Goal: Task Accomplishment & Management: Manage account settings

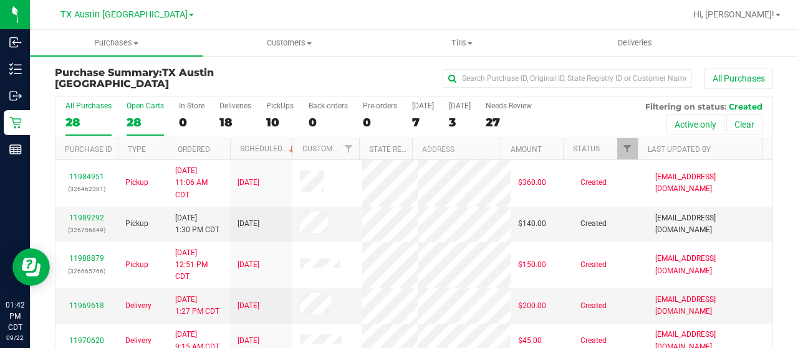
click at [133, 126] on div "28" at bounding box center [145, 122] width 37 height 14
click at [0, 0] on input "Open Carts 28" at bounding box center [0, 0] width 0 height 0
click at [95, 217] on link "11989292" at bounding box center [86, 218] width 35 height 9
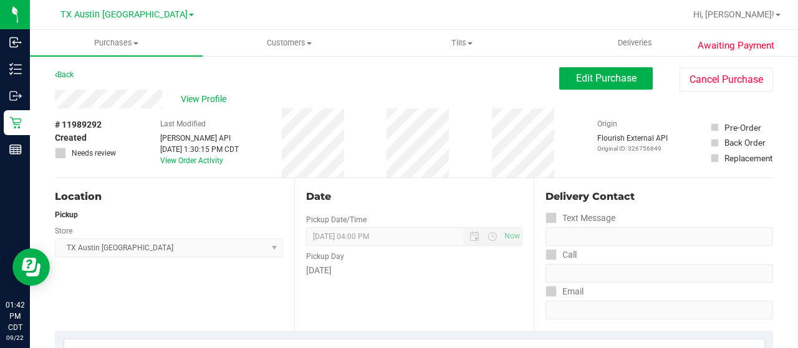
click at [163, 96] on div "View Profile" at bounding box center [307, 99] width 504 height 19
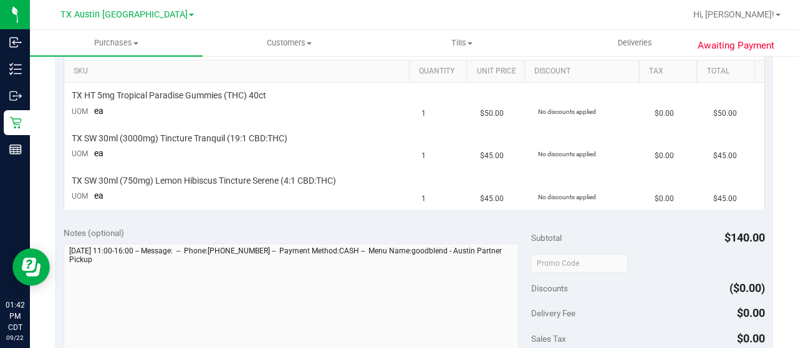
scroll to position [249, 0]
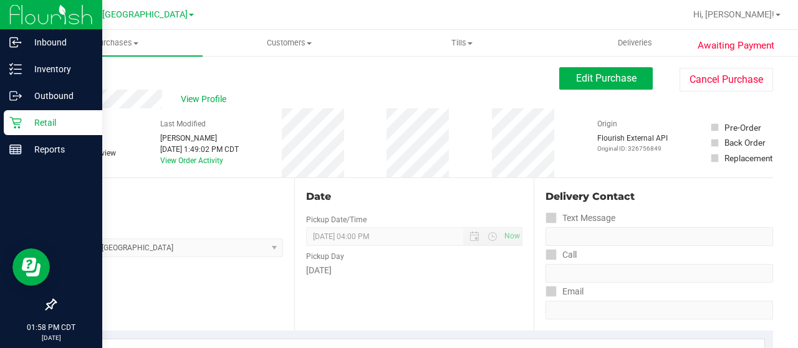
click at [36, 125] on p "Retail" at bounding box center [59, 122] width 75 height 15
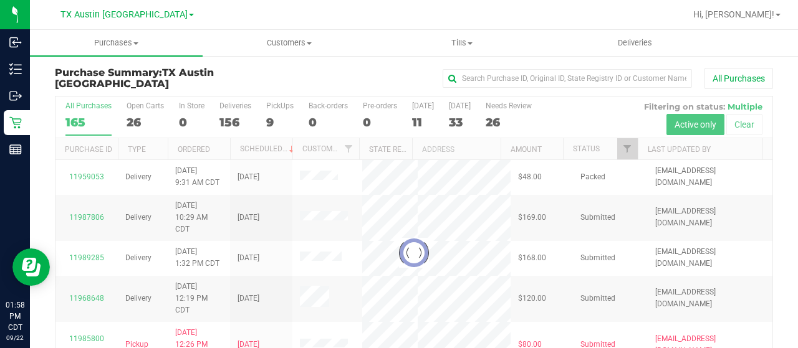
click at [137, 122] on div at bounding box center [413, 253] width 717 height 313
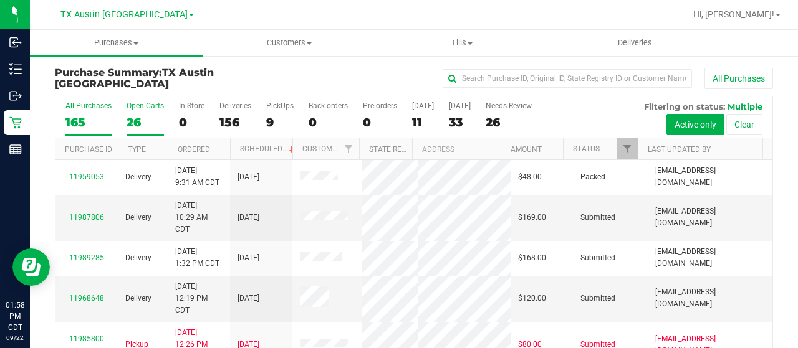
click at [136, 122] on div "26" at bounding box center [145, 122] width 37 height 14
click at [0, 0] on input "Open Carts 26" at bounding box center [0, 0] width 0 height 0
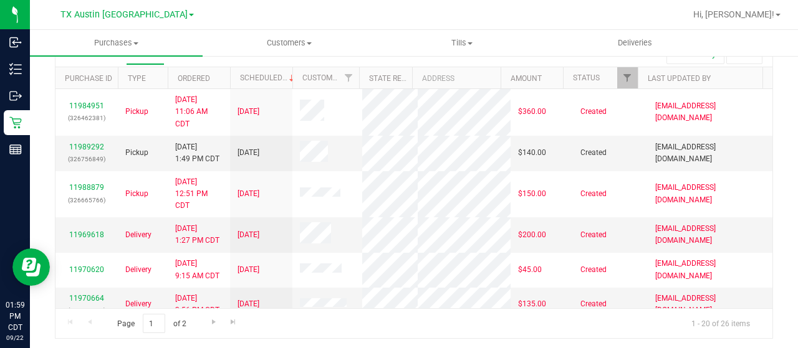
scroll to position [9, 0]
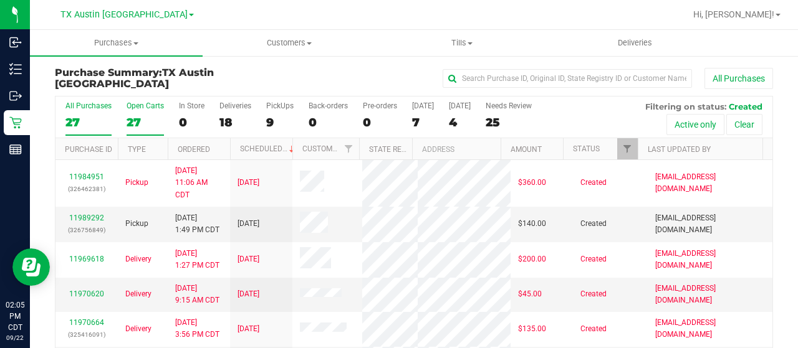
click at [143, 122] on div "27" at bounding box center [145, 122] width 37 height 14
click at [0, 0] on input "Open Carts 27" at bounding box center [0, 0] width 0 height 0
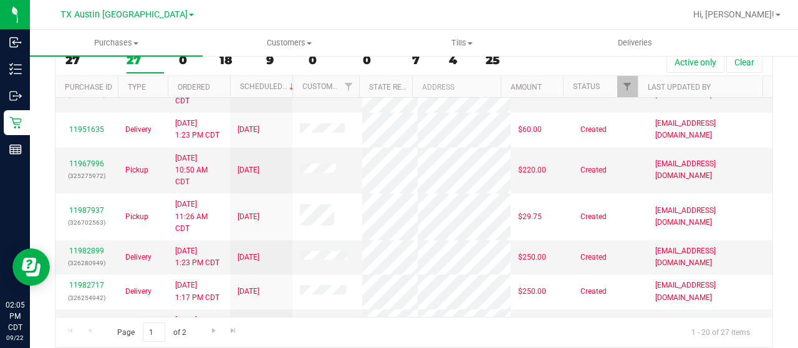
scroll to position [374, 0]
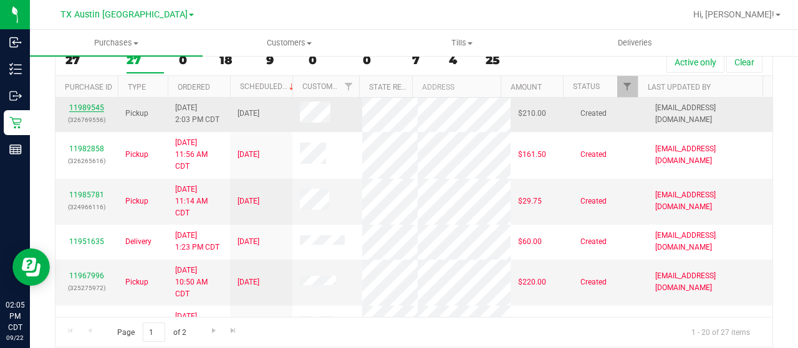
click at [89, 112] on link "11989545" at bounding box center [86, 107] width 35 height 9
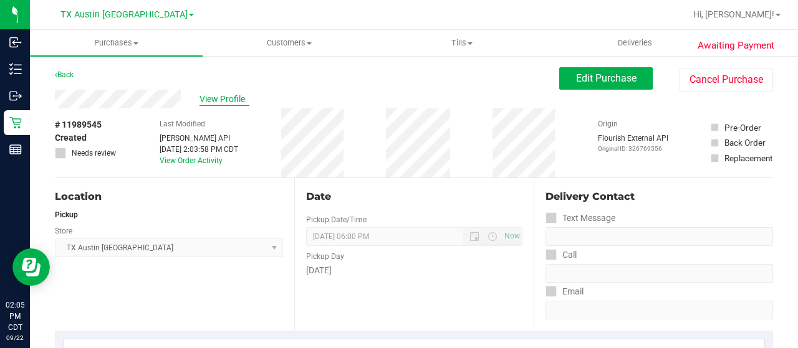
click at [229, 100] on span "View Profile" at bounding box center [224, 99] width 50 height 13
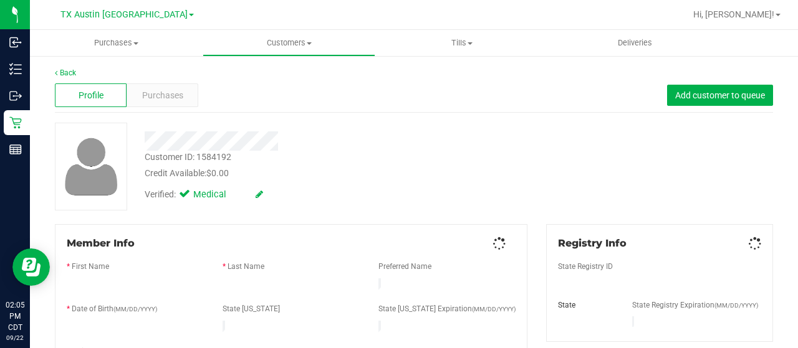
scroll to position [125, 0]
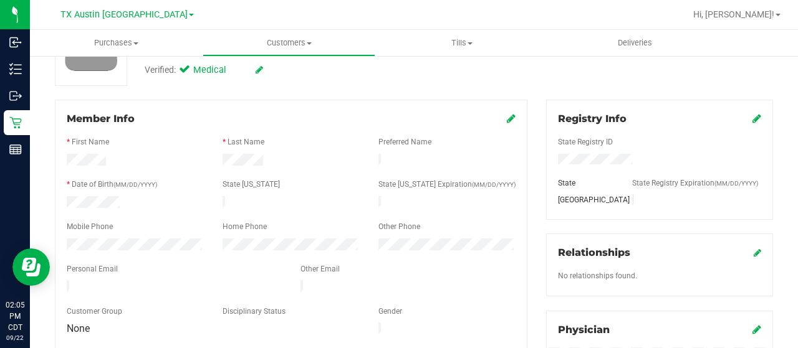
drag, startPoint x: 180, startPoint y: 281, endPoint x: 62, endPoint y: 280, distance: 117.2
click at [62, 281] on div at bounding box center [174, 288] width 234 height 15
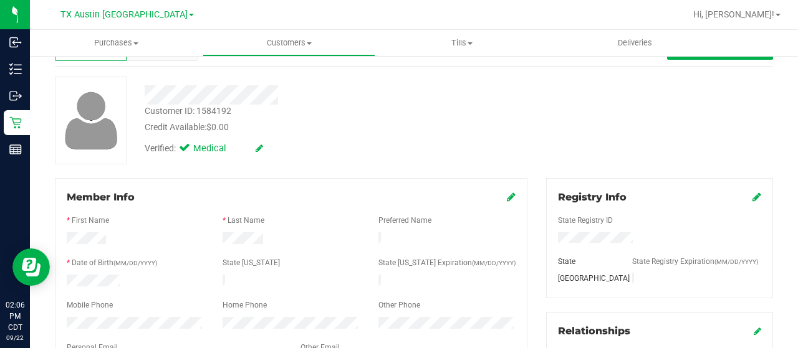
scroll to position [0, 0]
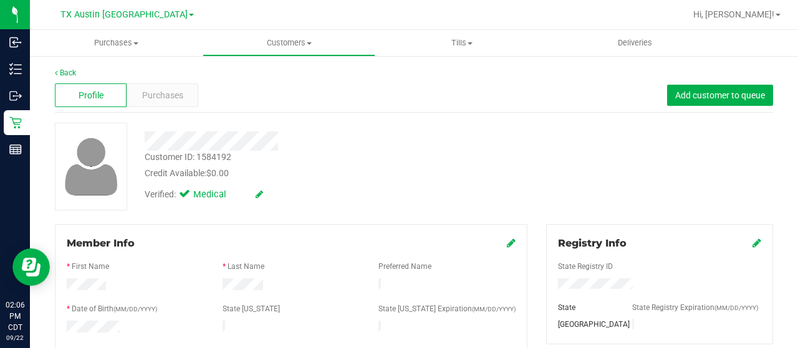
drag, startPoint x: 280, startPoint y: 142, endPoint x: 141, endPoint y: 145, distance: 139.1
click at [141, 145] on div at bounding box center [319, 141] width 368 height 19
click at [158, 92] on span "Purchases" at bounding box center [162, 95] width 41 height 13
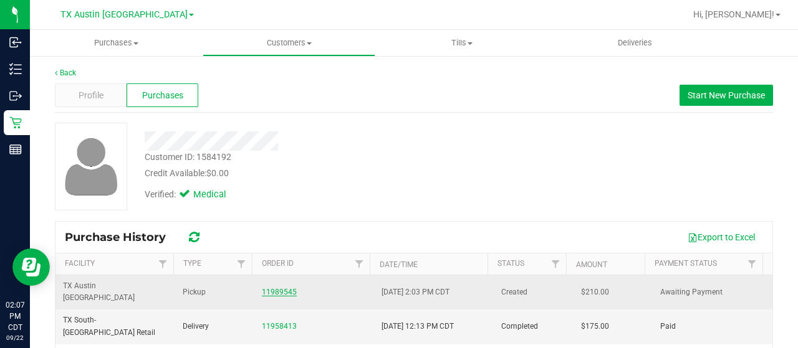
click at [268, 288] on link "11989545" at bounding box center [279, 292] width 35 height 9
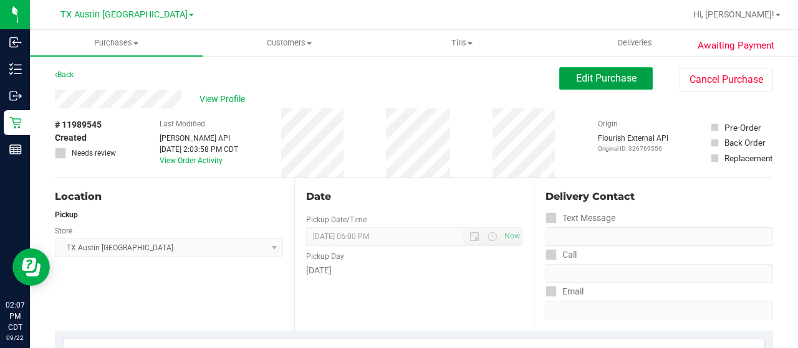
click at [597, 82] on span "Edit Purchase" at bounding box center [606, 78] width 60 height 12
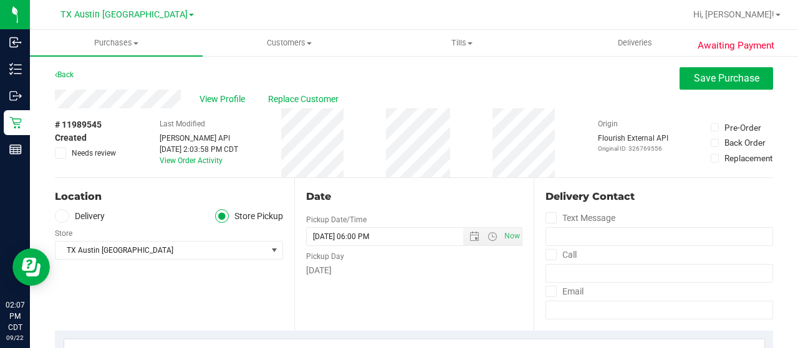
click at [91, 215] on label "Delivery" at bounding box center [80, 216] width 50 height 14
click at [0, 0] on input "Delivery" at bounding box center [0, 0] width 0 height 0
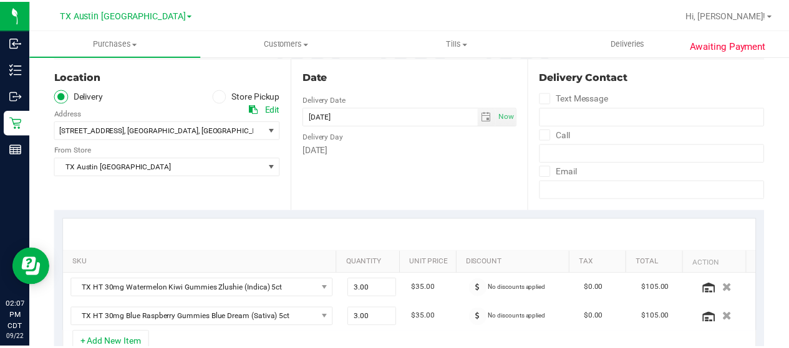
scroll to position [125, 0]
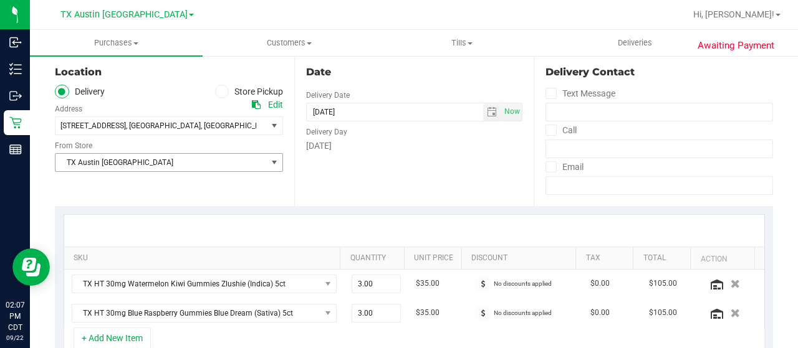
click at [141, 164] on span "TX Austin [GEOGRAPHIC_DATA]" at bounding box center [160, 162] width 211 height 17
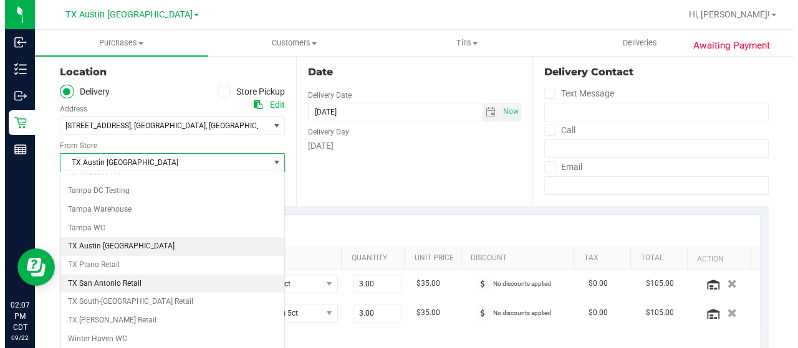
scroll to position [881, 0]
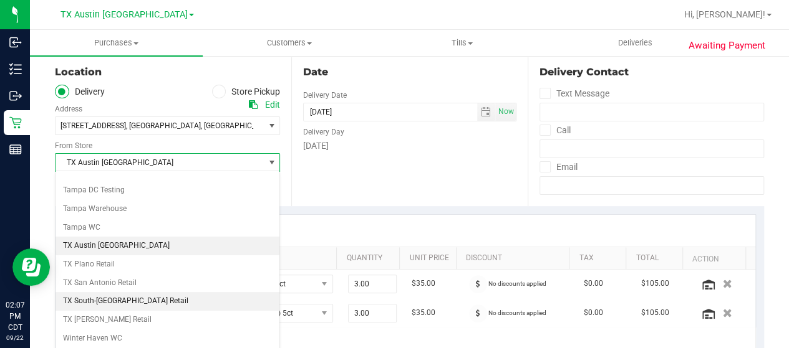
click at [136, 292] on li "TX South-[GEOGRAPHIC_DATA] Retail" at bounding box center [167, 301] width 224 height 19
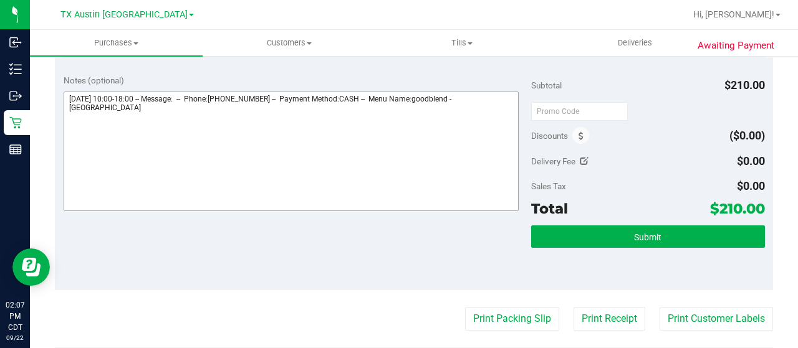
scroll to position [436, 0]
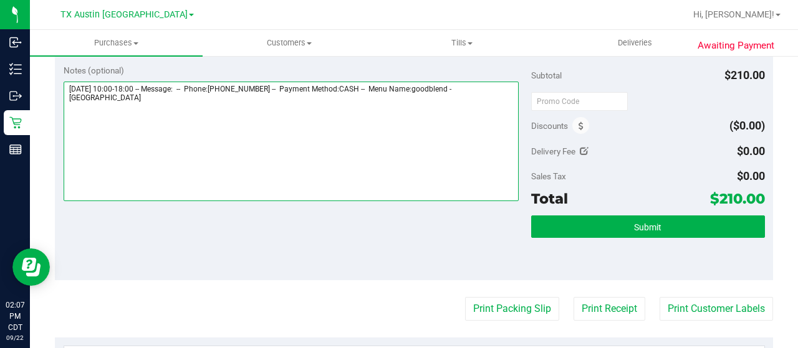
drag, startPoint x: 478, startPoint y: 83, endPoint x: 494, endPoint y: 108, distance: 30.3
click at [494, 108] on textarea at bounding box center [291, 142] width 455 height 120
click at [193, 117] on textarea at bounding box center [291, 142] width 455 height 120
paste textarea "South Austin"
click at [69, 110] on textarea at bounding box center [291, 142] width 455 height 120
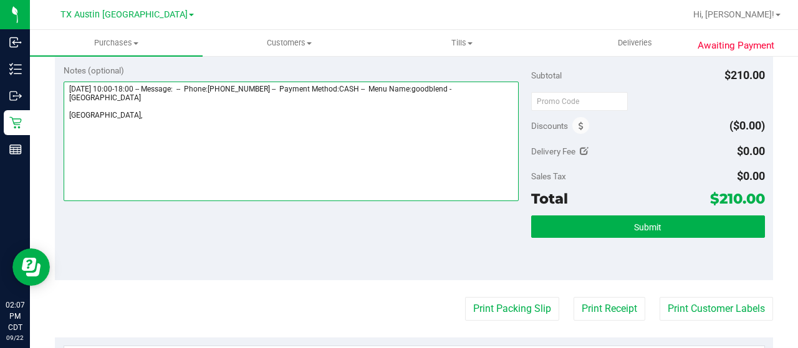
drag, startPoint x: 67, startPoint y: 83, endPoint x: 138, endPoint y: 82, distance: 71.1
click at [138, 82] on textarea at bounding box center [291, 142] width 455 height 120
click at [143, 120] on textarea at bounding box center [291, 142] width 455 height 120
paste textarea "Tuesday 09/23/2025"
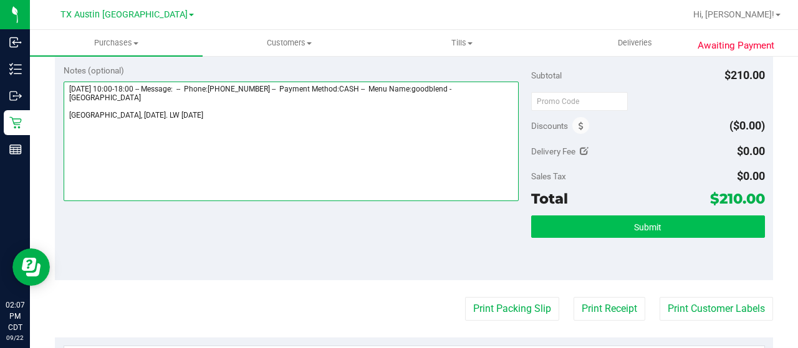
type textarea "Tuesday 09/23/2025 10:00-18:00 -- Message: -- Phone:4156018682 -- Payment Metho…"
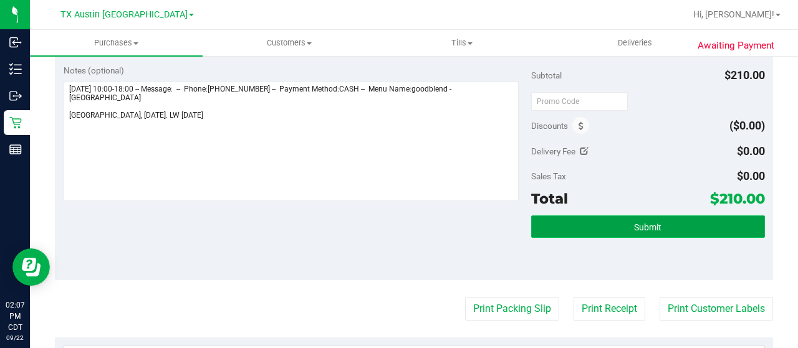
click at [611, 225] on button "Submit" at bounding box center [648, 227] width 234 height 22
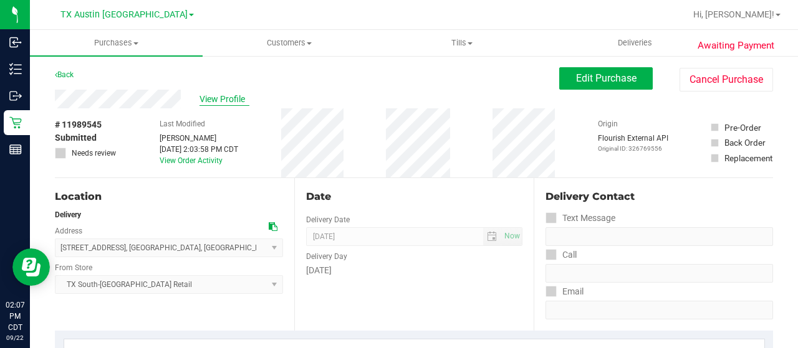
click at [216, 95] on span "View Profile" at bounding box center [224, 99] width 50 height 13
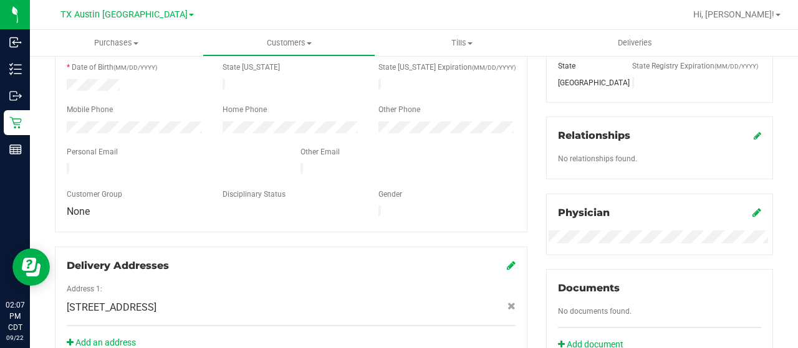
scroll to position [249, 0]
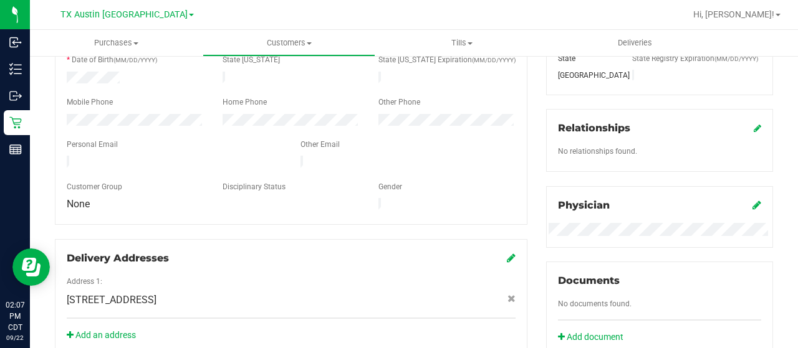
drag, startPoint x: 178, startPoint y: 154, endPoint x: 56, endPoint y: 157, distance: 122.2
click at [55, 157] on div "Member Info * First Name * Last Name Preferred Name * Date of Birth (MM/DD/YYYY…" at bounding box center [291, 100] width 473 height 250
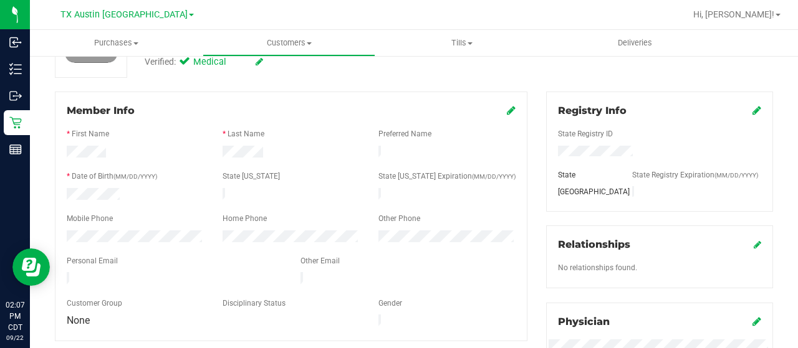
scroll to position [0, 0]
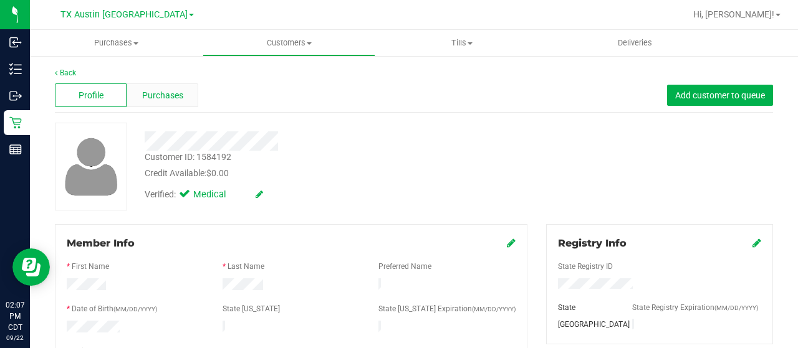
click at [162, 94] on span "Purchases" at bounding box center [162, 95] width 41 height 13
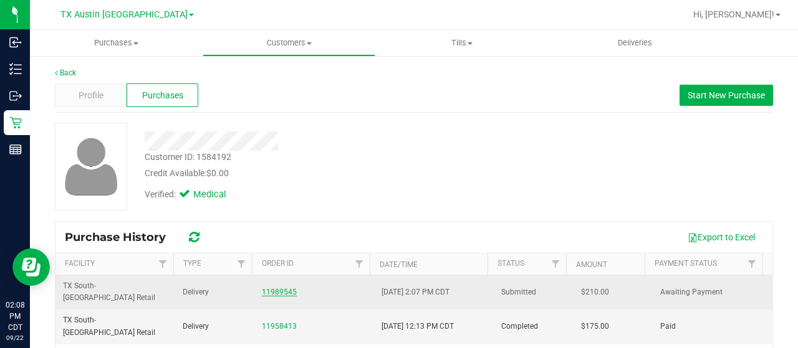
click at [278, 288] on link "11989545" at bounding box center [279, 292] width 35 height 9
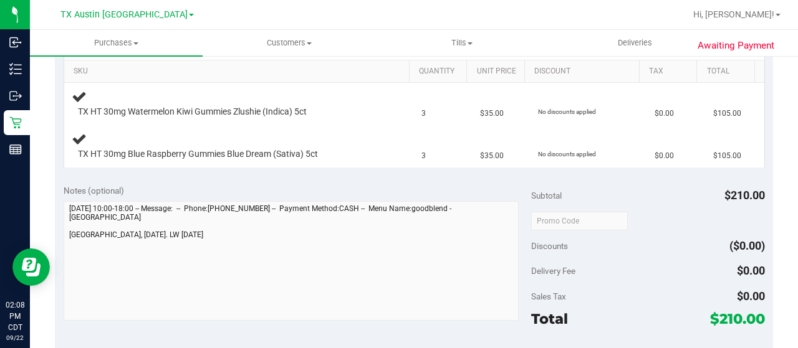
scroll to position [436, 0]
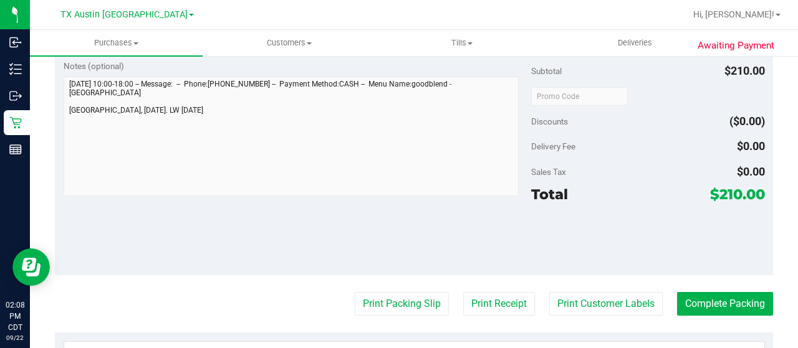
click at [61, 113] on div "Notes (optional) Subtotal $210.00 Discounts ($0.00) Delivery Fee $0.00 Sales Ta…" at bounding box center [414, 163] width 718 height 224
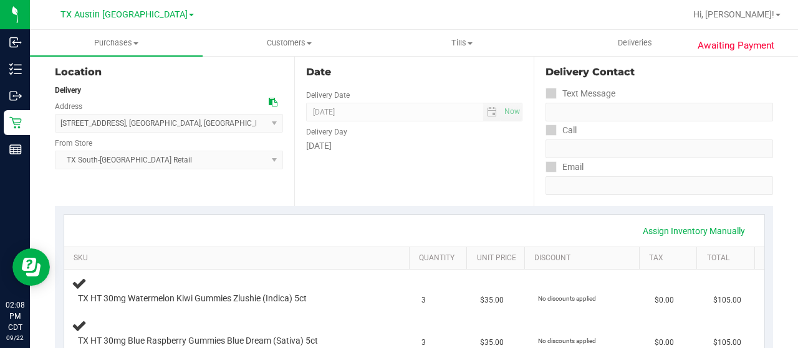
scroll to position [0, 0]
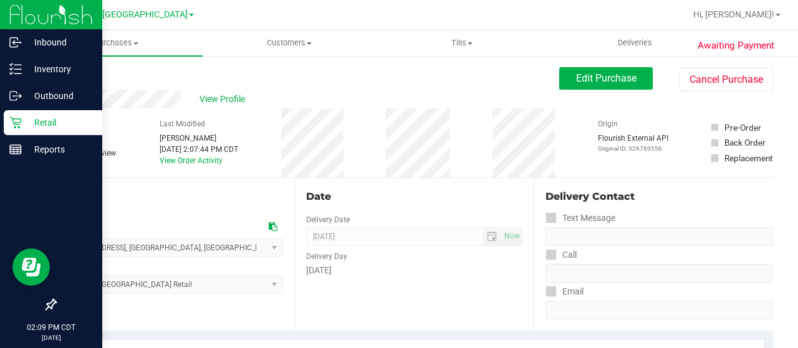
click at [19, 128] on icon at bounding box center [15, 123] width 12 height 12
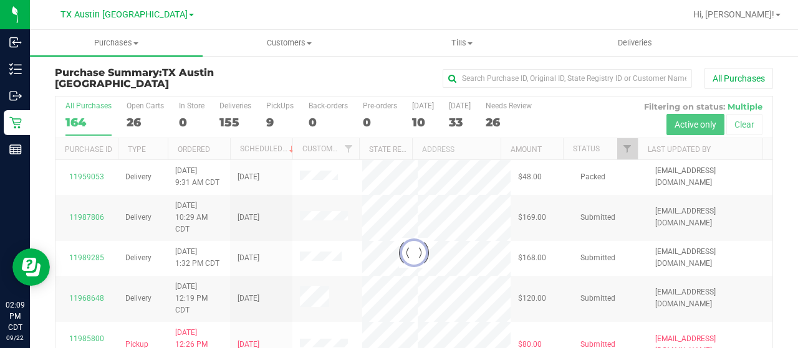
click at [135, 125] on div at bounding box center [413, 253] width 717 height 313
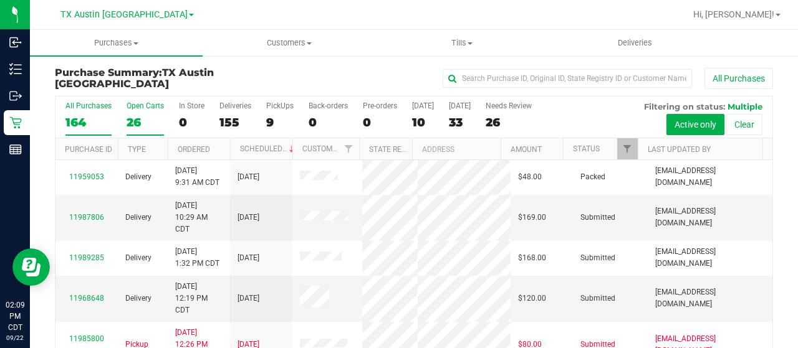
click at [132, 120] on div "26" at bounding box center [145, 122] width 37 height 14
click at [0, 0] on input "Open Carts 26" at bounding box center [0, 0] width 0 height 0
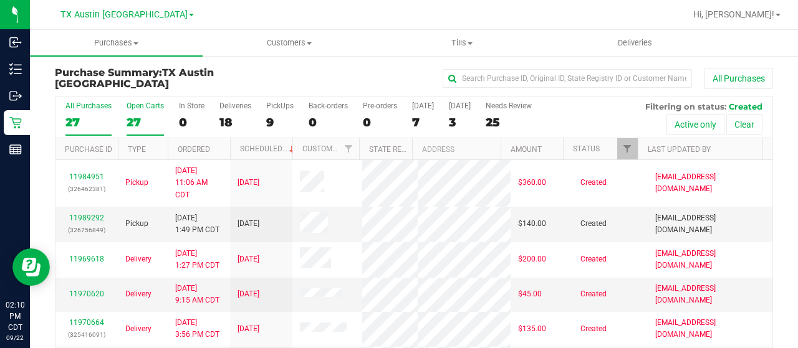
click at [133, 121] on div "27" at bounding box center [145, 122] width 37 height 14
click at [0, 0] on input "Open Carts 27" at bounding box center [0, 0] width 0 height 0
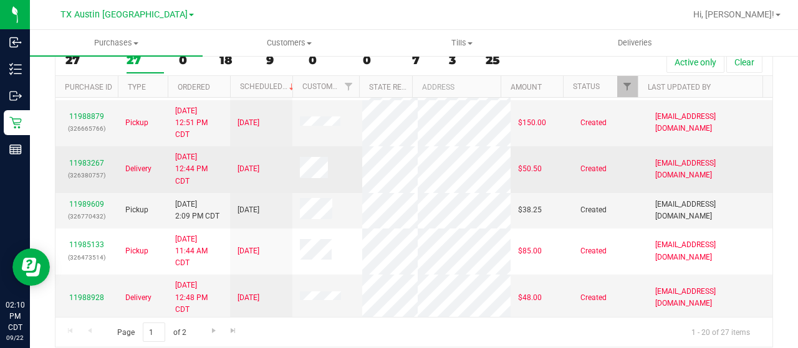
scroll to position [187, 0]
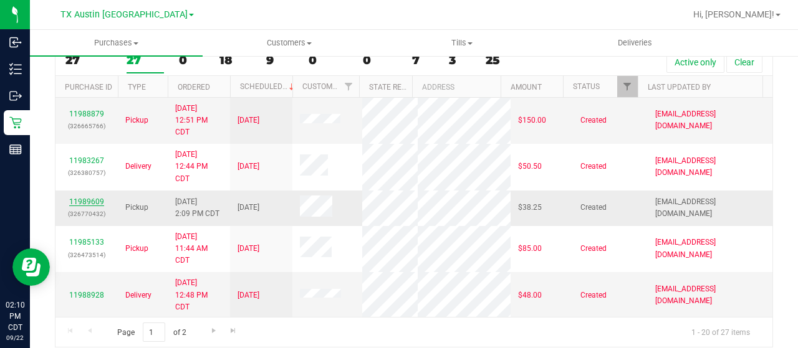
click at [79, 206] on link "11989609" at bounding box center [86, 202] width 35 height 9
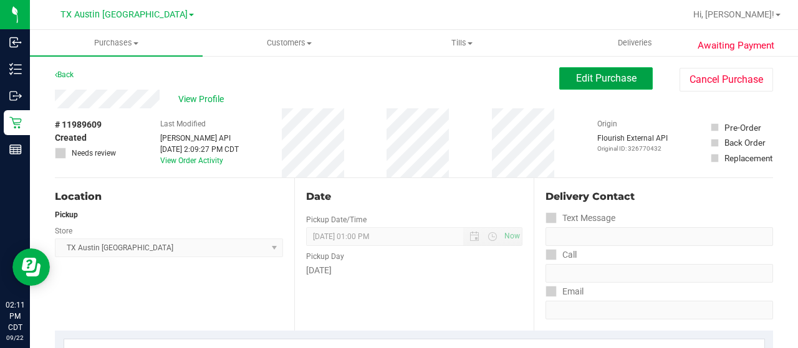
click at [596, 82] on span "Edit Purchase" at bounding box center [606, 78] width 60 height 12
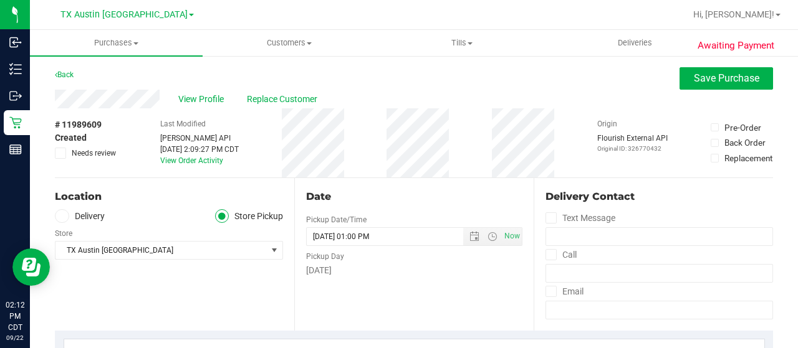
click at [90, 215] on label "Delivery" at bounding box center [80, 216] width 50 height 14
click at [0, 0] on input "Delivery" at bounding box center [0, 0] width 0 height 0
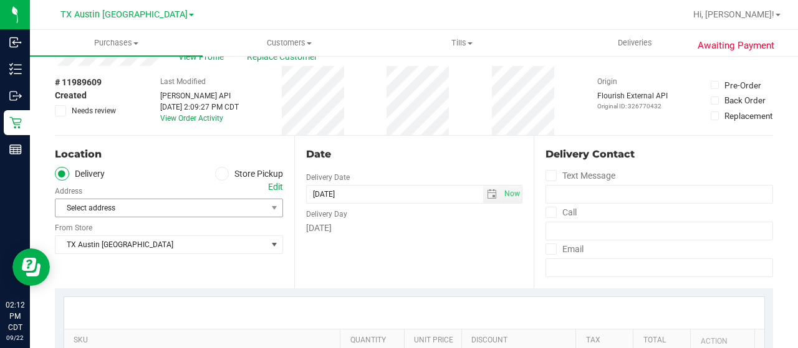
scroll to position [62, 0]
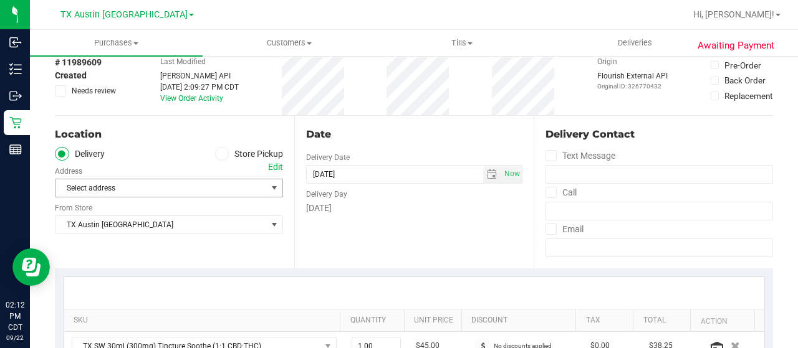
click at [139, 186] on span "Select address" at bounding box center [155, 188] width 201 height 17
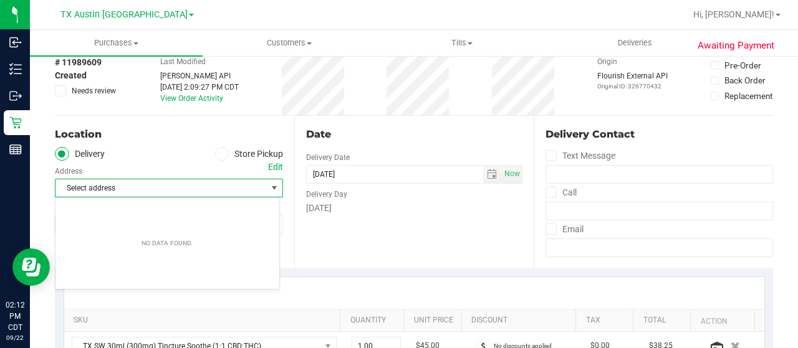
click at [139, 186] on span "Select address" at bounding box center [155, 188] width 201 height 17
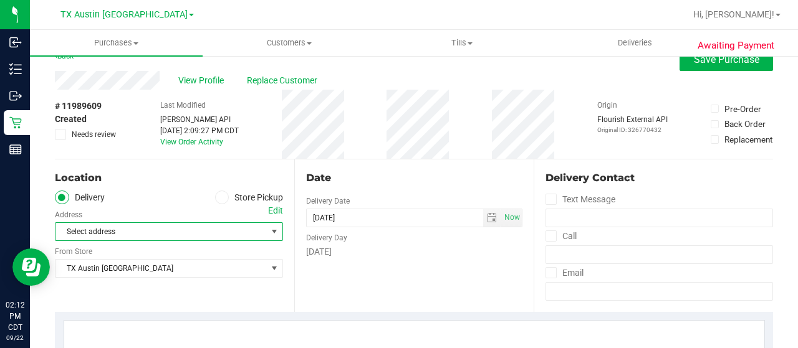
scroll to position [0, 0]
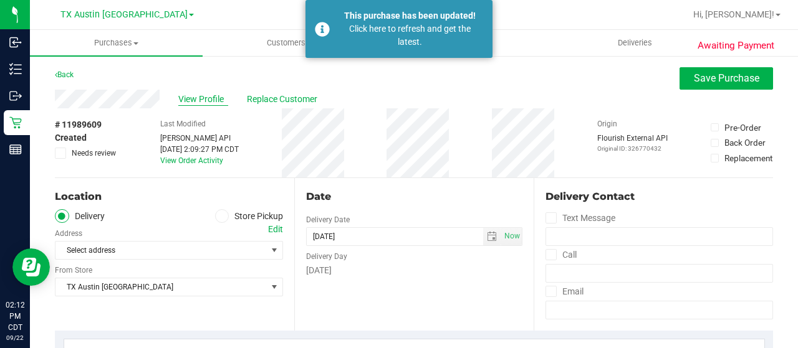
click at [196, 100] on span "View Profile" at bounding box center [203, 99] width 50 height 13
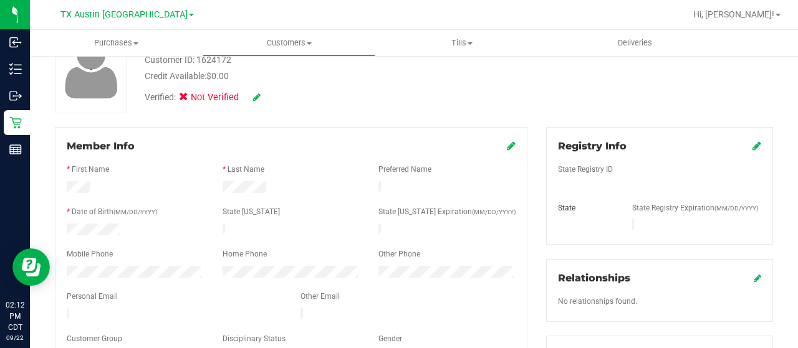
scroll to position [125, 0]
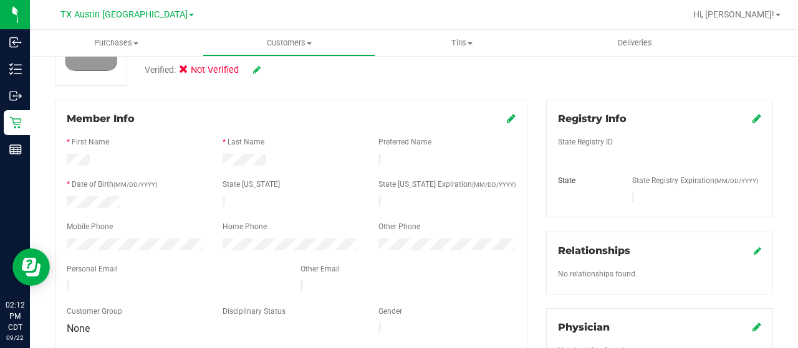
drag, startPoint x: 177, startPoint y: 284, endPoint x: 61, endPoint y: 278, distance: 116.1
click at [61, 281] on div at bounding box center [174, 288] width 234 height 15
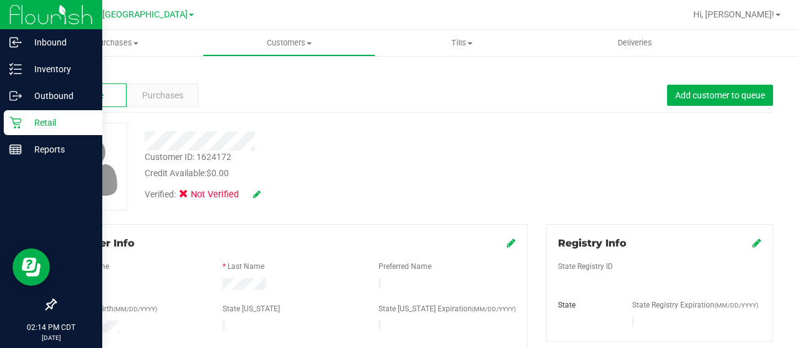
click at [14, 128] on icon at bounding box center [15, 123] width 12 height 12
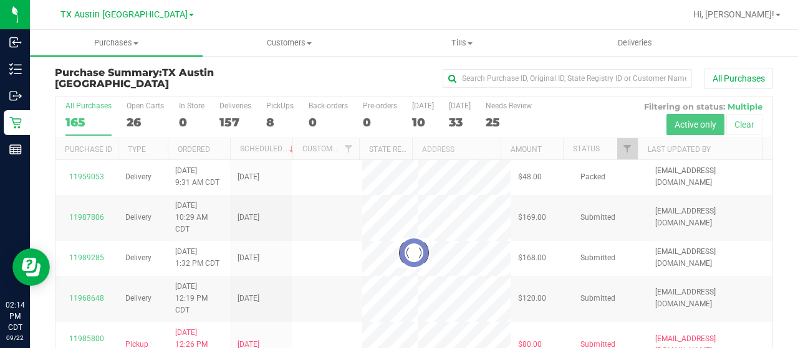
click at [130, 122] on div at bounding box center [413, 253] width 717 height 313
click at [135, 122] on div at bounding box center [413, 253] width 717 height 313
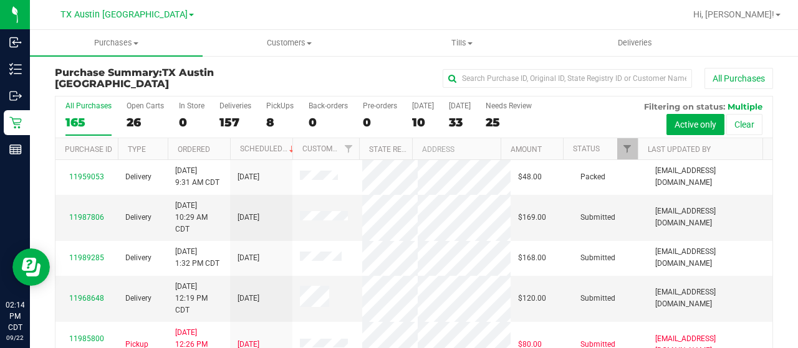
click at [135, 122] on div "26" at bounding box center [145, 122] width 37 height 14
click at [0, 0] on input "Open Carts 26" at bounding box center [0, 0] width 0 height 0
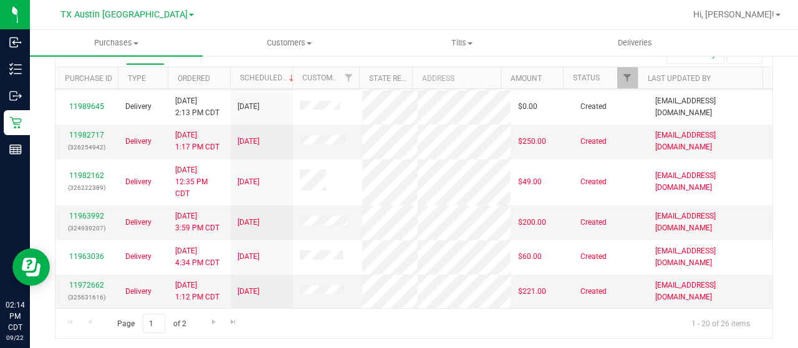
scroll to position [658, 0]
click at [210, 319] on span "Go to the next page" at bounding box center [214, 322] width 10 height 10
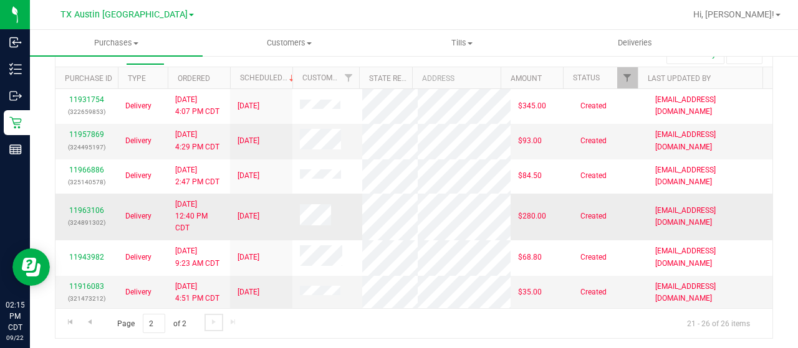
scroll to position [0, 0]
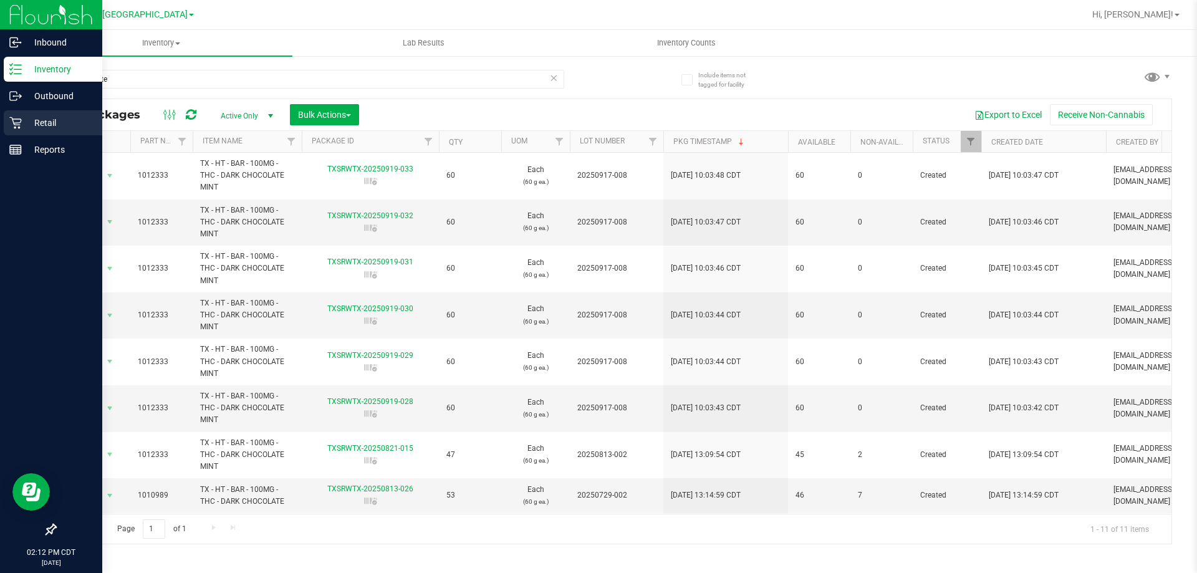
click at [22, 127] on p "Retail" at bounding box center [59, 122] width 75 height 15
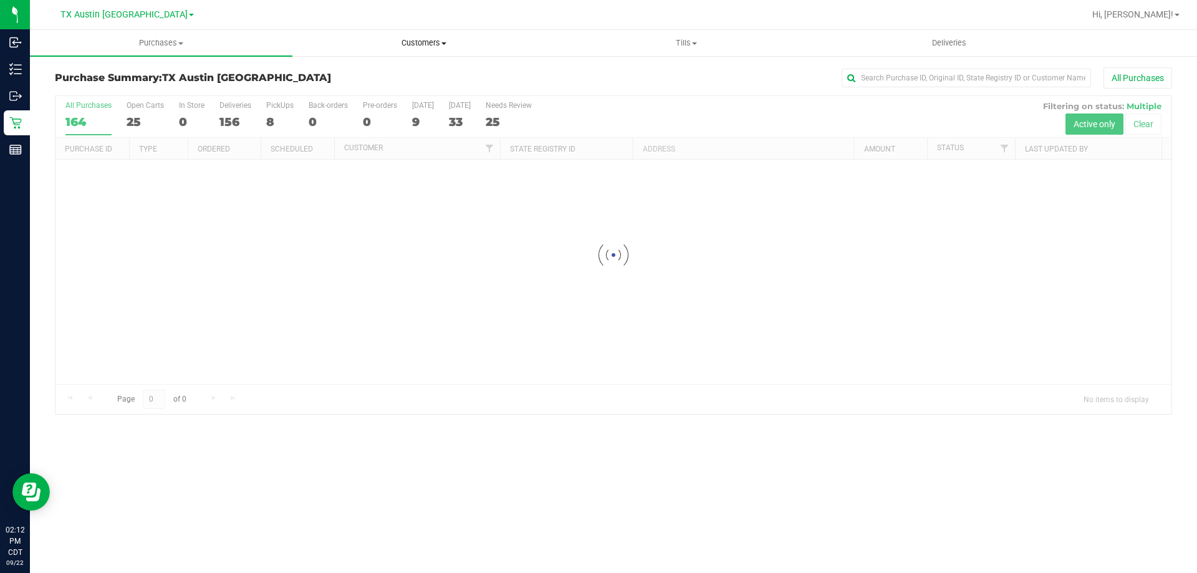
click at [420, 42] on span "Customers" at bounding box center [423, 42] width 261 height 11
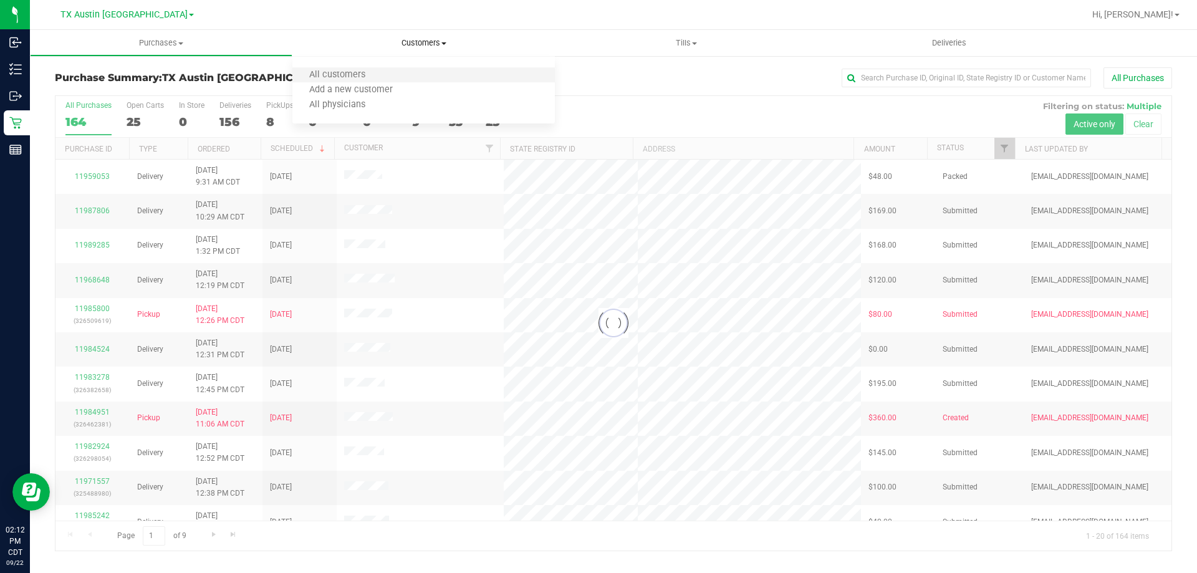
click at [413, 70] on li "All customers" at bounding box center [423, 75] width 262 height 15
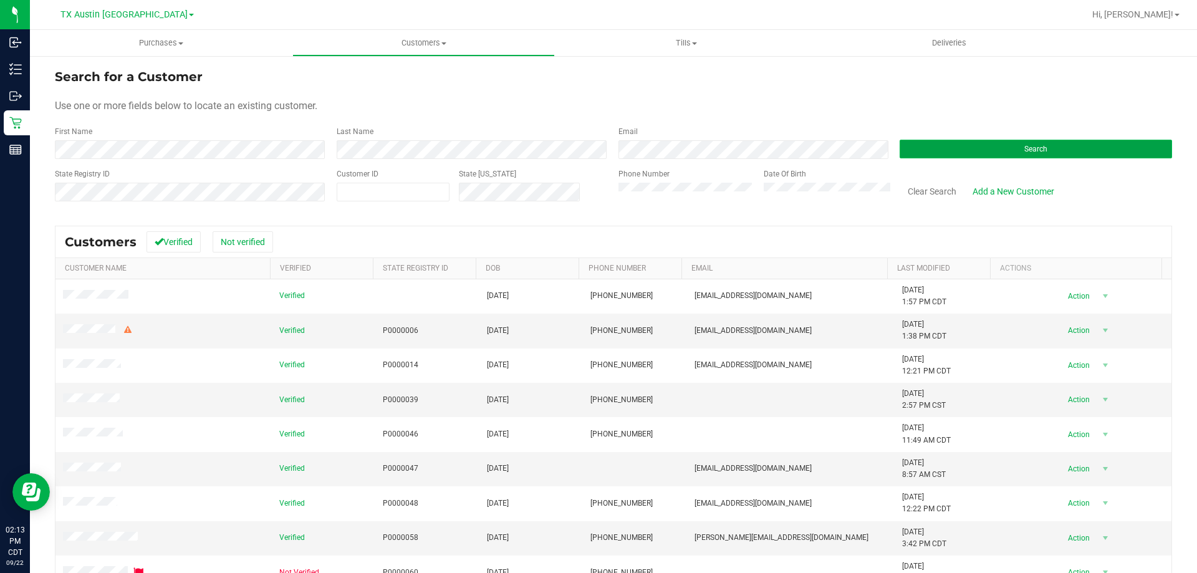
click at [1041, 147] on button "Search" at bounding box center [1036, 149] width 272 height 19
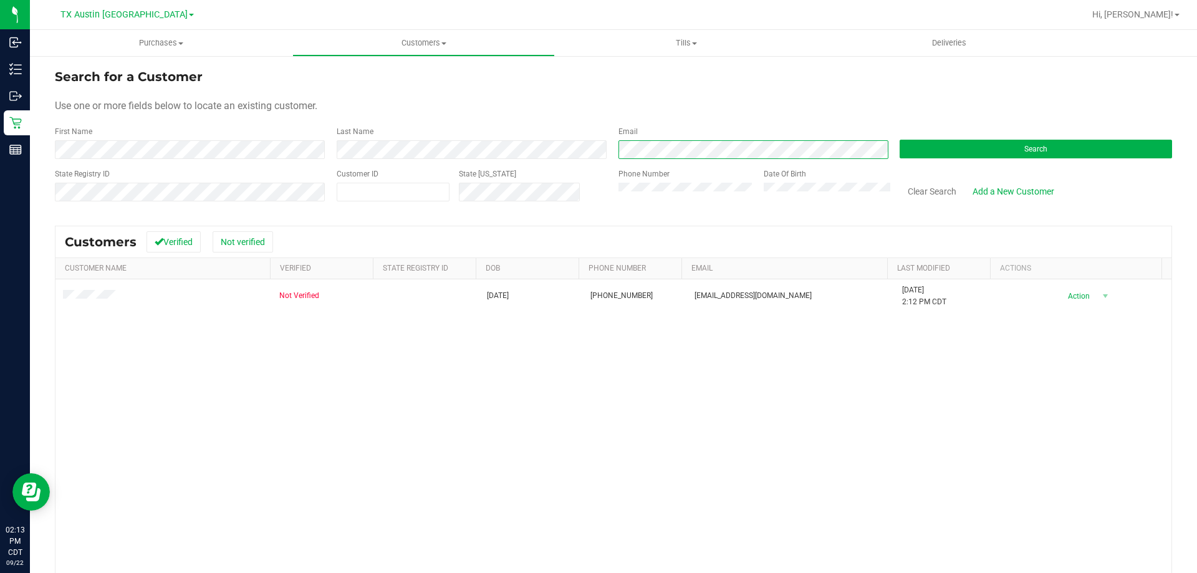
click at [612, 150] on div "Email" at bounding box center [750, 142] width 282 height 33
click at [909, 155] on button "Search" at bounding box center [1036, 149] width 272 height 19
click at [609, 191] on div "Phone Number Date Of Birth" at bounding box center [750, 190] width 282 height 44
click at [1037, 158] on div "Search" at bounding box center [1031, 142] width 282 height 33
click at [1035, 152] on span "Search" at bounding box center [1035, 149] width 23 height 9
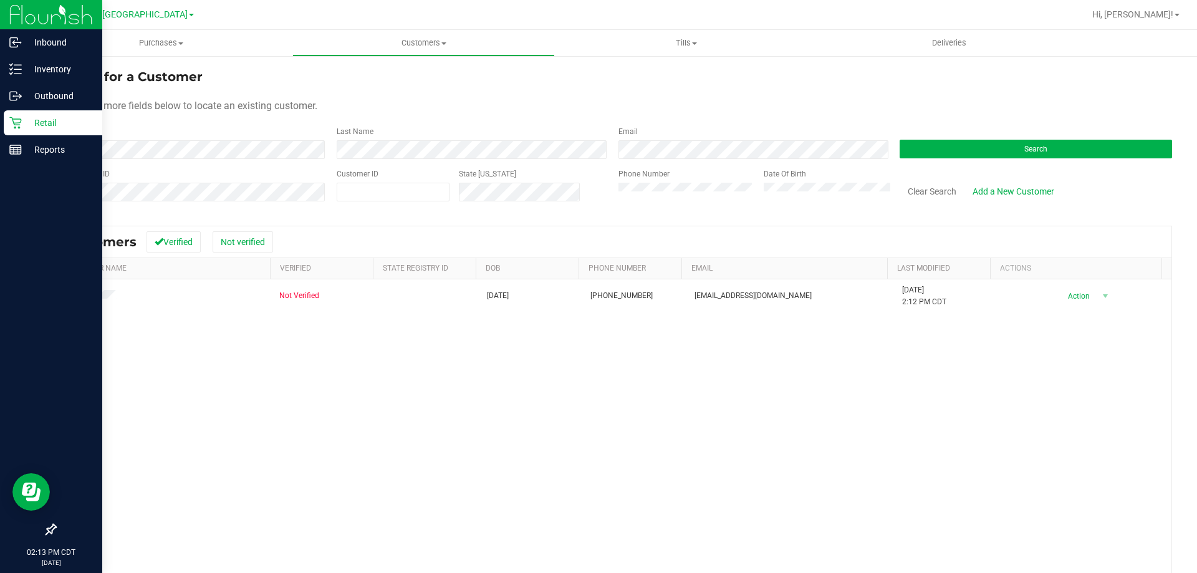
click at [28, 122] on p "Retail" at bounding box center [59, 122] width 75 height 15
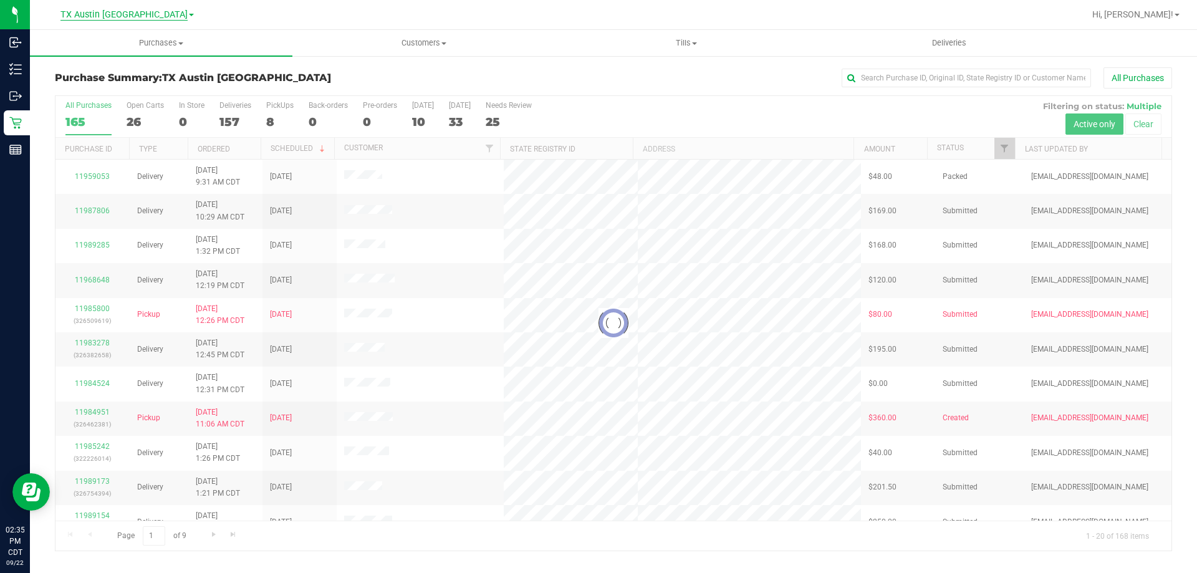
click at [112, 12] on span "TX Austin [GEOGRAPHIC_DATA]" at bounding box center [123, 14] width 127 height 11
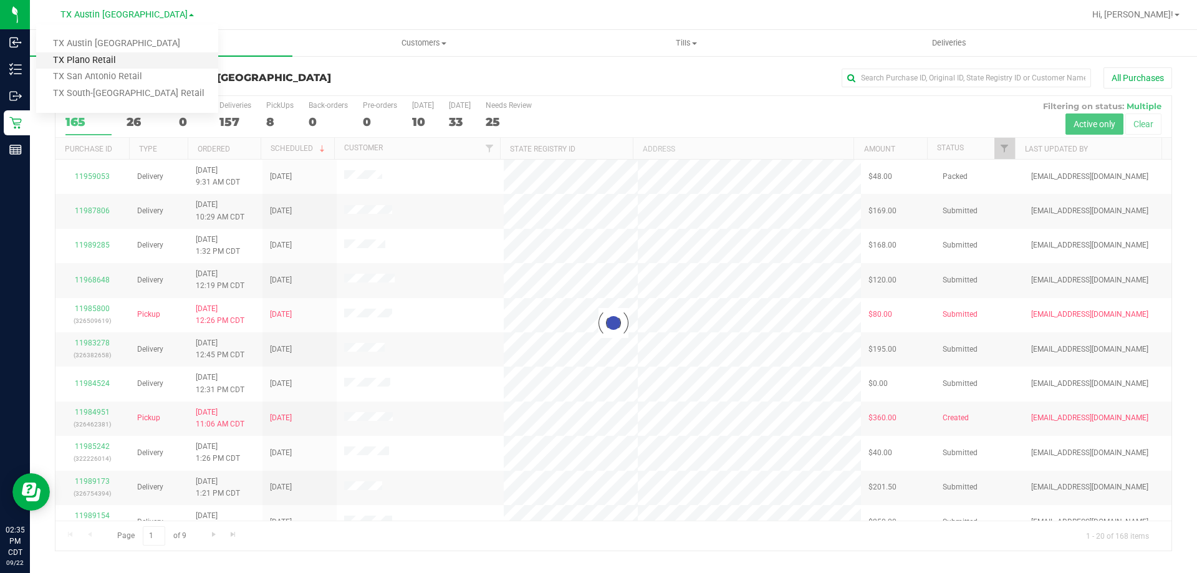
click at [105, 57] on link "TX Plano Retail" at bounding box center [127, 60] width 182 height 17
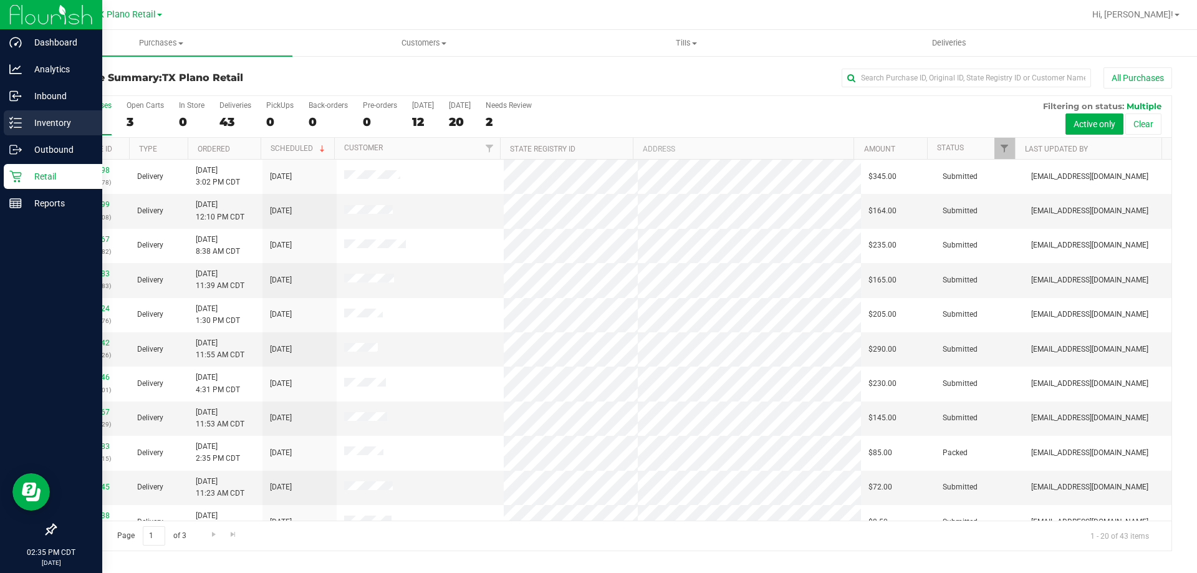
click at [36, 130] on p "Inventory" at bounding box center [59, 122] width 75 height 15
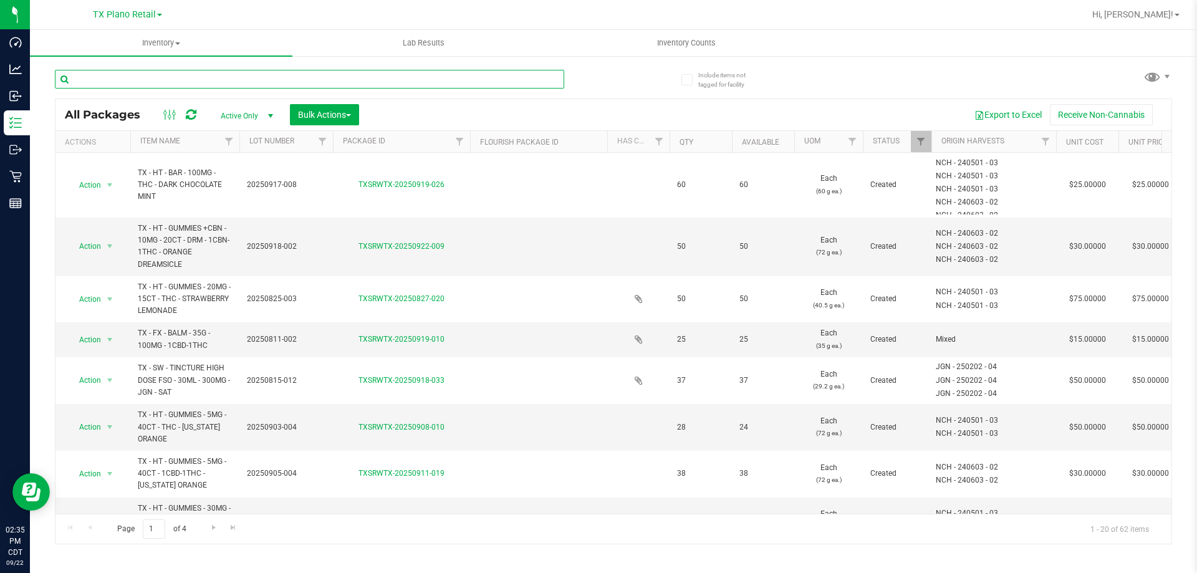
click at [203, 78] on input "text" at bounding box center [309, 79] width 509 height 19
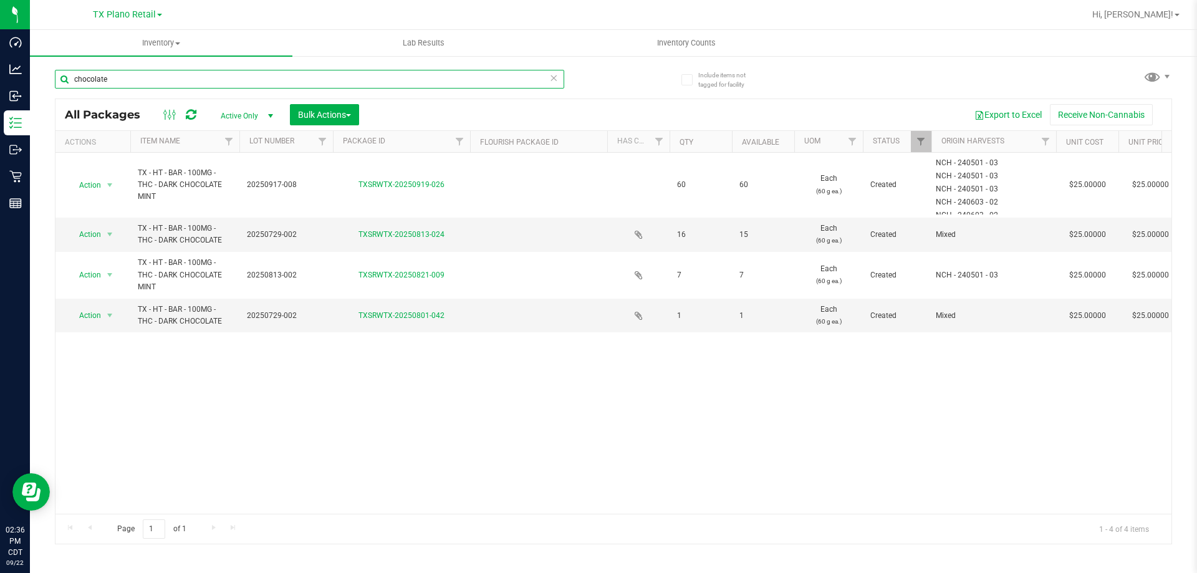
type input "chocolate"
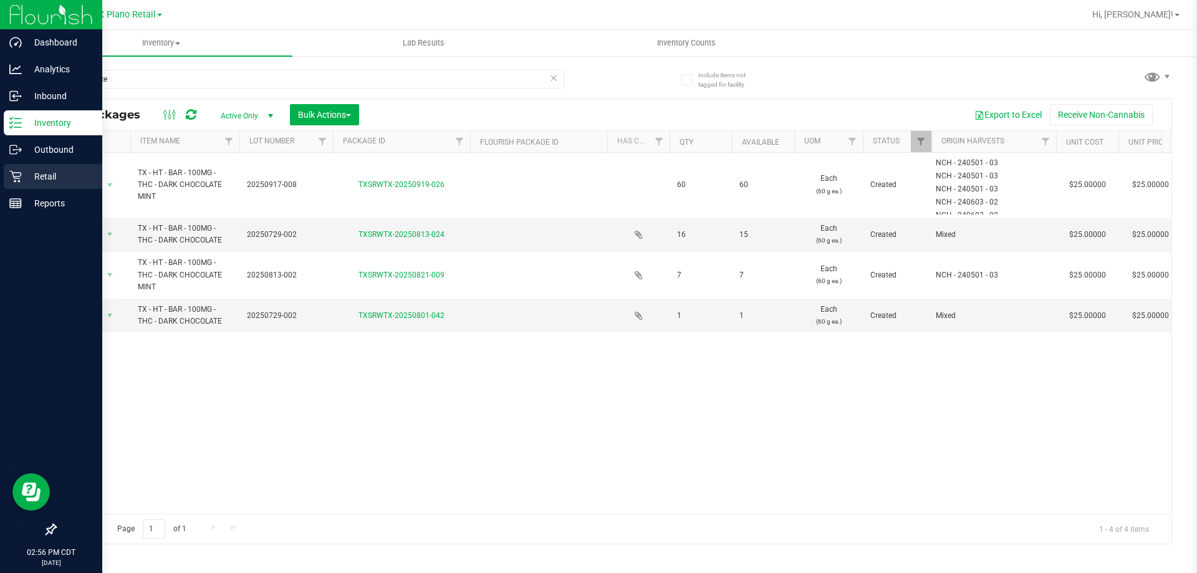
click at [13, 180] on icon at bounding box center [15, 176] width 12 height 12
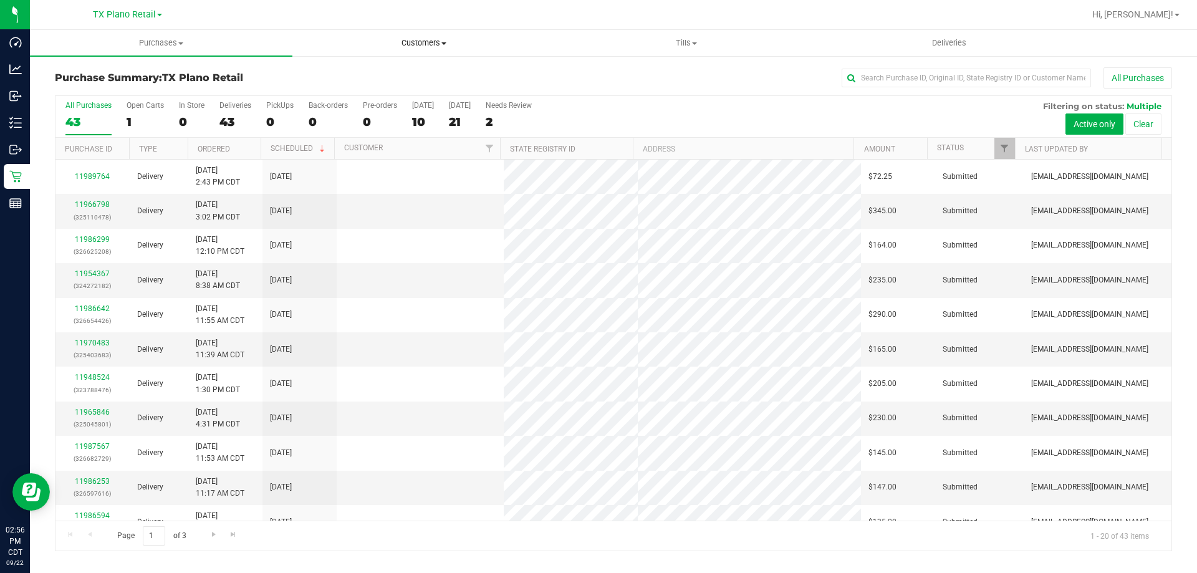
click at [416, 46] on span "Customers" at bounding box center [423, 42] width 261 height 11
click at [416, 76] on li "All customers" at bounding box center [423, 75] width 262 height 15
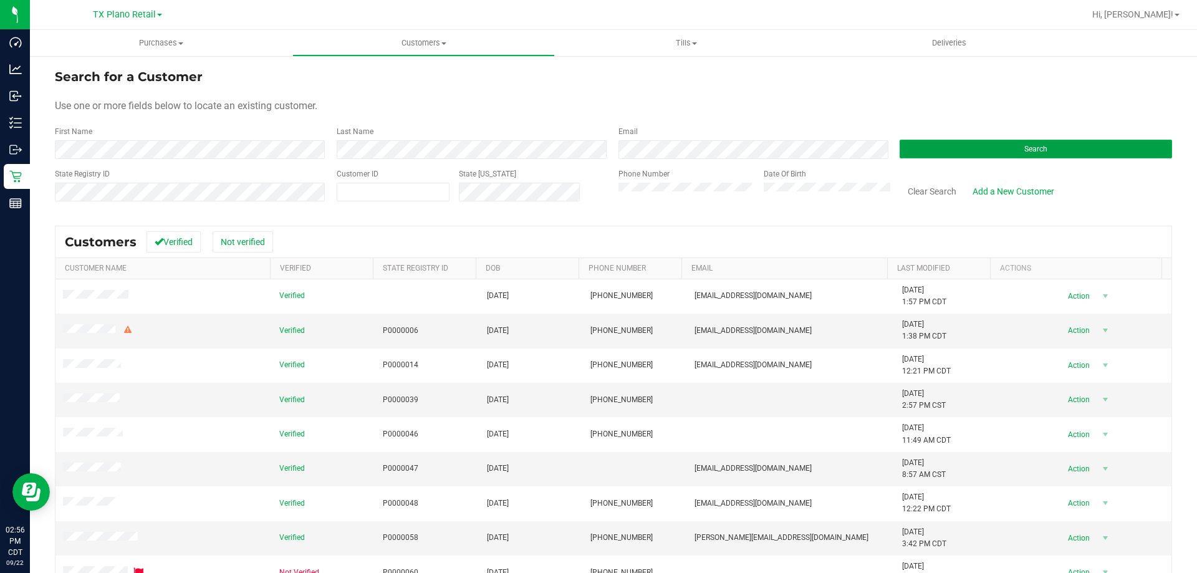
click at [979, 150] on button "Search" at bounding box center [1036, 149] width 272 height 19
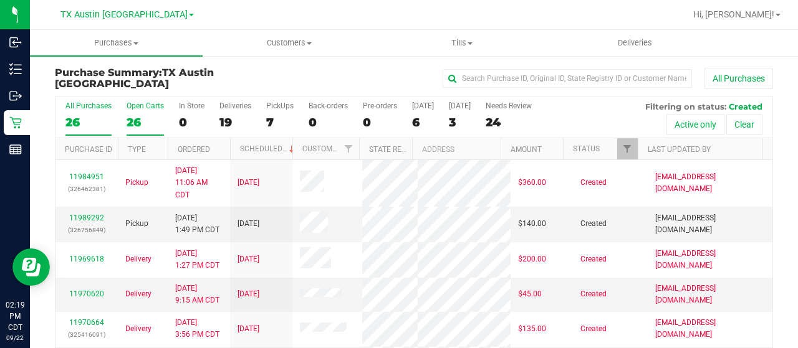
click at [130, 123] on div "26" at bounding box center [145, 122] width 37 height 14
click at [0, 0] on input "Open Carts 26" at bounding box center [0, 0] width 0 height 0
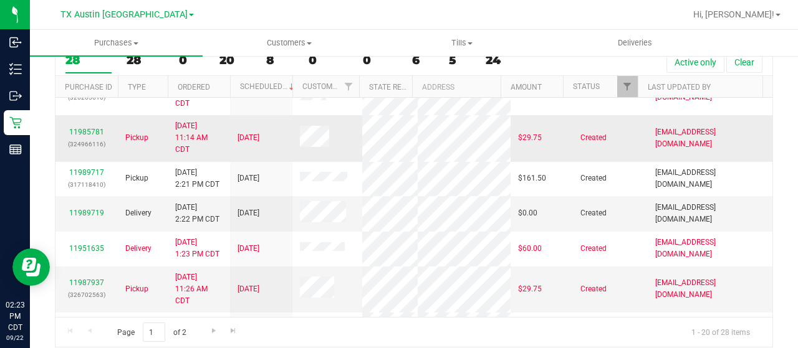
scroll to position [499, 0]
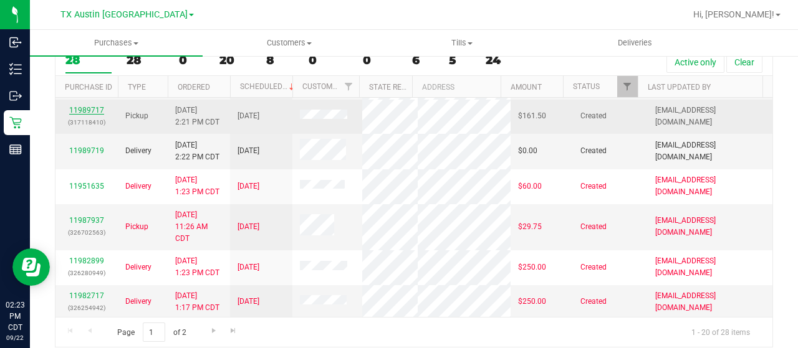
click at [81, 115] on link "11989717" at bounding box center [86, 110] width 35 height 9
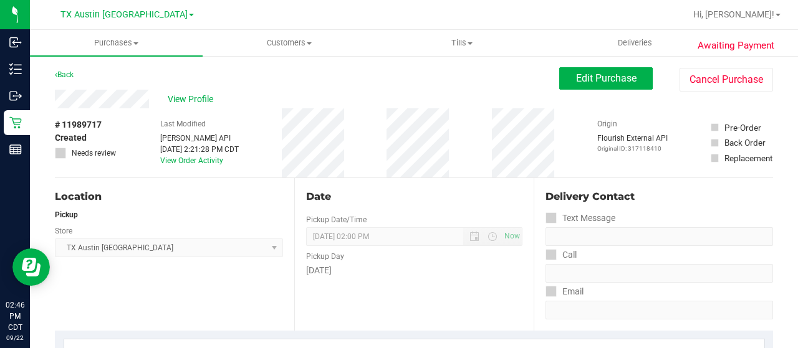
click at [97, 97] on div "View Profile" at bounding box center [307, 99] width 504 height 19
click at [127, 84] on div "Back Edit Purchase Cancel Purchase" at bounding box center [414, 78] width 718 height 22
drag, startPoint x: 153, startPoint y: 99, endPoint x: 54, endPoint y: 100, distance: 99.7
click at [215, 70] on div "Back Edit Purchase Cancel Purchase" at bounding box center [414, 78] width 718 height 22
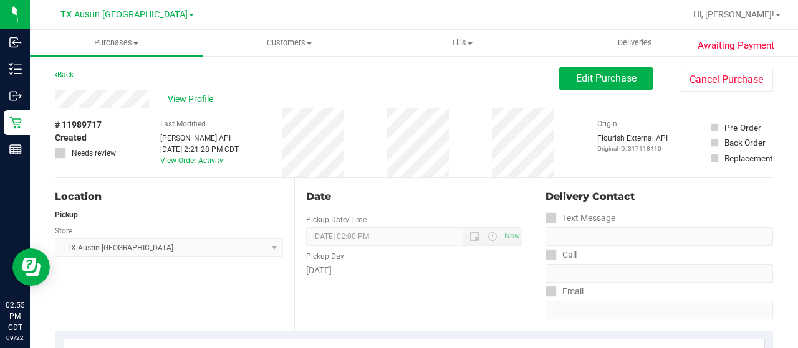
click at [150, 100] on div "View Profile" at bounding box center [307, 99] width 504 height 19
click at [496, 12] on div at bounding box center [454, 14] width 462 height 24
click at [55, 95] on div "View Profile" at bounding box center [307, 99] width 504 height 19
click at [193, 95] on span "View Profile" at bounding box center [193, 99] width 50 height 13
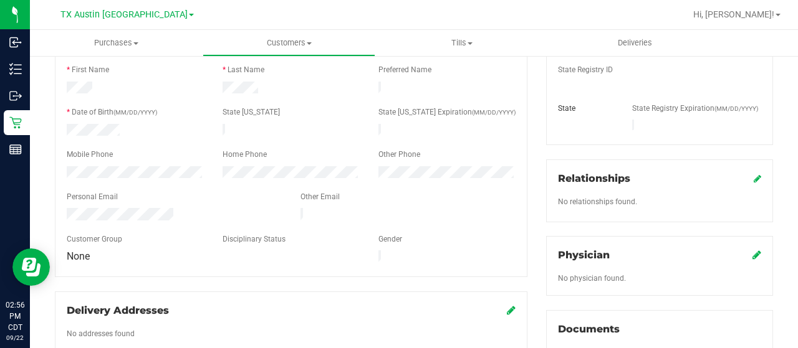
scroll to position [249, 0]
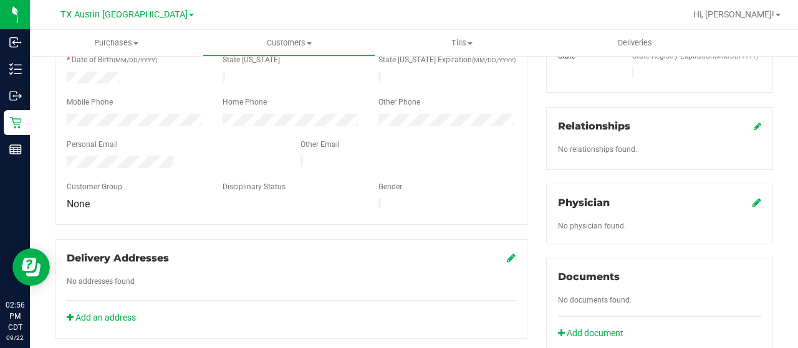
drag, startPoint x: 188, startPoint y: 156, endPoint x: 62, endPoint y: 153, distance: 125.3
click at [62, 156] on div at bounding box center [174, 163] width 234 height 15
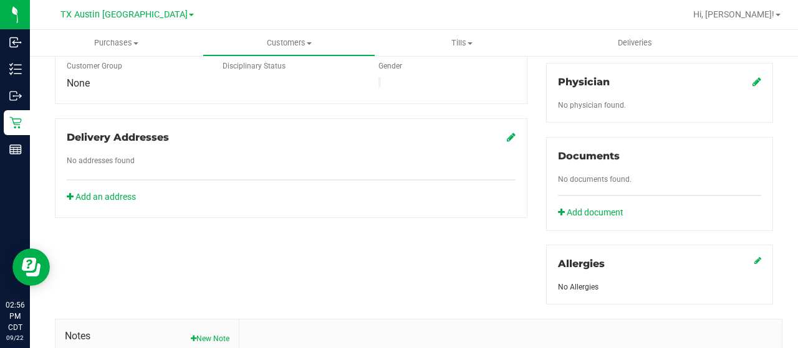
scroll to position [374, 0]
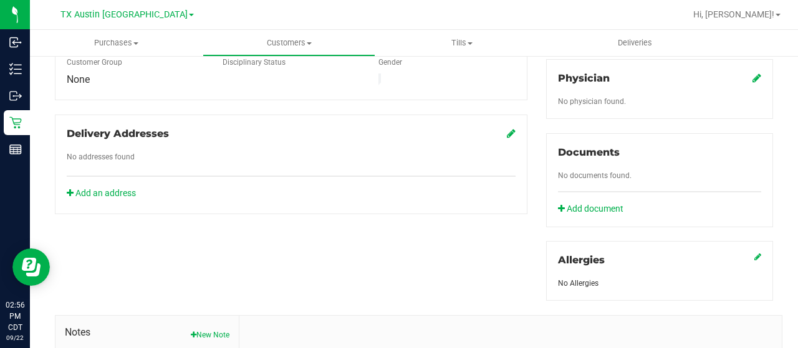
click at [752, 73] on icon at bounding box center [756, 78] width 9 height 10
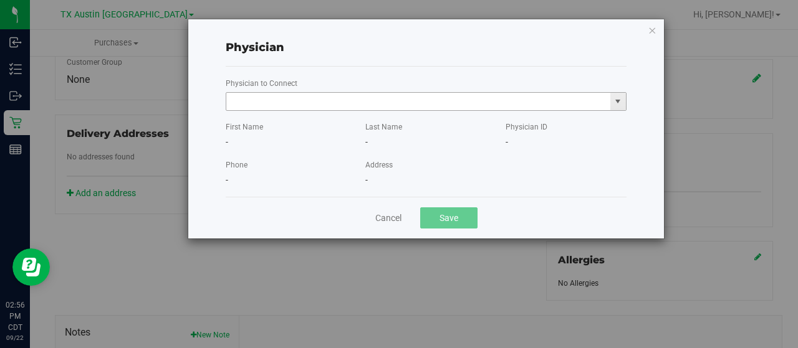
click at [510, 105] on input "text" at bounding box center [418, 101] width 384 height 17
paste input "Zand"
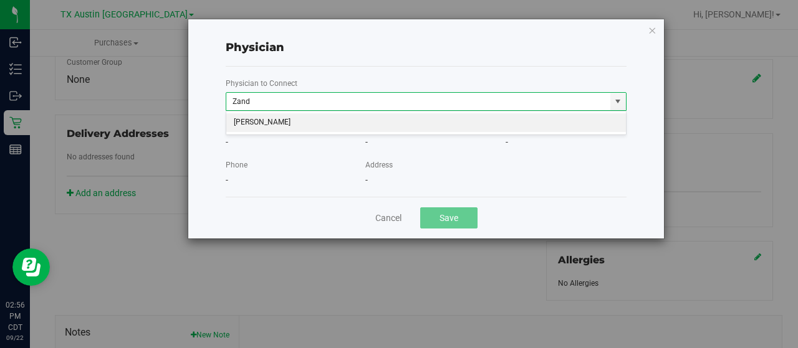
click at [472, 125] on li "[PERSON_NAME]" at bounding box center [426, 122] width 400 height 19
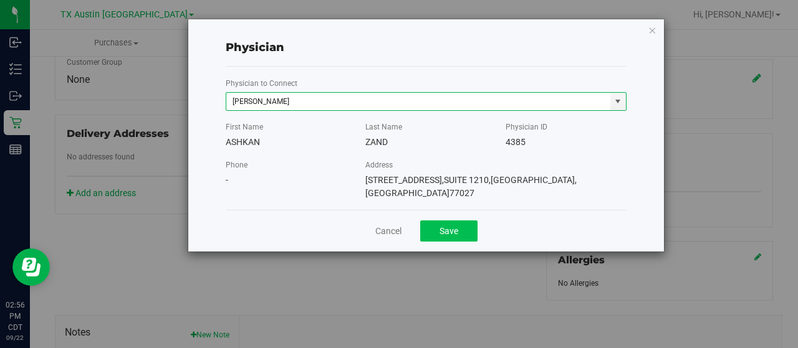
type input "[PERSON_NAME]"
click at [456, 221] on button "Save" at bounding box center [448, 231] width 57 height 21
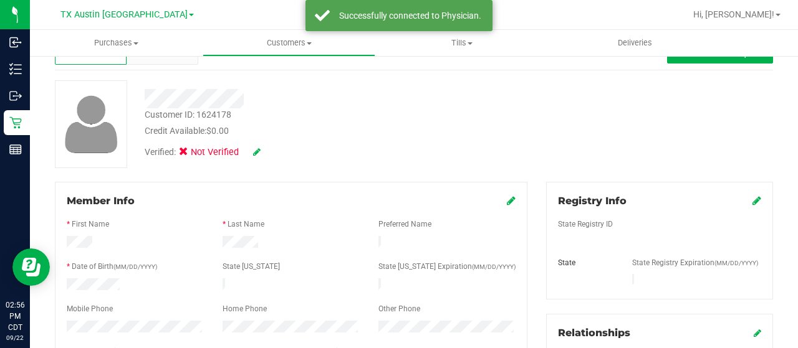
scroll to position [62, 0]
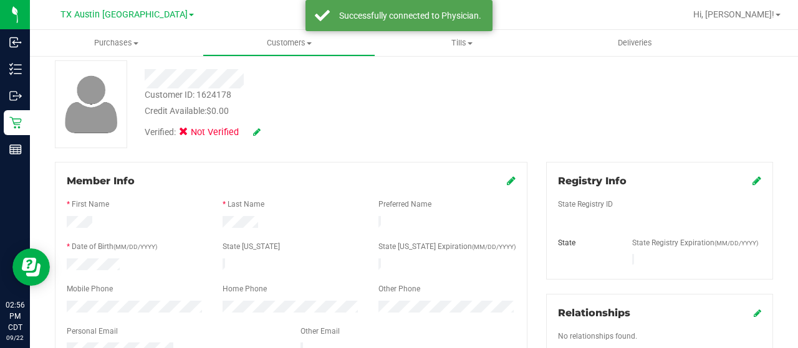
click at [752, 181] on icon at bounding box center [756, 181] width 9 height 10
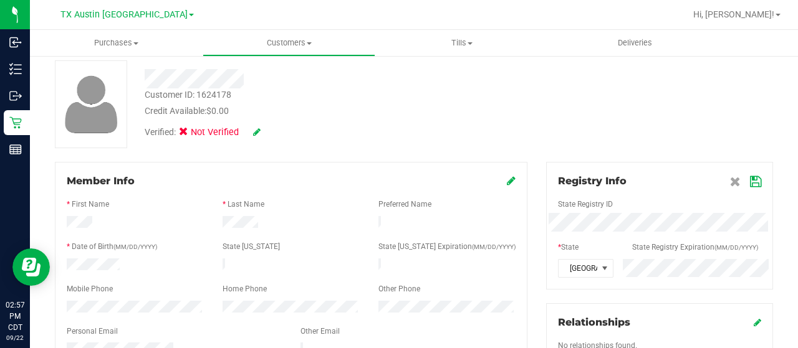
click at [752, 184] on div "Registry Info State Registry ID * State State Registry Expiration (MM/DD/YYYY) …" at bounding box center [659, 226] width 227 height 128
click at [750, 180] on icon at bounding box center [755, 182] width 11 height 10
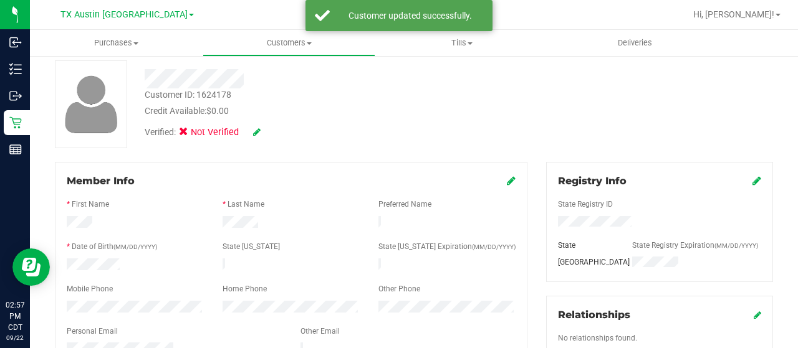
click at [258, 133] on icon at bounding box center [256, 132] width 7 height 9
click at [186, 134] on icon at bounding box center [187, 134] width 8 height 0
click at [0, 0] on input "Medical" at bounding box center [0, 0] width 0 height 0
click at [275, 133] on icon at bounding box center [274, 132] width 10 height 9
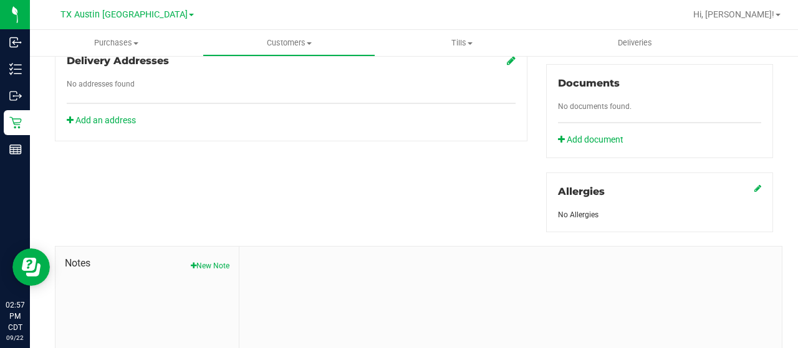
scroll to position [550, 0]
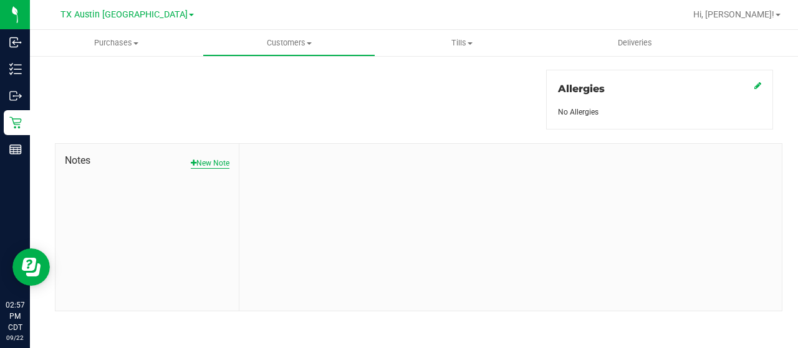
click at [224, 160] on button "New Note" at bounding box center [210, 163] width 39 height 11
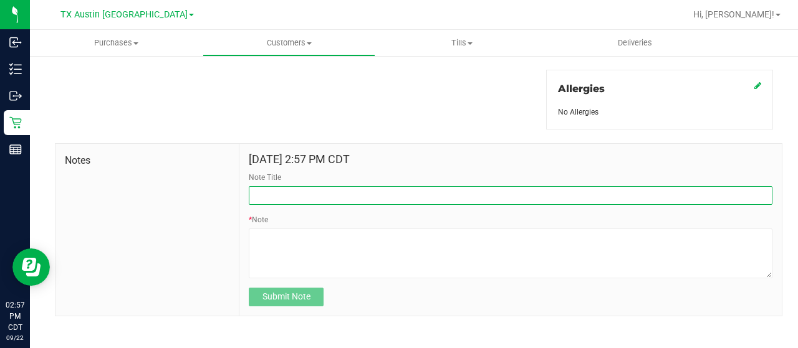
click at [290, 199] on input "Note Title" at bounding box center [511, 195] width 524 height 19
type input "[PERSON_NAME]"
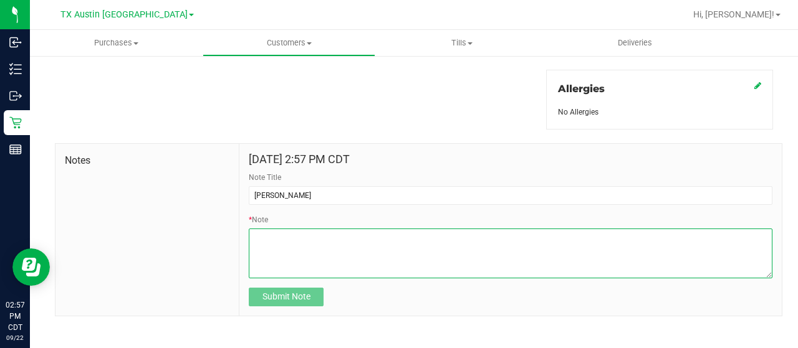
click at [315, 256] on textarea "* Note" at bounding box center [511, 254] width 524 height 50
click at [431, 254] on textarea "* Note" at bounding box center [511, 254] width 524 height 50
paste textarea "Patient Name: [PERSON_NAME] Address: [STREET_ADDRESS][PERSON_NAME] Phone Number…"
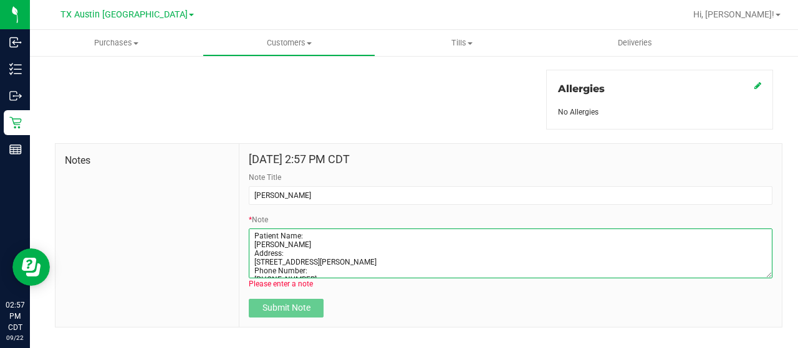
scroll to position [52, 0]
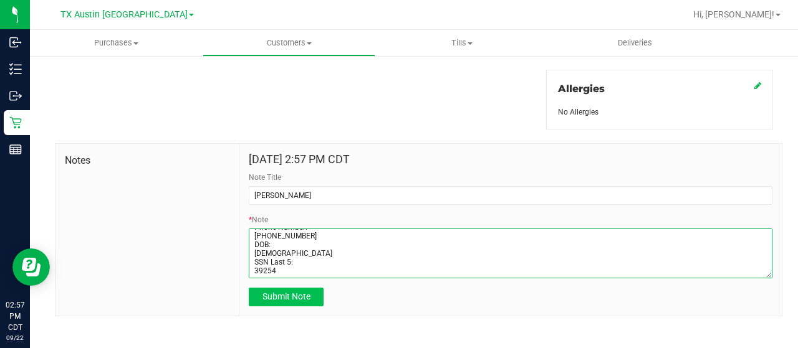
type textarea "Patient Name: [PERSON_NAME] Address: [STREET_ADDRESS][PERSON_NAME] Phone Number…"
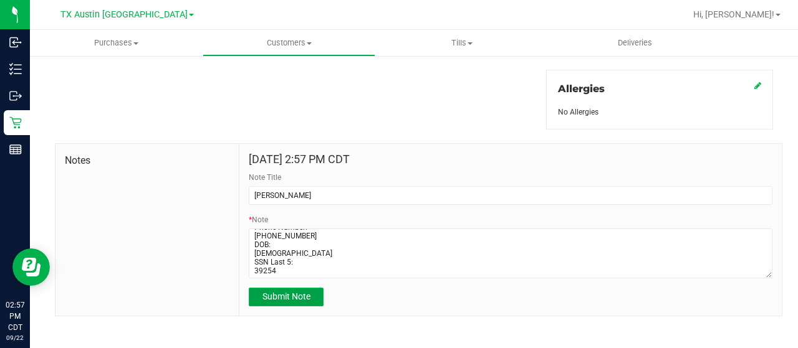
click at [307, 295] on span "Submit Note" at bounding box center [286, 297] width 48 height 10
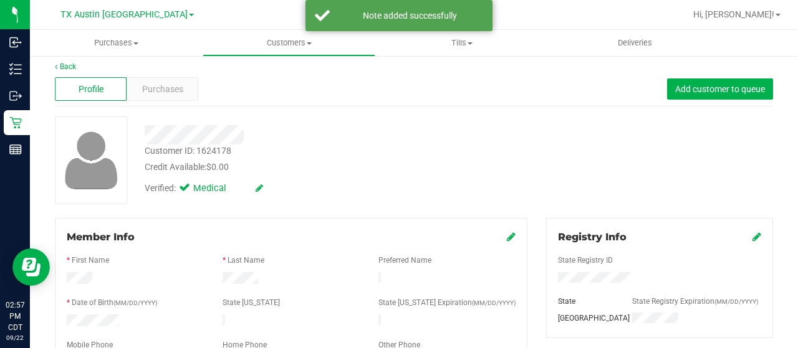
scroll to position [0, 0]
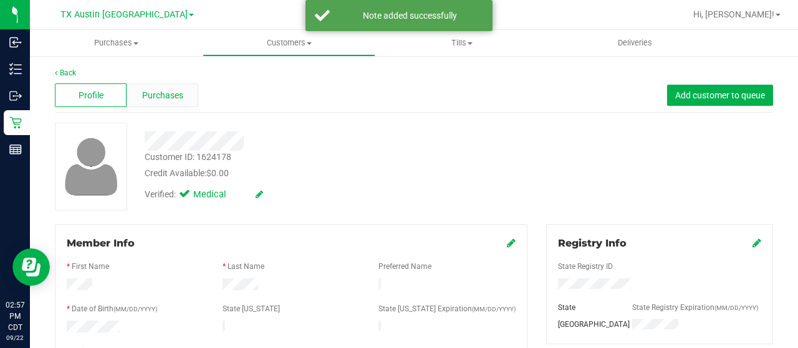
click at [170, 102] on div "Purchases" at bounding box center [163, 96] width 72 height 24
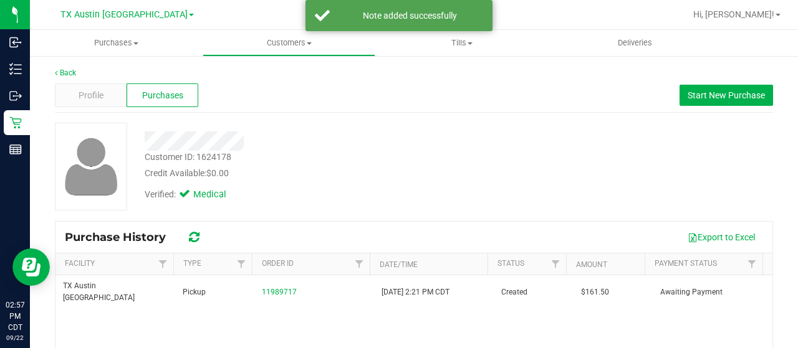
scroll to position [62, 0]
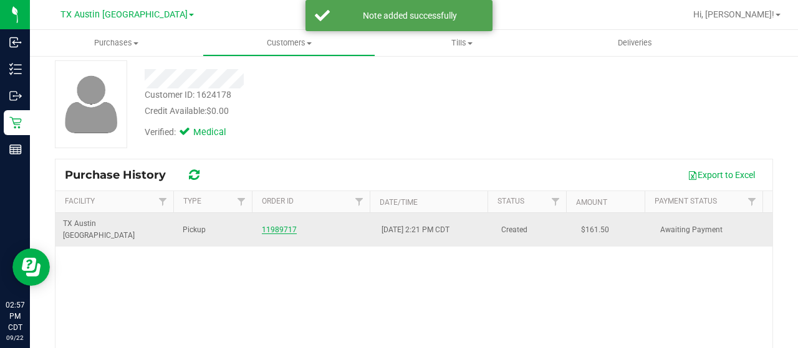
click at [281, 226] on link "11989717" at bounding box center [279, 230] width 35 height 9
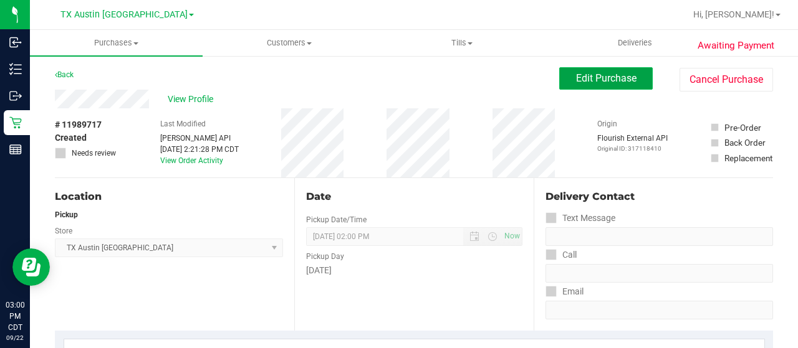
click at [576, 80] on span "Edit Purchase" at bounding box center [606, 78] width 60 height 12
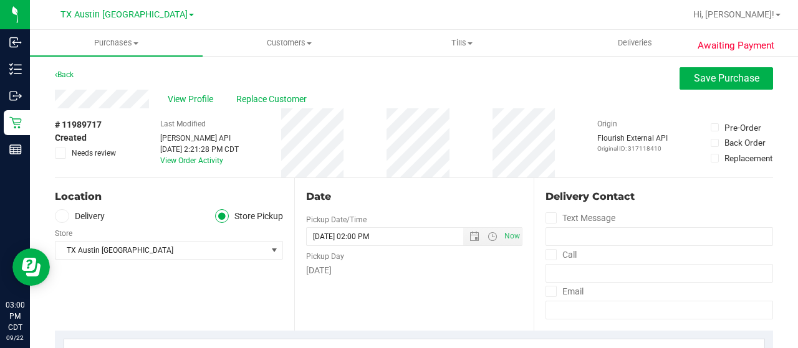
click at [89, 213] on label "Delivery" at bounding box center [80, 216] width 50 height 14
click at [0, 0] on input "Delivery" at bounding box center [0, 0] width 0 height 0
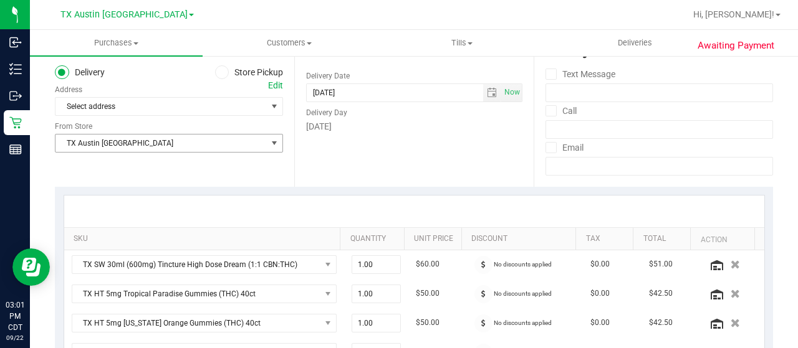
scroll to position [125, 0]
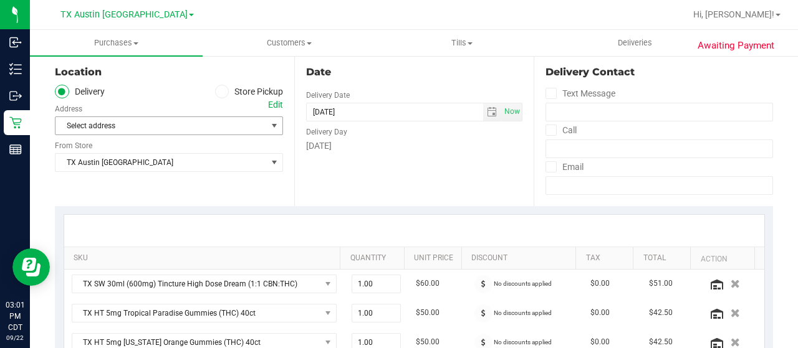
click at [204, 122] on span "Select address" at bounding box center [155, 125] width 201 height 17
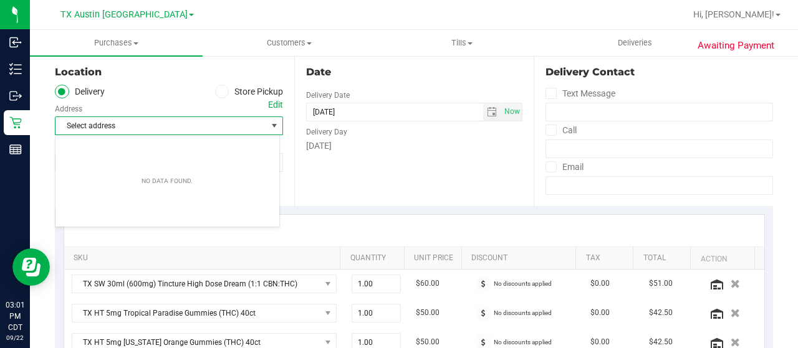
click at [277, 107] on div "Edit" at bounding box center [275, 104] width 15 height 13
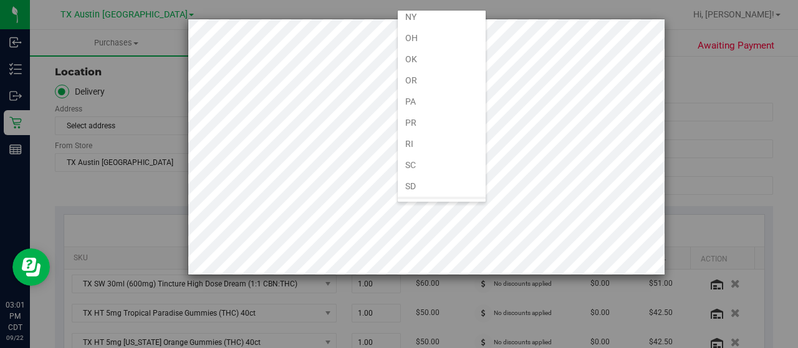
scroll to position [748, 0]
click at [431, 197] on li "[GEOGRAPHIC_DATA]" at bounding box center [442, 207] width 88 height 21
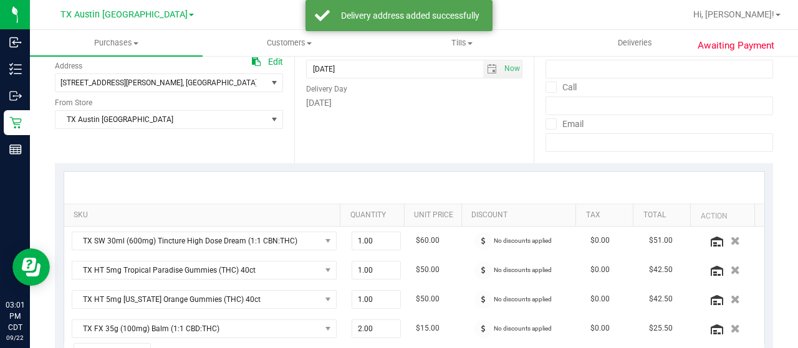
scroll to position [374, 0]
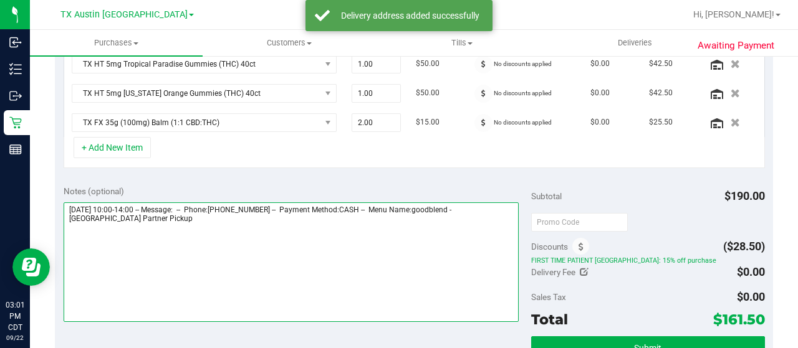
drag, startPoint x: 477, startPoint y: 205, endPoint x: 495, endPoint y: 214, distance: 20.1
click at [495, 214] on textarea at bounding box center [291, 263] width 455 height 120
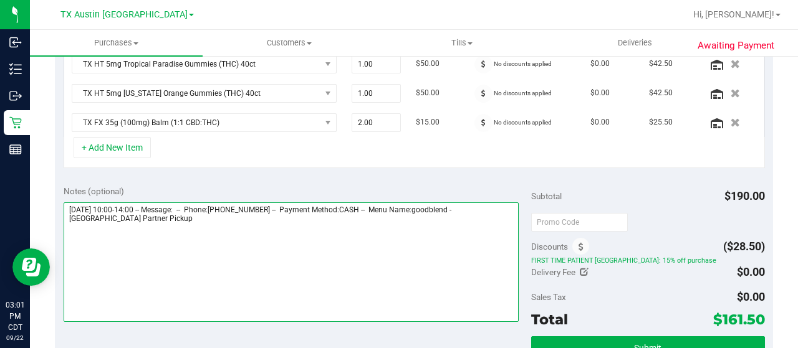
click at [175, 227] on textarea at bounding box center [291, 263] width 455 height 120
paste textarea "Houston Partner Pickup"
drag, startPoint x: 67, startPoint y: 203, endPoint x: 138, endPoint y: 204, distance: 70.5
click at [138, 204] on textarea at bounding box center [291, 263] width 455 height 120
click at [190, 234] on textarea at bounding box center [291, 263] width 455 height 120
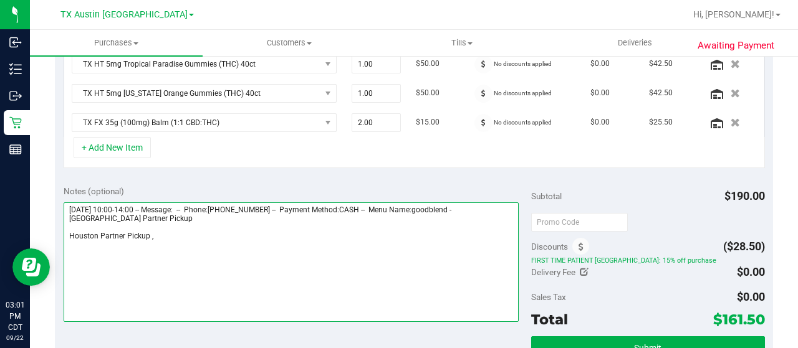
paste textarea "[DATE]"
click at [149, 233] on textarea at bounding box center [291, 263] width 455 height 120
click at [236, 235] on textarea at bounding box center [291, 263] width 455 height 120
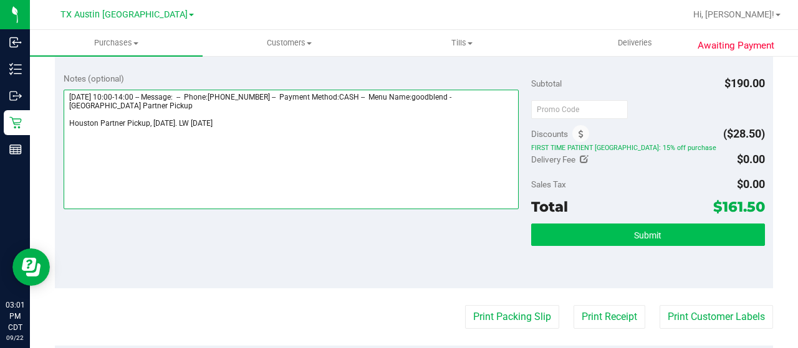
scroll to position [499, 0]
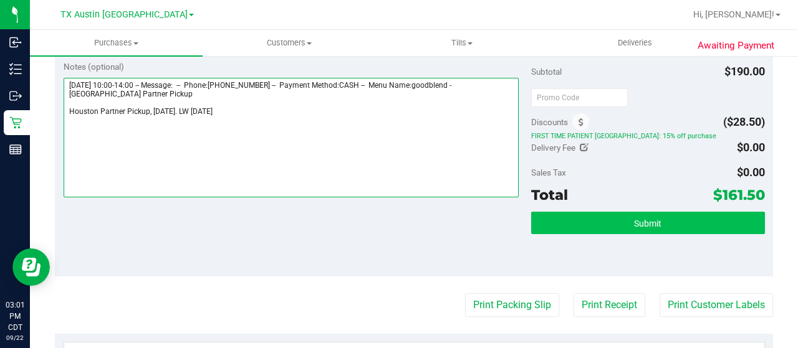
type textarea "[DATE] 10:00-14:00 -- Message: -- Phone:[PHONE_NUMBER] -- Payment Method:CASH -…"
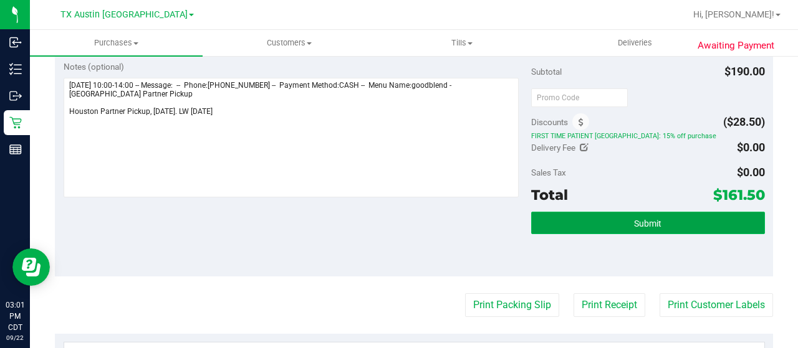
click at [634, 219] on span "Submit" at bounding box center [647, 224] width 27 height 10
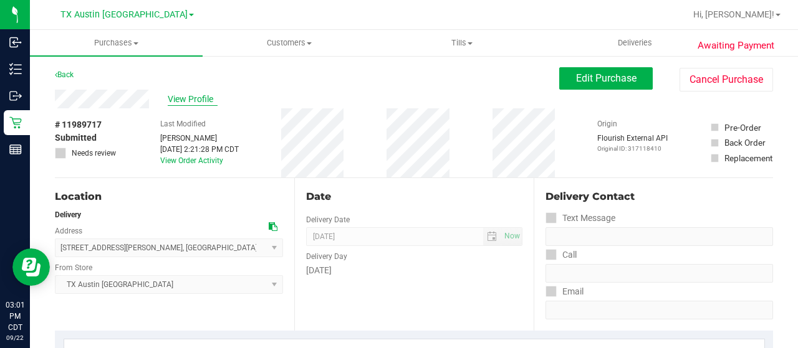
click at [177, 98] on span "View Profile" at bounding box center [193, 99] width 50 height 13
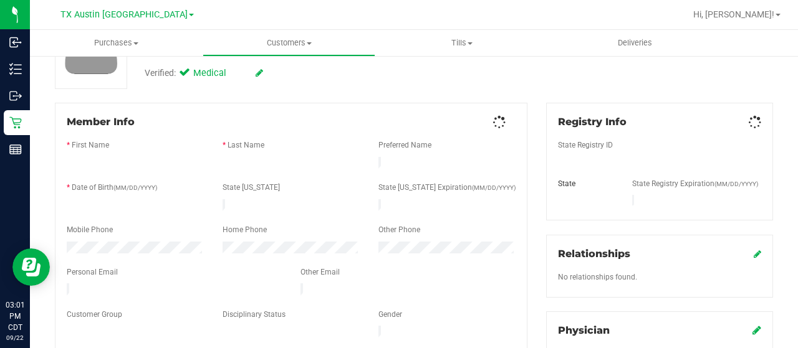
scroll to position [125, 0]
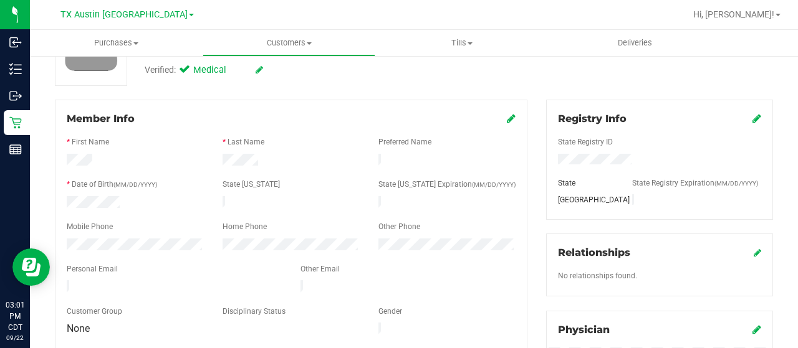
drag, startPoint x: 182, startPoint y: 280, endPoint x: 86, endPoint y: 269, distance: 96.6
click at [65, 281] on div at bounding box center [174, 288] width 234 height 15
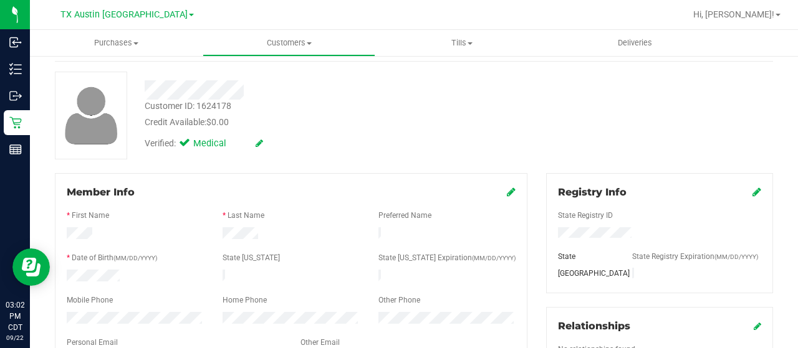
scroll to position [0, 0]
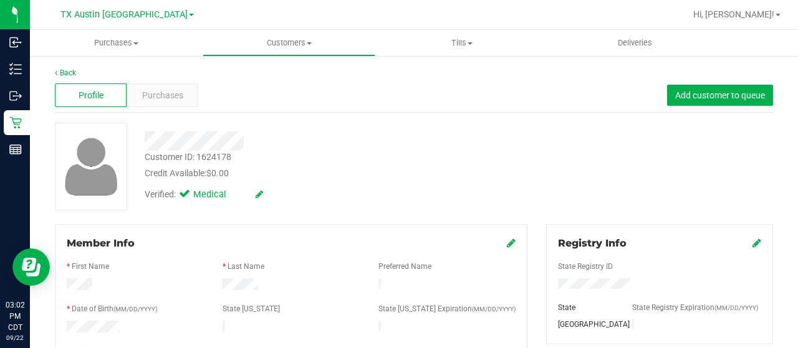
drag, startPoint x: 248, startPoint y: 142, endPoint x: 143, endPoint y: 140, distance: 104.7
click at [143, 140] on div at bounding box center [319, 141] width 368 height 19
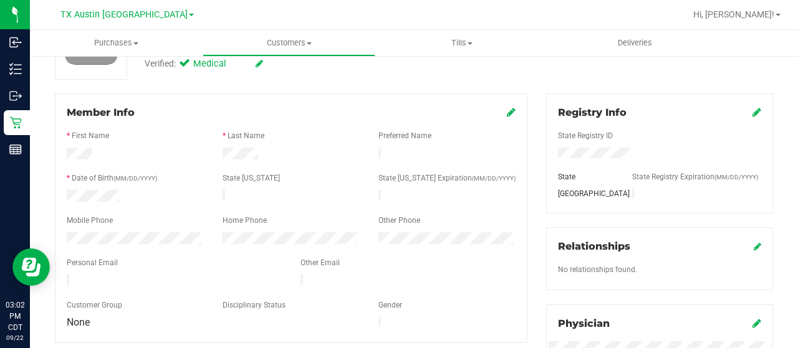
scroll to position [187, 0]
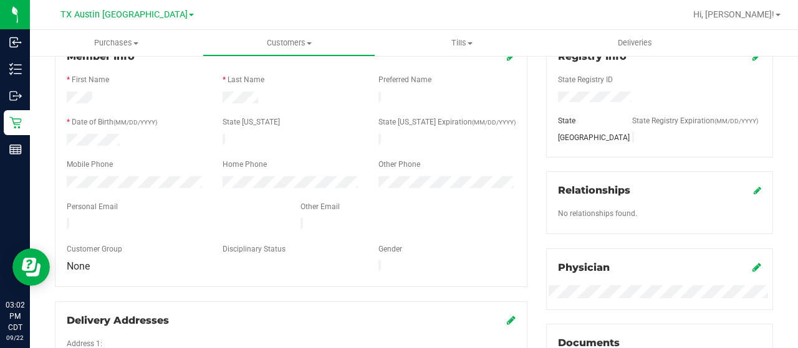
click at [60, 176] on div at bounding box center [135, 183] width 156 height 15
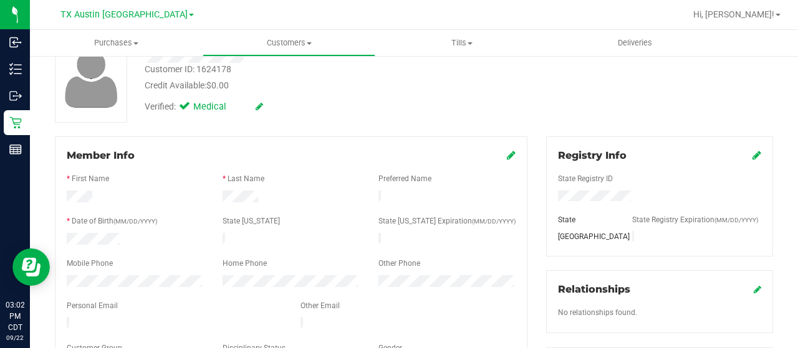
scroll to position [0, 0]
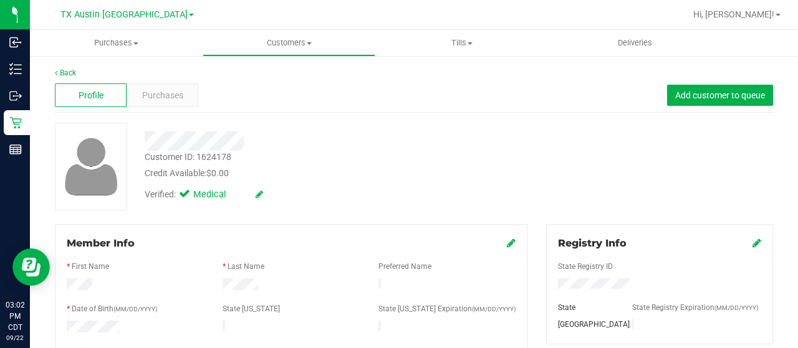
click at [145, 140] on div at bounding box center [319, 141] width 368 height 19
click at [165, 94] on span "Purchases" at bounding box center [162, 95] width 41 height 13
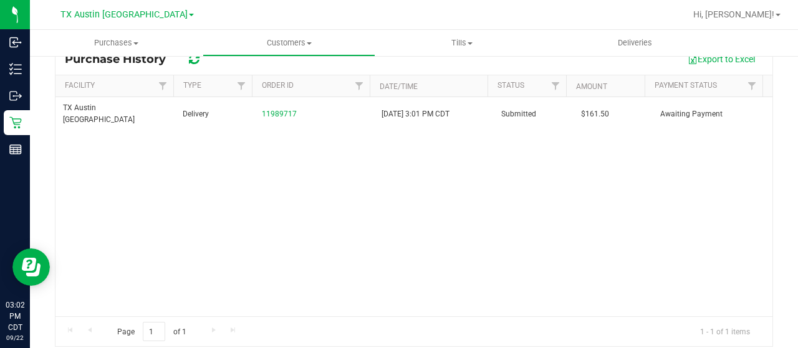
scroll to position [187, 0]
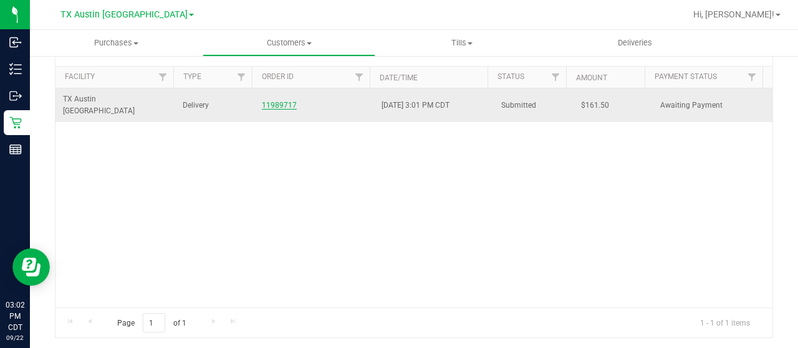
click at [276, 101] on link "11989717" at bounding box center [279, 105] width 35 height 9
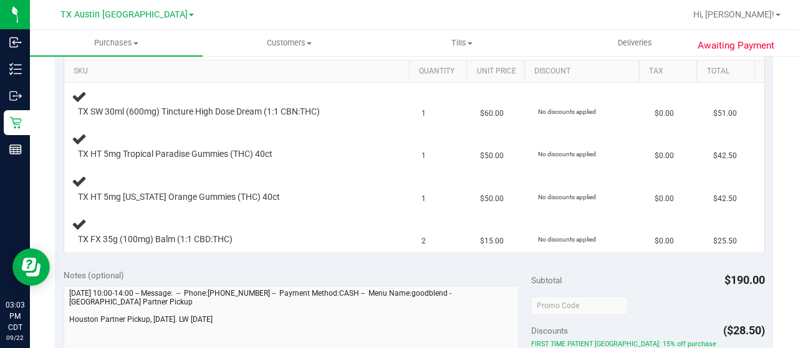
scroll to position [436, 0]
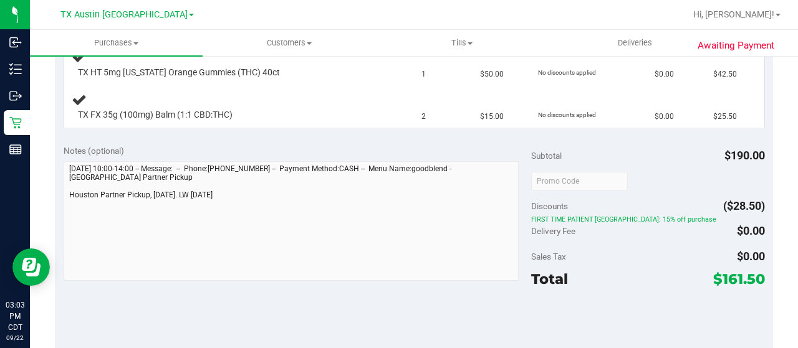
drag, startPoint x: 711, startPoint y: 277, endPoint x: 754, endPoint y: 279, distance: 42.4
click at [754, 279] on span "$161.50" at bounding box center [739, 279] width 52 height 17
copy span "161.50"
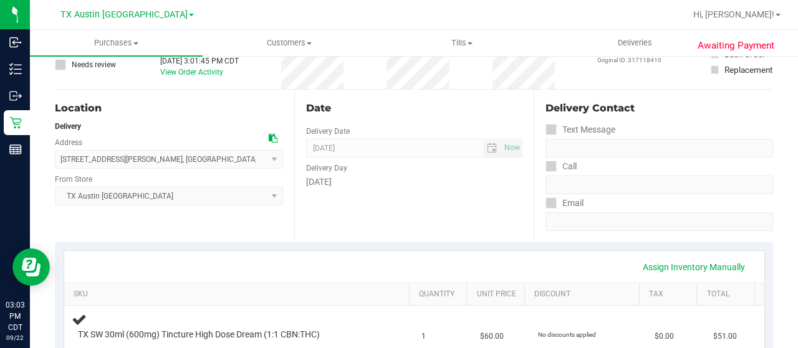
scroll to position [0, 0]
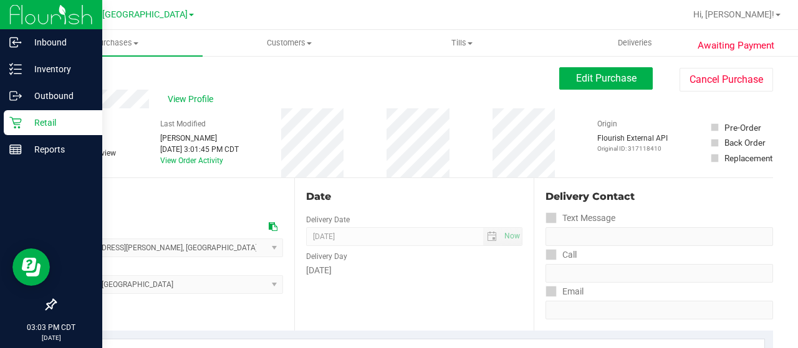
click at [13, 123] on icon at bounding box center [15, 123] width 12 height 12
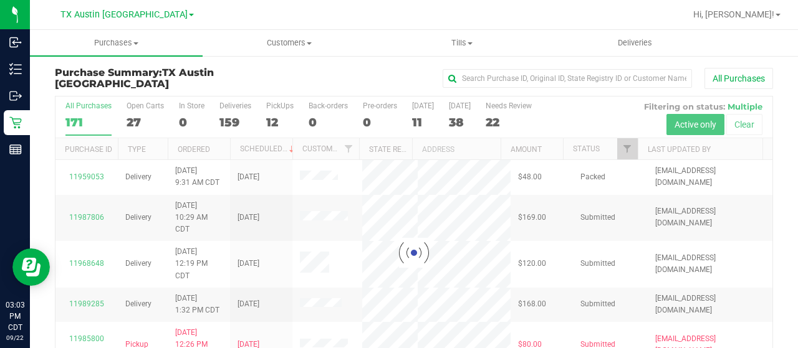
click at [136, 123] on div at bounding box center [413, 253] width 717 height 313
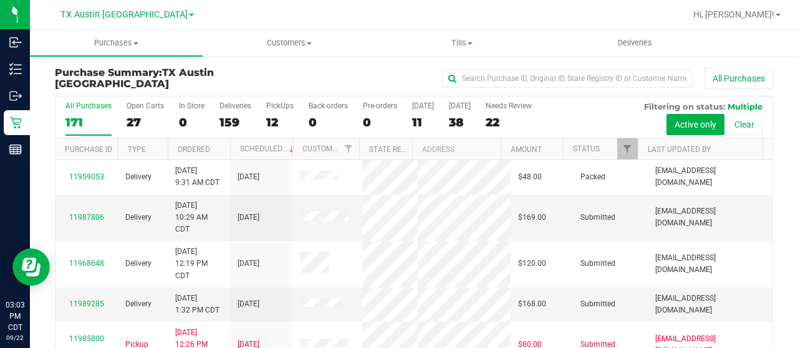
click at [133, 122] on div "27" at bounding box center [145, 122] width 37 height 14
click at [0, 0] on input "Open Carts 27" at bounding box center [0, 0] width 0 height 0
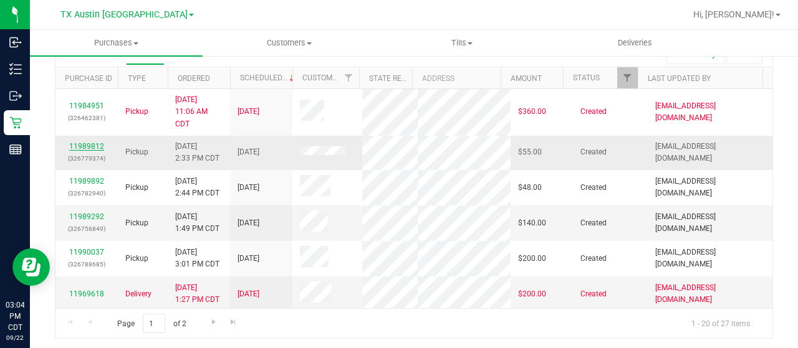
click at [94, 145] on link "11989812" at bounding box center [86, 146] width 35 height 9
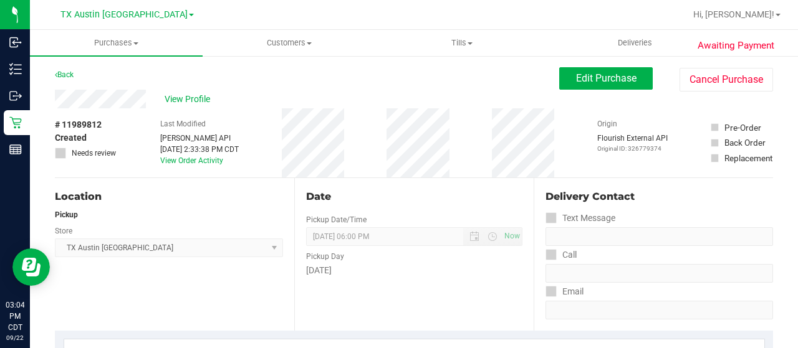
click at [146, 97] on div "View Profile" at bounding box center [307, 99] width 504 height 19
click at [583, 77] on span "Edit Purchase" at bounding box center [606, 78] width 60 height 12
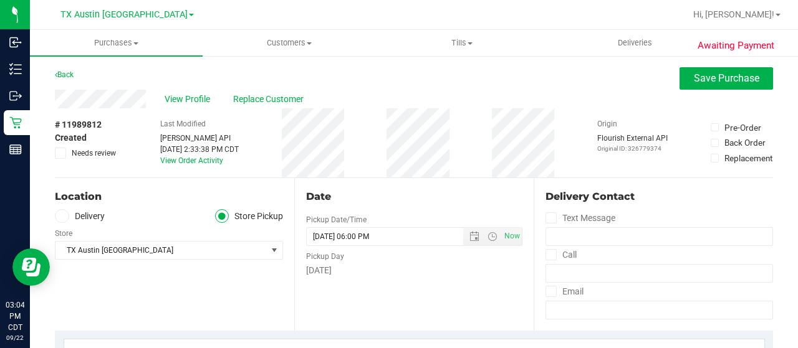
drag, startPoint x: 148, startPoint y: 102, endPoint x: 52, endPoint y: 105, distance: 95.4
click at [81, 215] on label "Delivery" at bounding box center [80, 216] width 50 height 14
click at [0, 0] on input "Delivery" at bounding box center [0, 0] width 0 height 0
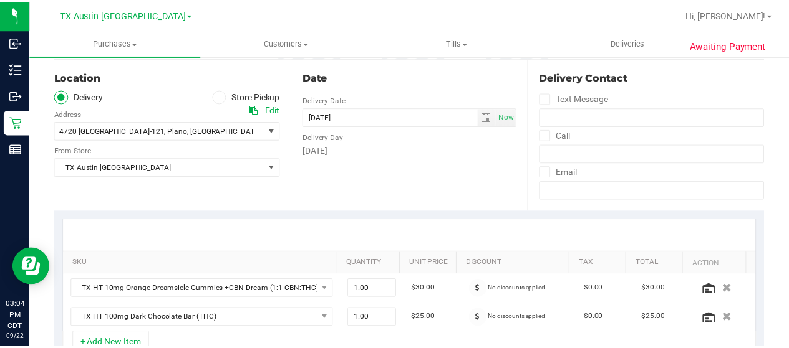
scroll to position [125, 0]
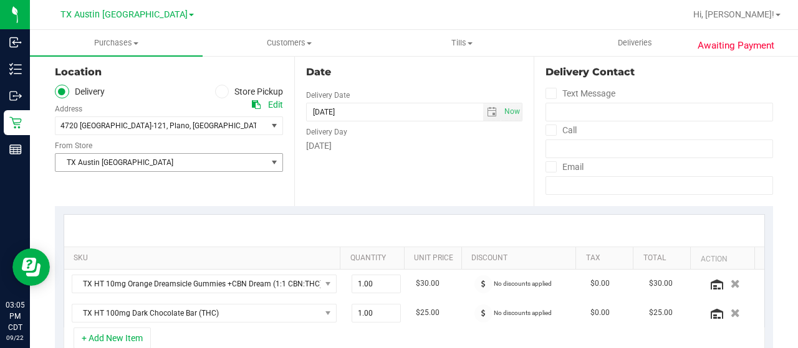
click at [145, 163] on span "TX Austin [GEOGRAPHIC_DATA]" at bounding box center [160, 162] width 211 height 17
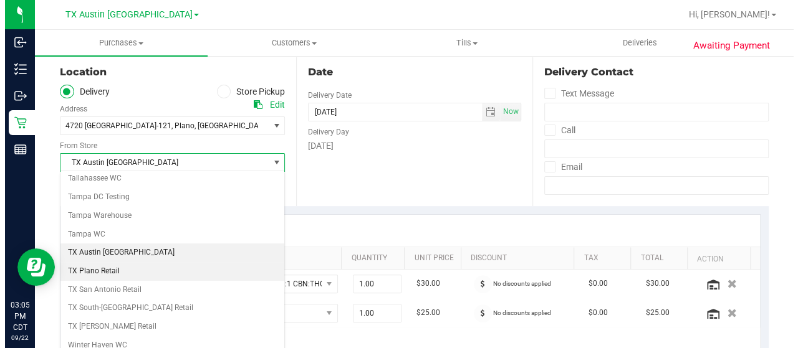
scroll to position [880, 0]
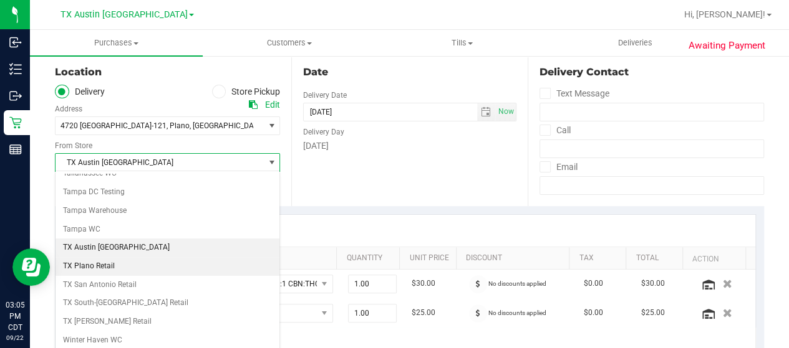
click at [133, 257] on li "TX Plano Retail" at bounding box center [167, 266] width 224 height 19
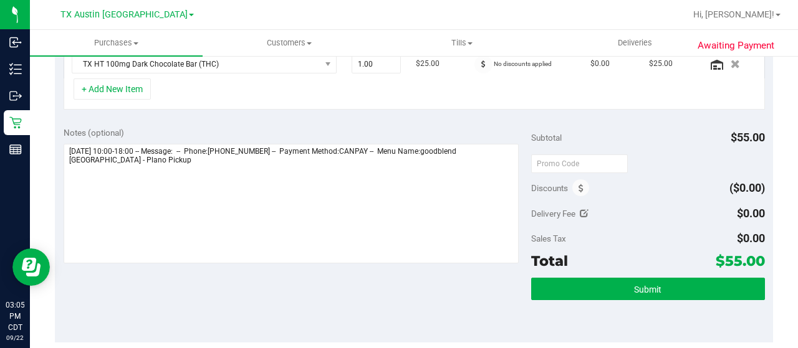
scroll to position [354, 0]
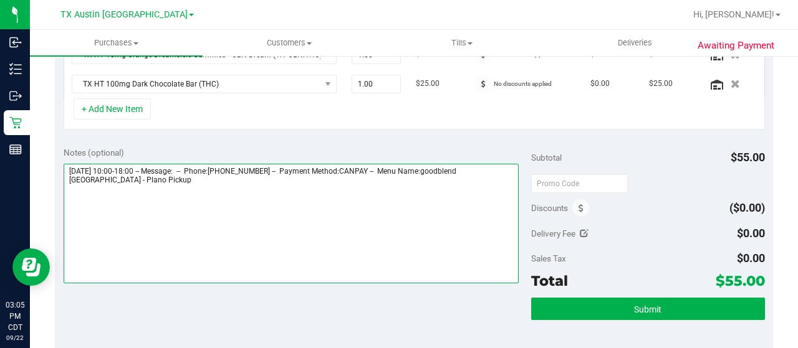
drag, startPoint x: 122, startPoint y: 182, endPoint x: 66, endPoint y: 183, distance: 56.1
click at [62, 183] on div "Notes (optional) Subtotal $55.00 Discounts ($0.00) Delivery Fee $0.00 Sales Tax…" at bounding box center [414, 250] width 718 height 224
click at [166, 181] on textarea at bounding box center [291, 224] width 455 height 120
paste textarea "Plano Pickup"
drag, startPoint x: 65, startPoint y: 166, endPoint x: 142, endPoint y: 168, distance: 77.3
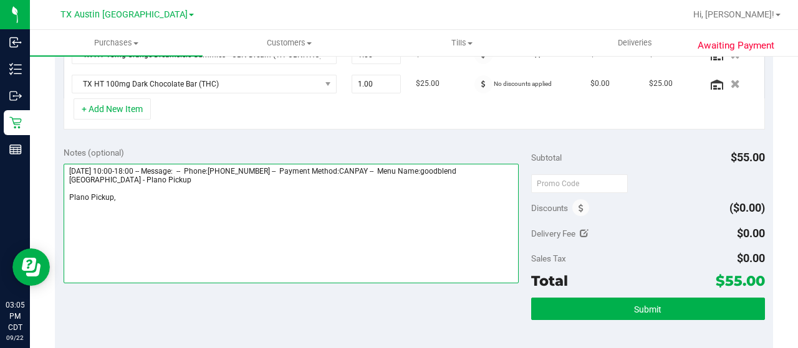
click at [142, 168] on textarea at bounding box center [291, 224] width 455 height 120
click at [197, 195] on textarea at bounding box center [291, 224] width 455 height 120
paste textarea "[DATE]"
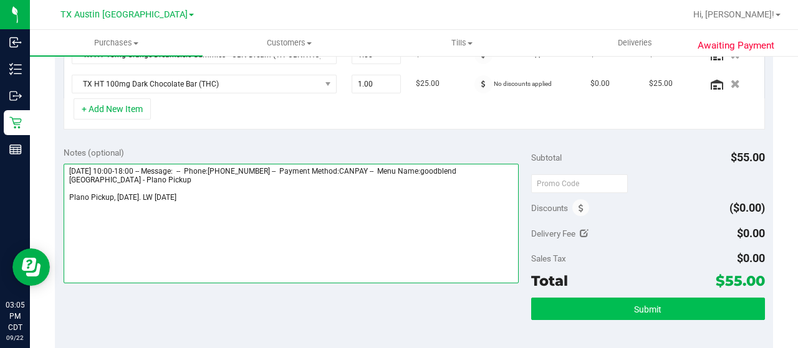
type textarea "[DATE] 10:00-18:00 -- Message: -- Phone:[PHONE_NUMBER] -- Payment Method:CANPAY…"
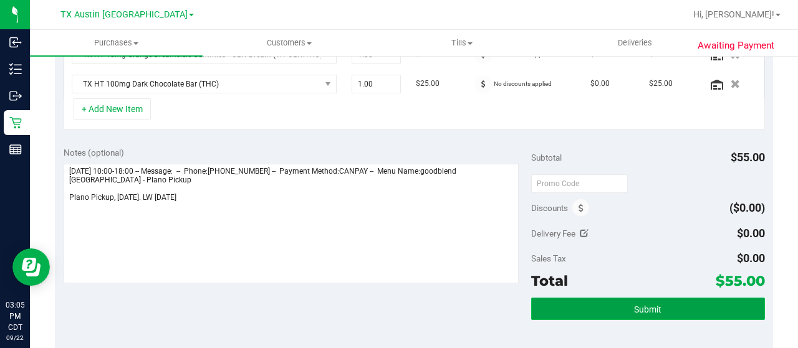
click at [569, 312] on button "Submit" at bounding box center [648, 309] width 234 height 22
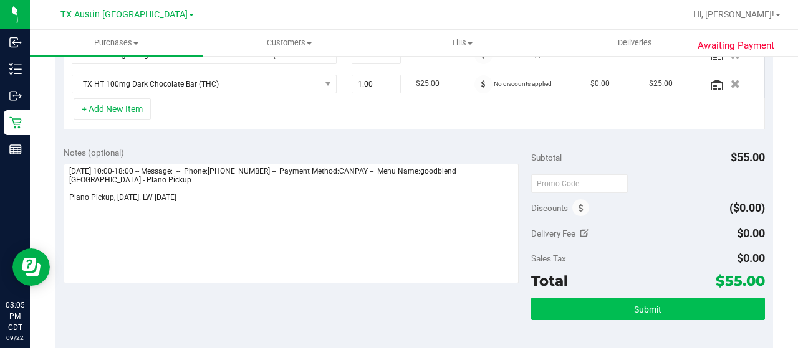
scroll to position [357, 0]
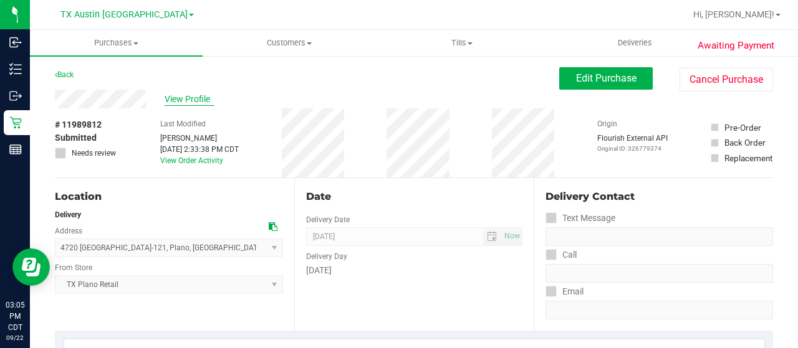
click at [209, 102] on span "View Profile" at bounding box center [190, 99] width 50 height 13
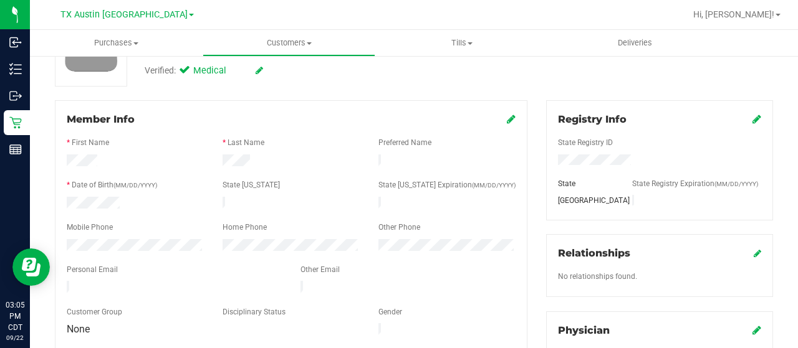
scroll to position [125, 0]
drag, startPoint x: 170, startPoint y: 282, endPoint x: 64, endPoint y: 284, distance: 105.4
click at [64, 284] on div at bounding box center [174, 288] width 234 height 15
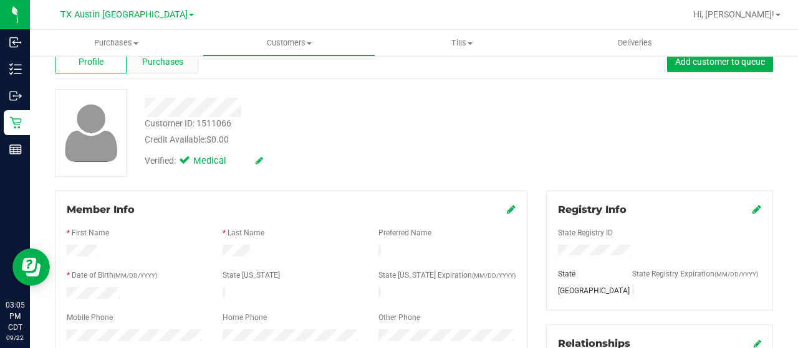
scroll to position [0, 0]
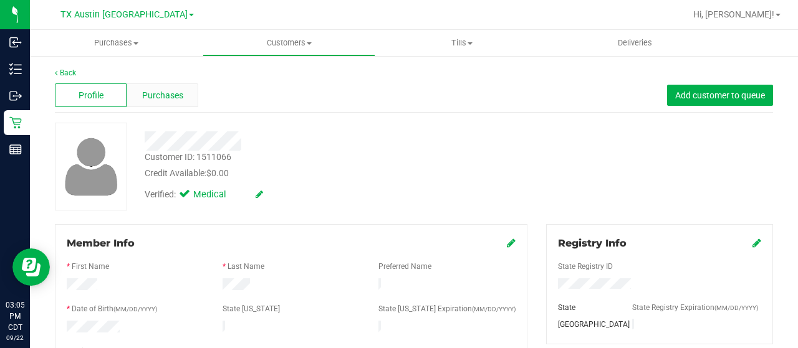
click at [161, 102] on div "Purchases" at bounding box center [163, 96] width 72 height 24
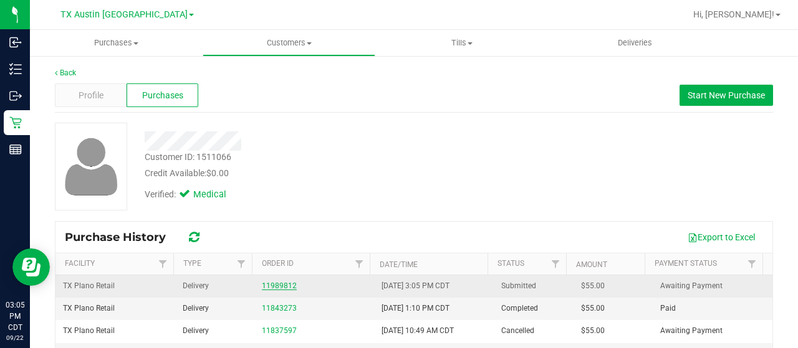
click at [277, 285] on link "11989812" at bounding box center [279, 286] width 35 height 9
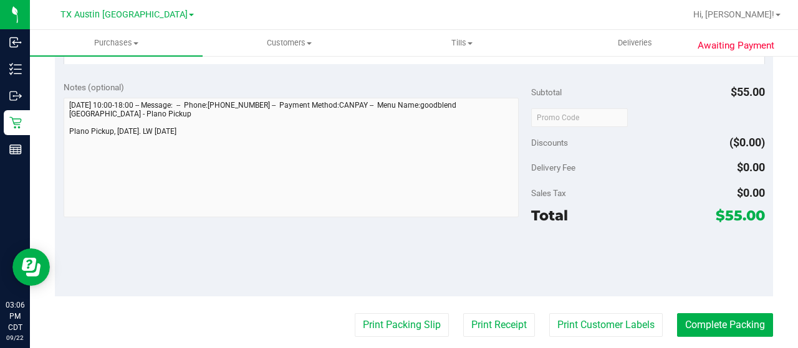
scroll to position [436, 0]
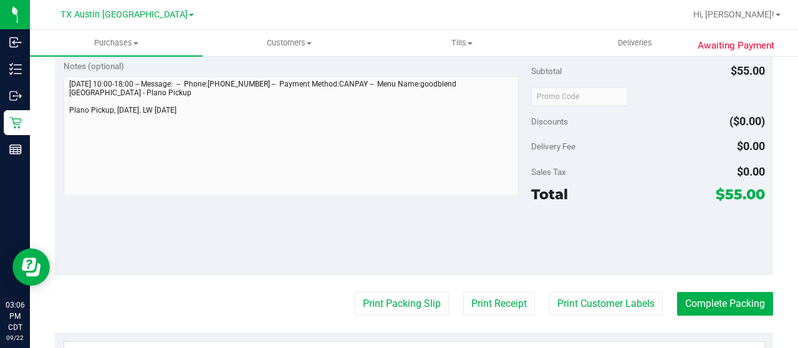
drag, startPoint x: 716, startPoint y: 200, endPoint x: 731, endPoint y: 203, distance: 15.3
click at [731, 203] on span "$55.00" at bounding box center [740, 194] width 49 height 17
copy span "55"
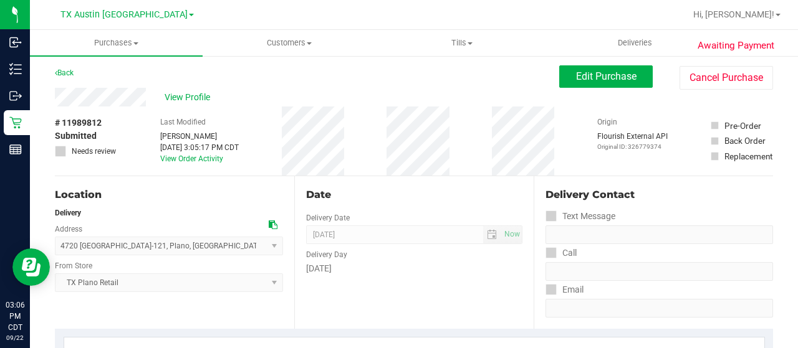
scroll to position [0, 0]
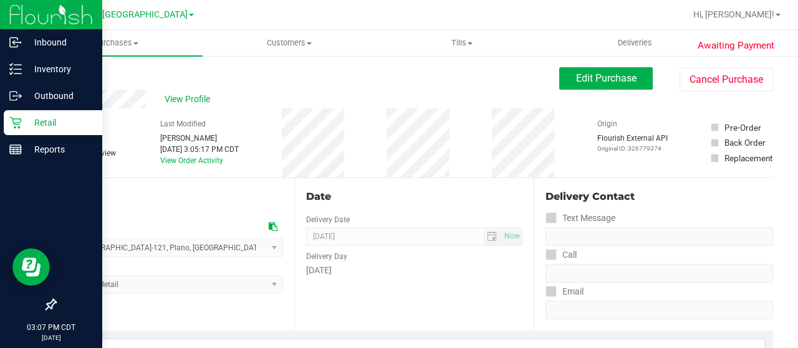
click at [23, 125] on p "Retail" at bounding box center [59, 122] width 75 height 15
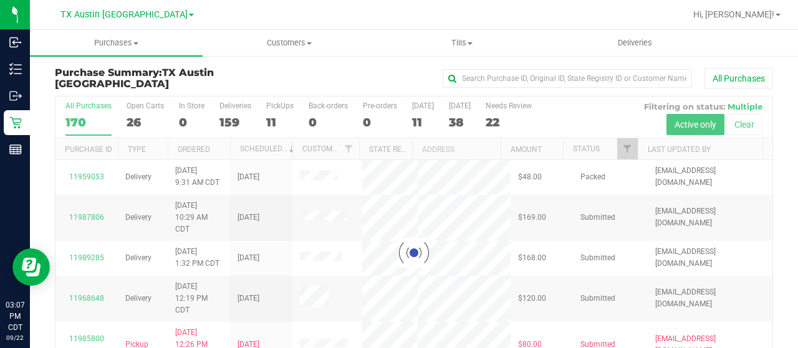
click at [130, 122] on div at bounding box center [413, 253] width 717 height 313
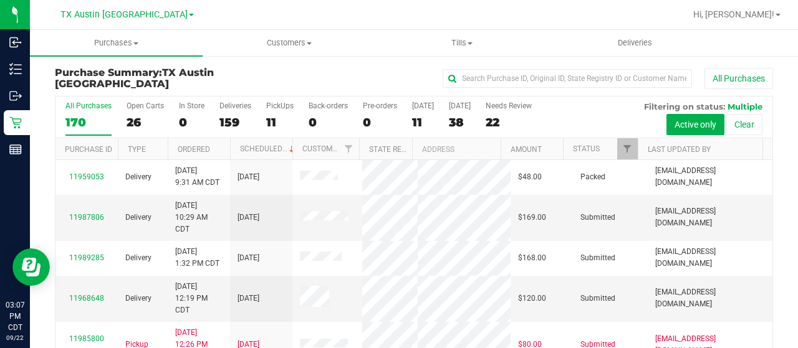
click at [133, 122] on div "26" at bounding box center [145, 122] width 37 height 14
click at [0, 0] on input "Open Carts 26" at bounding box center [0, 0] width 0 height 0
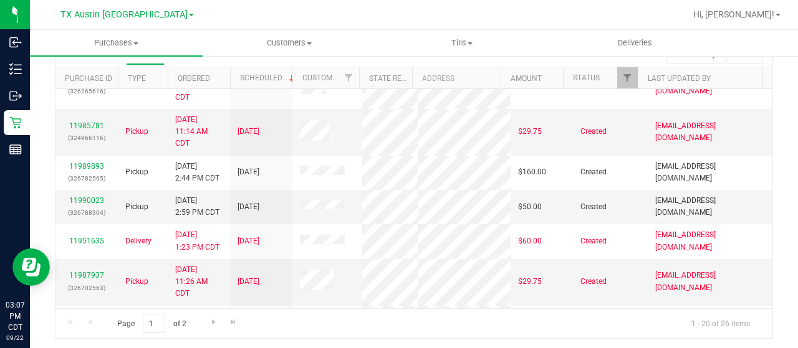
scroll to position [436, 0]
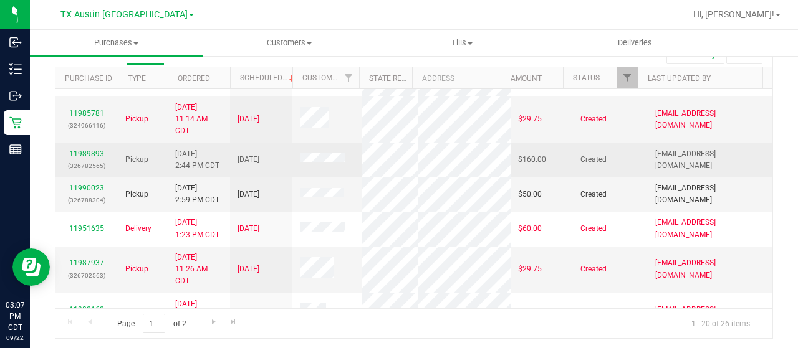
click at [81, 158] on link "11989893" at bounding box center [86, 154] width 35 height 9
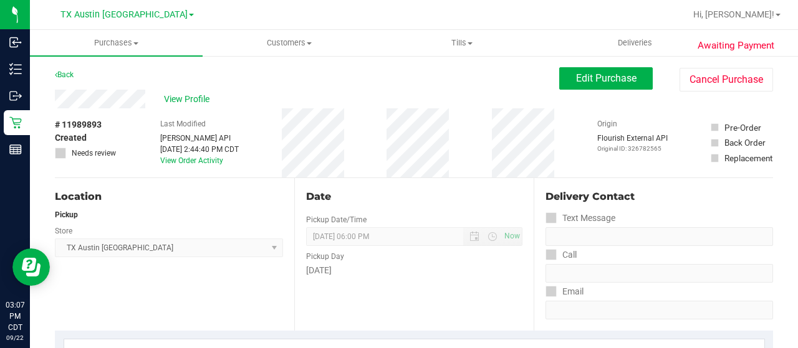
click at [145, 98] on div "View Profile" at bounding box center [307, 99] width 504 height 19
click at [581, 80] on span "Edit Purchase" at bounding box center [606, 78] width 60 height 12
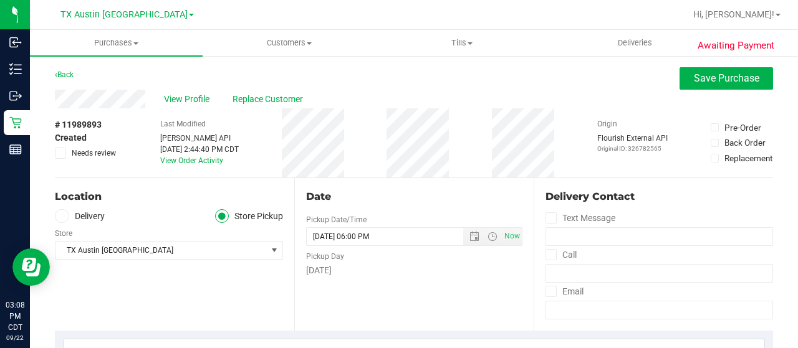
click at [100, 214] on label "Delivery" at bounding box center [80, 216] width 50 height 14
click at [0, 0] on input "Delivery" at bounding box center [0, 0] width 0 height 0
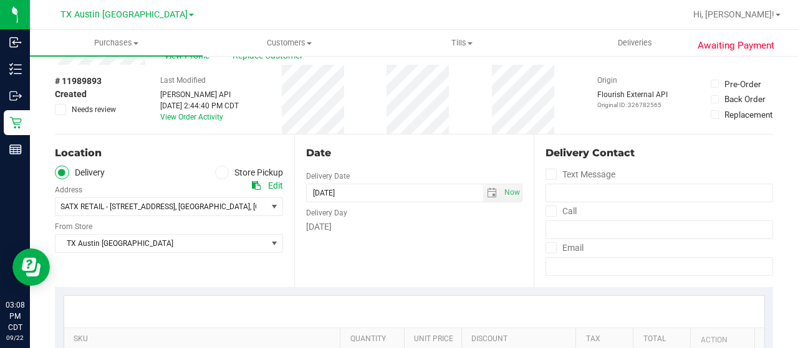
scroll to position [62, 0]
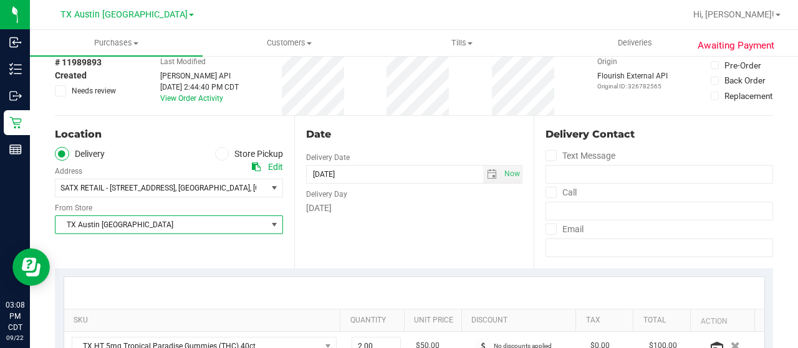
click at [134, 225] on span "TX Austin [GEOGRAPHIC_DATA]" at bounding box center [160, 224] width 211 height 17
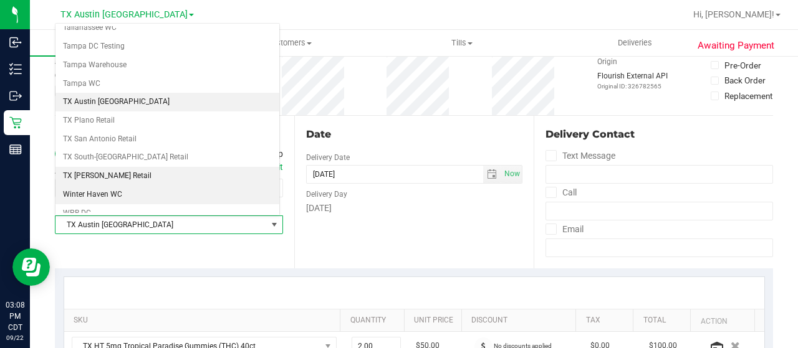
scroll to position [880, 0]
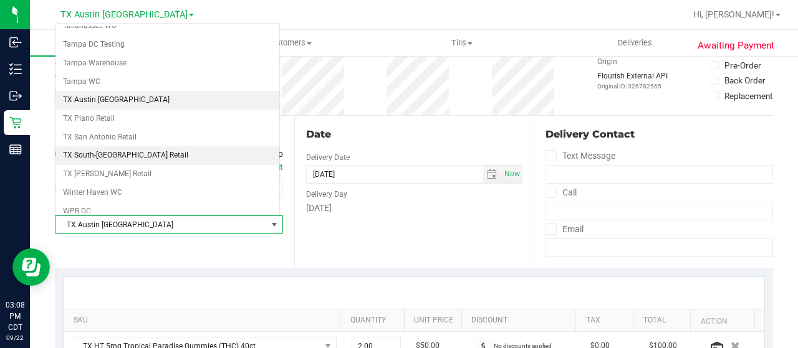
click at [157, 146] on li "TX South-[GEOGRAPHIC_DATA] Retail" at bounding box center [167, 155] width 224 height 19
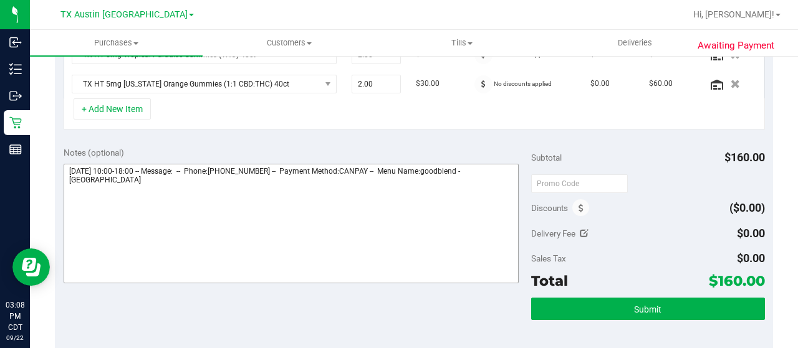
scroll to position [374, 0]
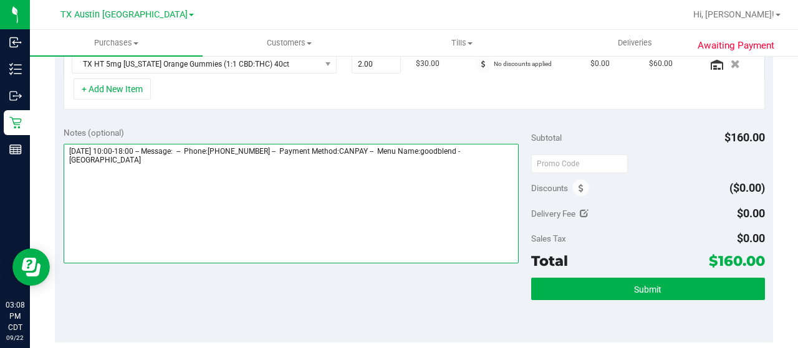
drag, startPoint x: 485, startPoint y: 147, endPoint x: 501, endPoint y: 159, distance: 20.1
click at [501, 159] on textarea at bounding box center [291, 204] width 455 height 120
click at [288, 184] on textarea at bounding box center [291, 204] width 455 height 120
paste textarea "South Austin"
drag, startPoint x: 67, startPoint y: 146, endPoint x: 139, endPoint y: 146, distance: 71.7
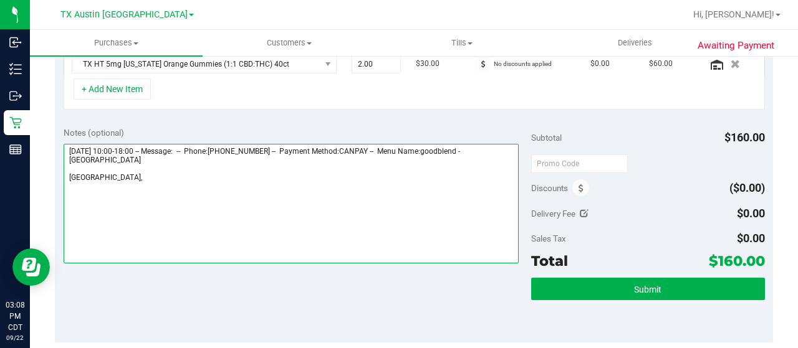
click at [139, 146] on textarea at bounding box center [291, 204] width 455 height 120
click at [150, 176] on textarea at bounding box center [291, 204] width 455 height 120
paste textarea "[DATE]"
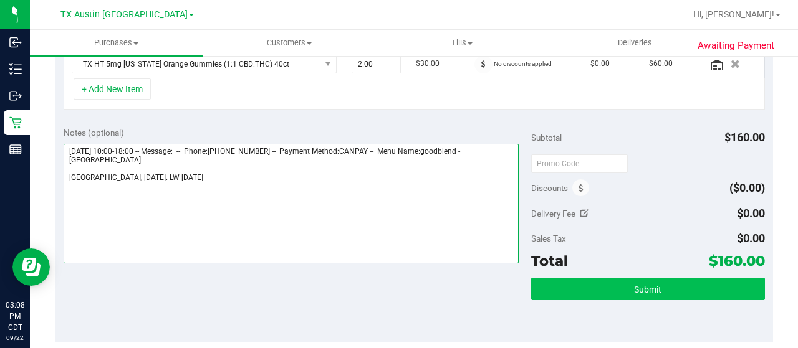
type textarea "[DATE] 10:00-18:00 -- Message: -- Phone:[PHONE_NUMBER] -- Payment Method:CANPAY…"
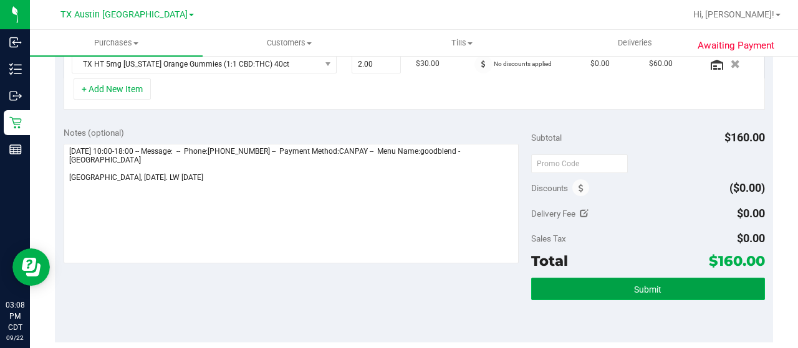
click at [576, 282] on button "Submit" at bounding box center [648, 289] width 234 height 22
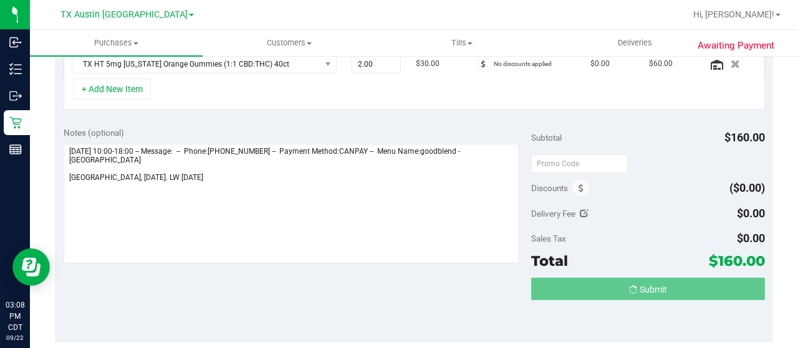
scroll to position [354, 0]
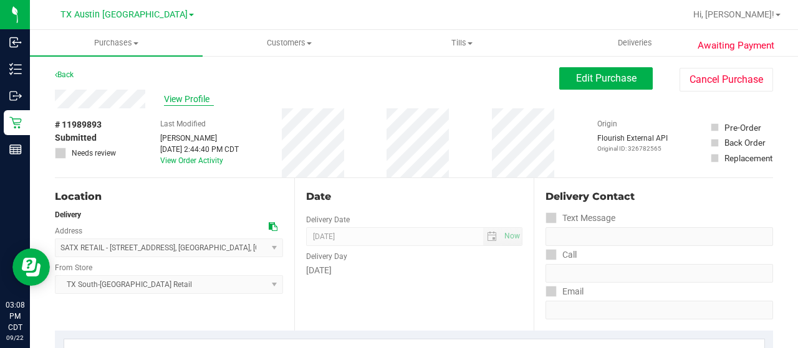
click at [173, 100] on span "View Profile" at bounding box center [189, 99] width 50 height 13
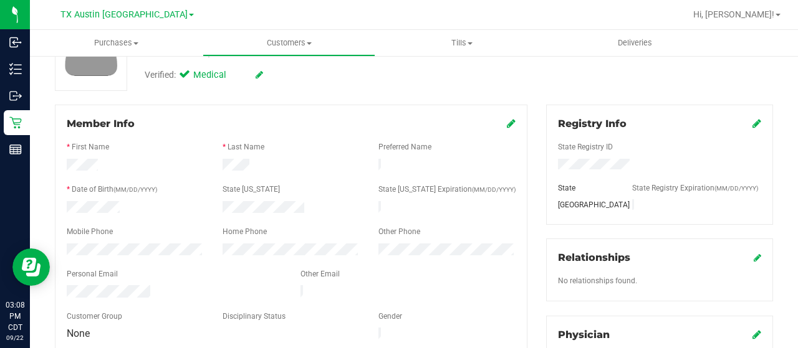
scroll to position [125, 0]
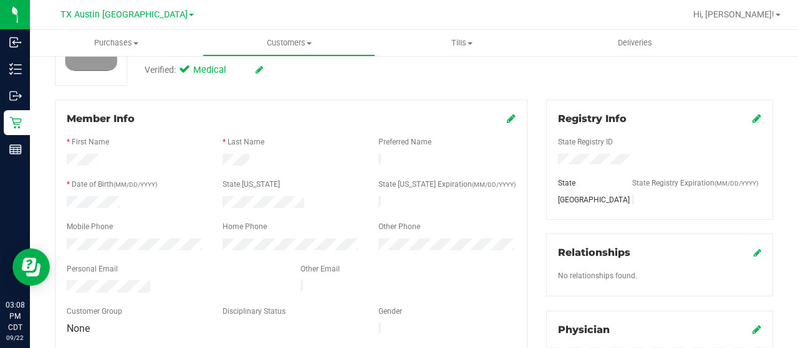
drag, startPoint x: 150, startPoint y: 283, endPoint x: 65, endPoint y: 282, distance: 84.8
click at [65, 282] on div at bounding box center [174, 288] width 234 height 15
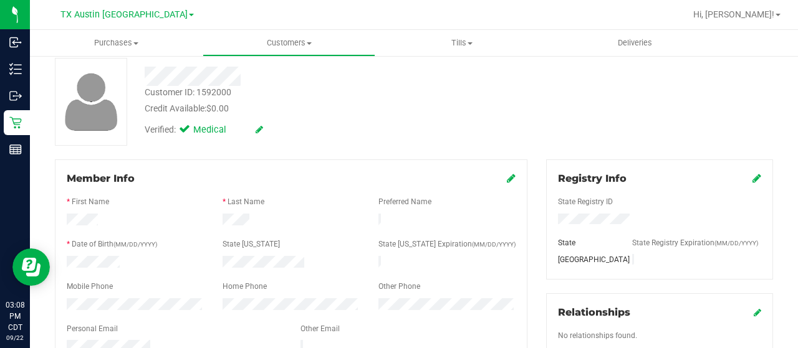
scroll to position [0, 0]
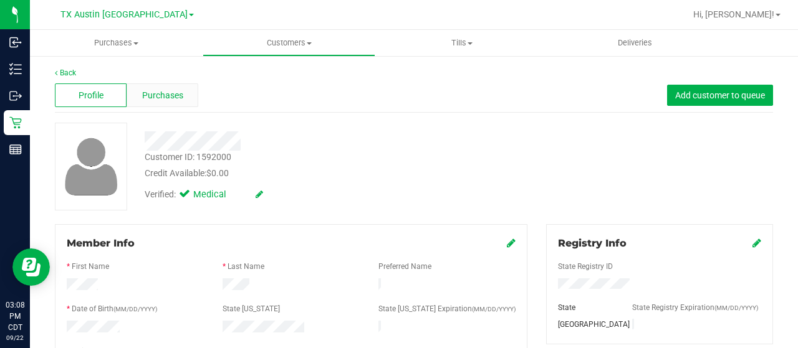
click at [156, 100] on span "Purchases" at bounding box center [162, 95] width 41 height 13
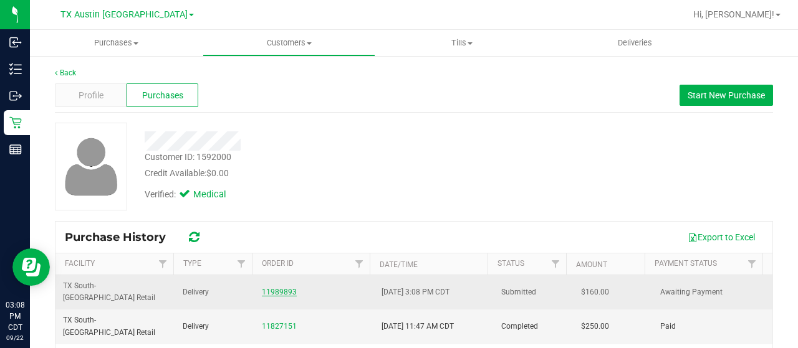
click at [267, 288] on link "11989893" at bounding box center [279, 292] width 35 height 9
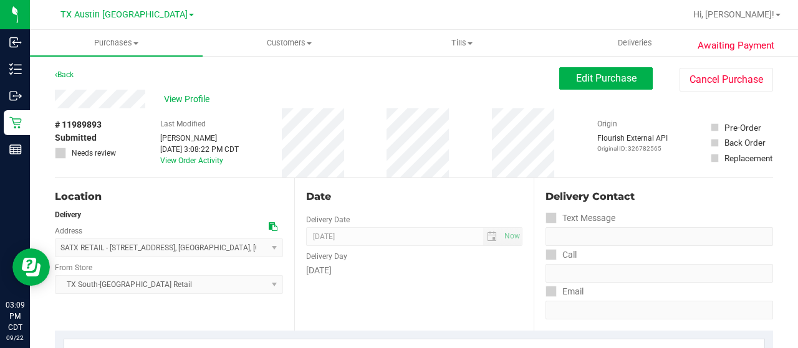
click at [58, 107] on div "View Profile" at bounding box center [307, 99] width 504 height 19
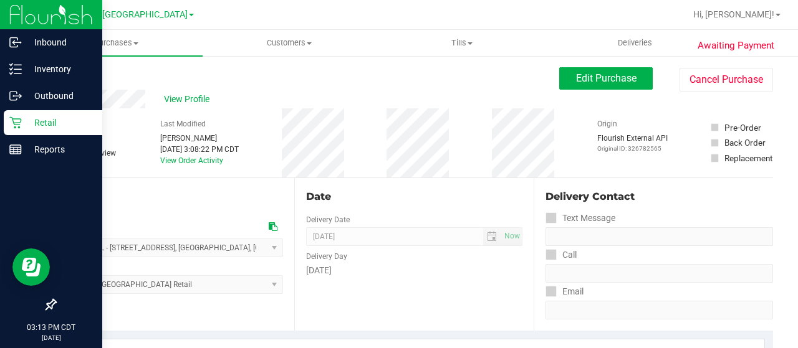
click at [44, 127] on p "Retail" at bounding box center [59, 122] width 75 height 15
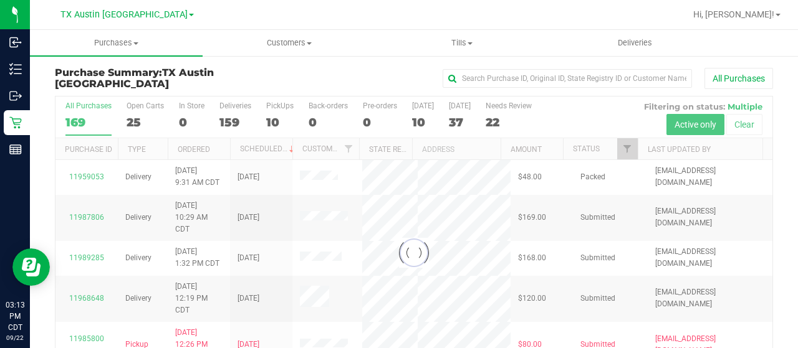
click at [618, 149] on div at bounding box center [413, 253] width 717 height 313
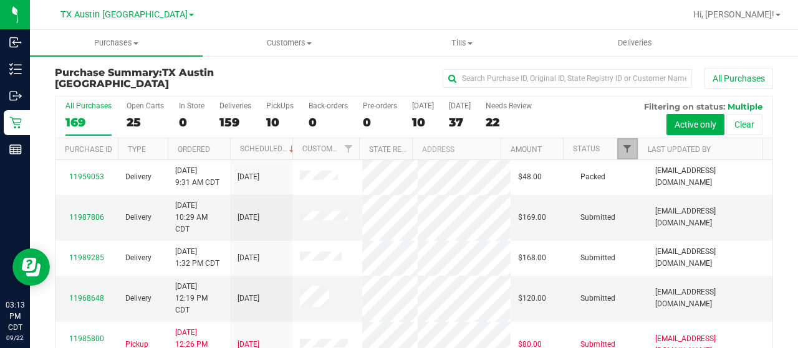
click at [622, 148] on span "Filter" at bounding box center [627, 149] width 10 height 10
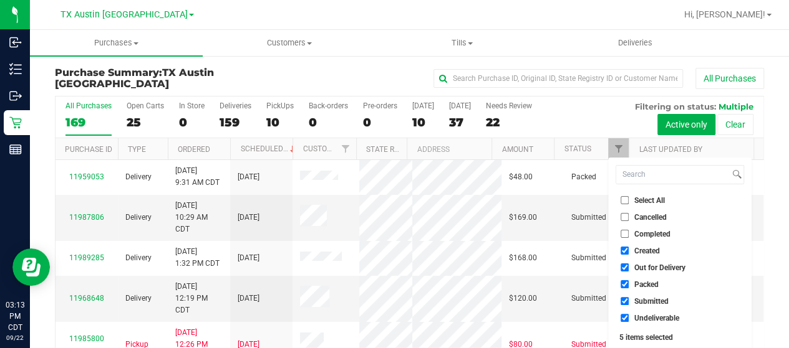
drag, startPoint x: 671, startPoint y: 266, endPoint x: 653, endPoint y: 277, distance: 20.8
click at [671, 266] on span "Out for Delivery" at bounding box center [659, 267] width 51 height 7
click at [628, 266] on input "Out for Delivery" at bounding box center [624, 268] width 8 height 8
checkbox input "false"
click at [641, 282] on span "Packed" at bounding box center [646, 284] width 24 height 7
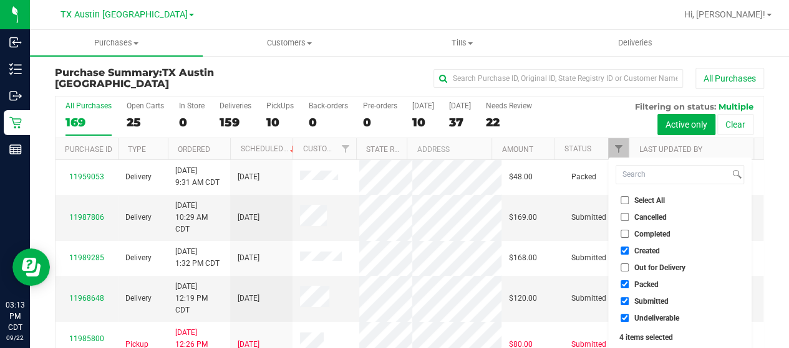
click at [628, 282] on input "Packed" at bounding box center [624, 285] width 8 height 8
checkbox input "false"
click at [643, 298] on span "Submitted" at bounding box center [651, 301] width 34 height 7
click at [628, 297] on input "Submitted" at bounding box center [624, 301] width 8 height 8
checkbox input "false"
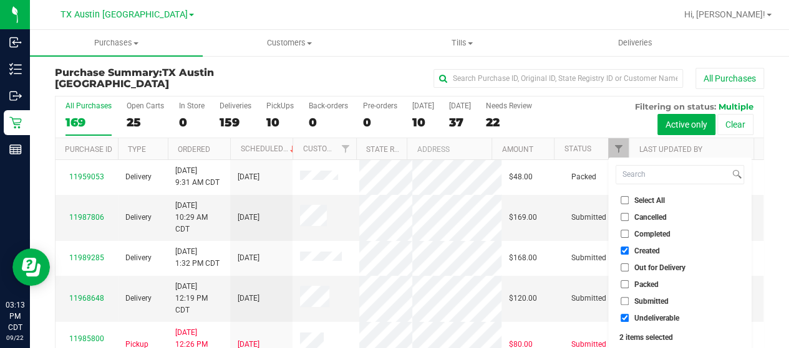
click at [641, 318] on span "Undeliverable" at bounding box center [656, 318] width 45 height 7
click at [628, 318] on input "Undeliverable" at bounding box center [624, 318] width 8 height 8
checkbox input "false"
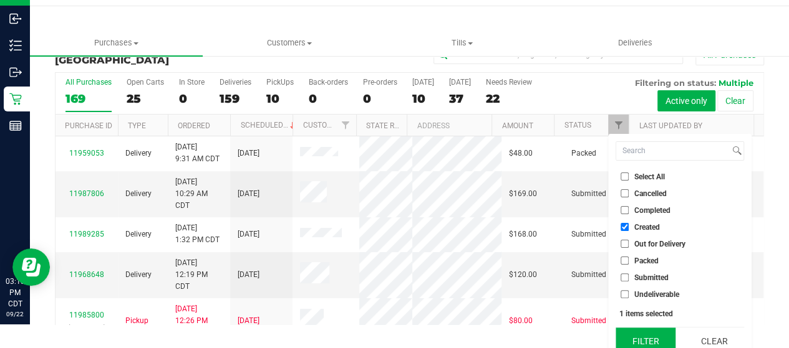
scroll to position [34, 0]
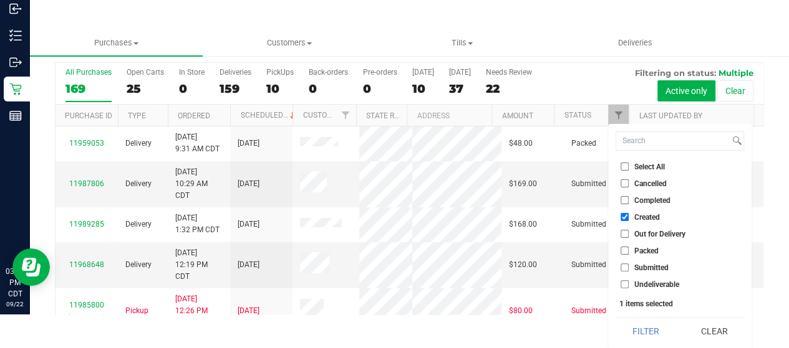
click at [642, 326] on button "Filter" at bounding box center [645, 331] width 60 height 27
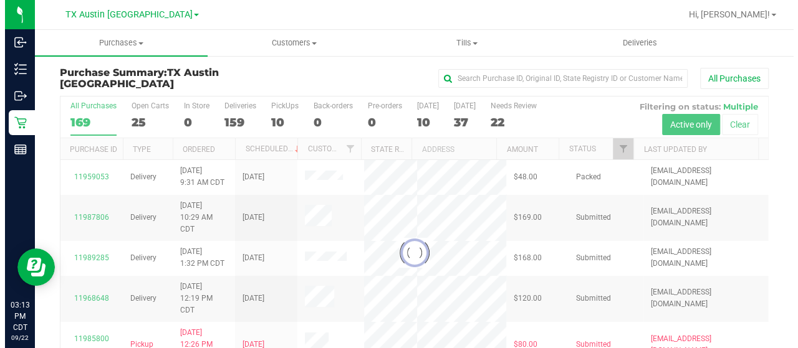
scroll to position [0, 0]
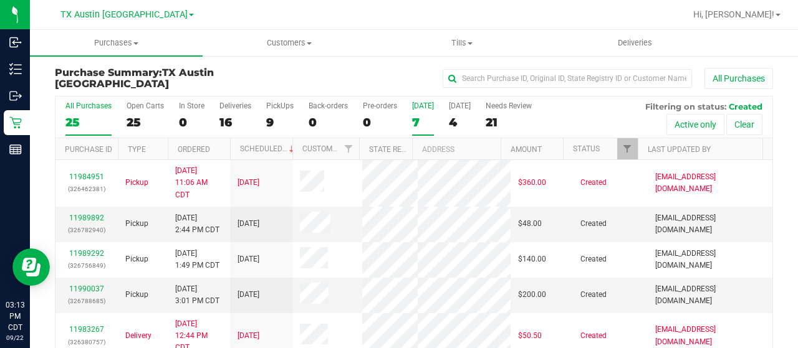
click at [420, 120] on div "7" at bounding box center [423, 122] width 22 height 14
click at [0, 0] on input "[DATE] 7" at bounding box center [0, 0] width 0 height 0
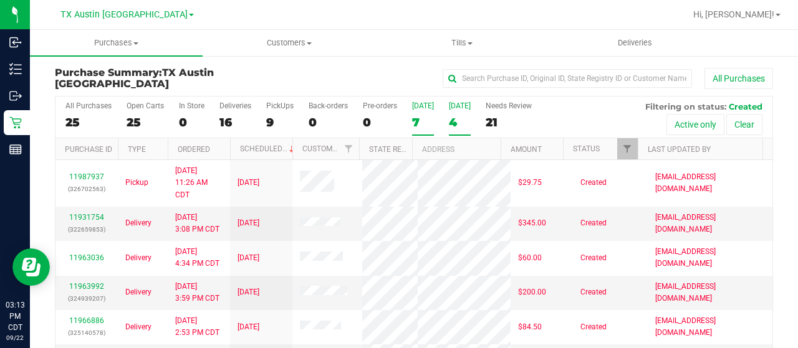
click at [460, 125] on div "4" at bounding box center [460, 122] width 22 height 14
click at [0, 0] on input "[DATE] 4" at bounding box center [0, 0] width 0 height 0
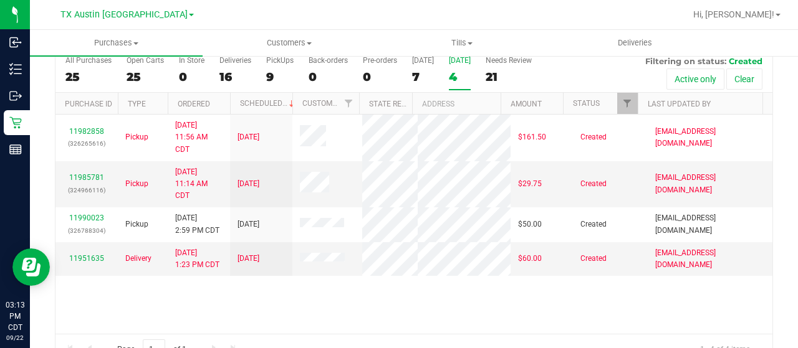
scroll to position [71, 0]
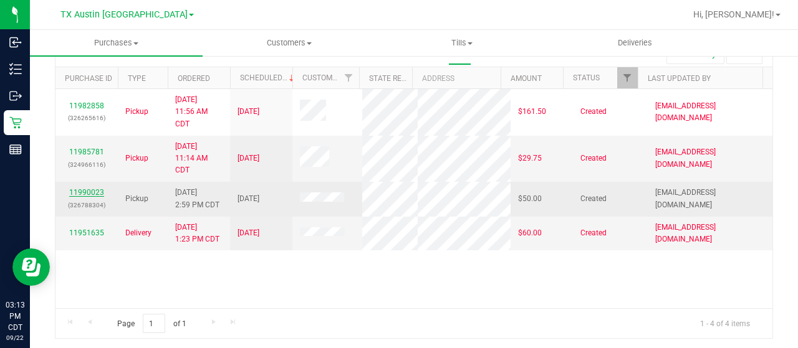
click at [82, 193] on link "11990023" at bounding box center [86, 192] width 35 height 9
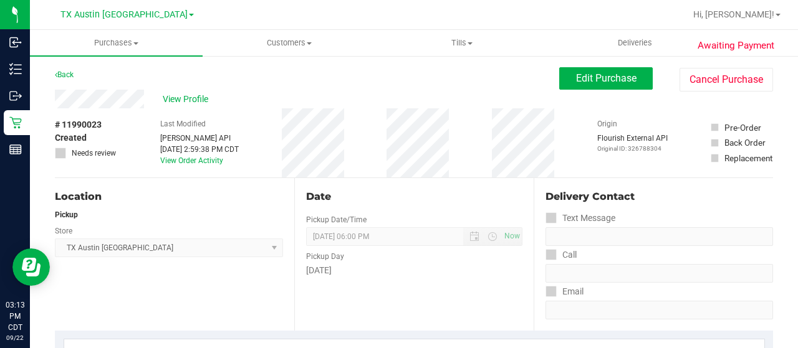
click at [145, 100] on div "View Profile" at bounding box center [307, 99] width 504 height 19
click at [581, 84] on span "Edit Purchase" at bounding box center [606, 78] width 60 height 12
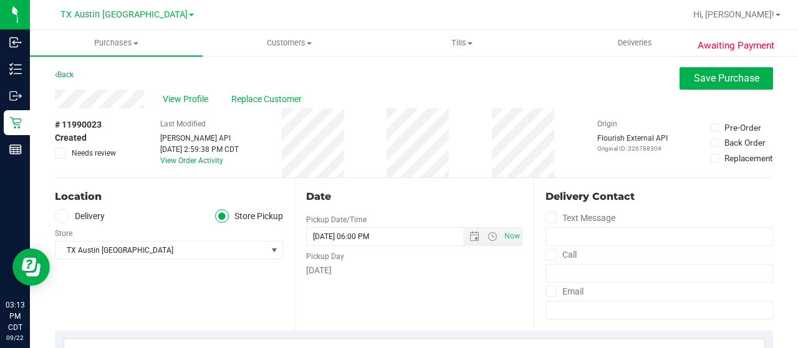
click at [102, 216] on label "Delivery" at bounding box center [80, 216] width 50 height 14
click at [0, 0] on input "Delivery" at bounding box center [0, 0] width 0 height 0
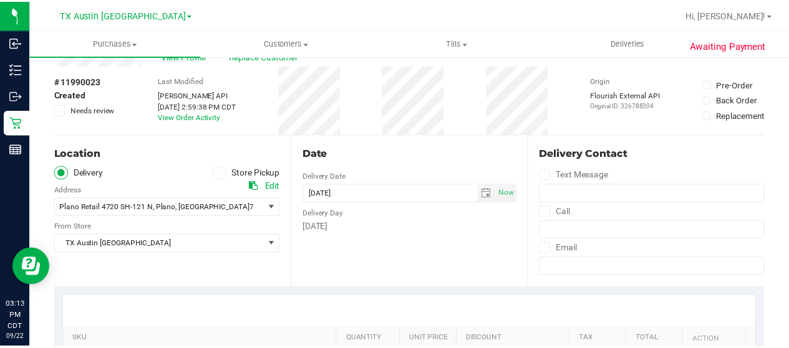
scroll to position [125, 0]
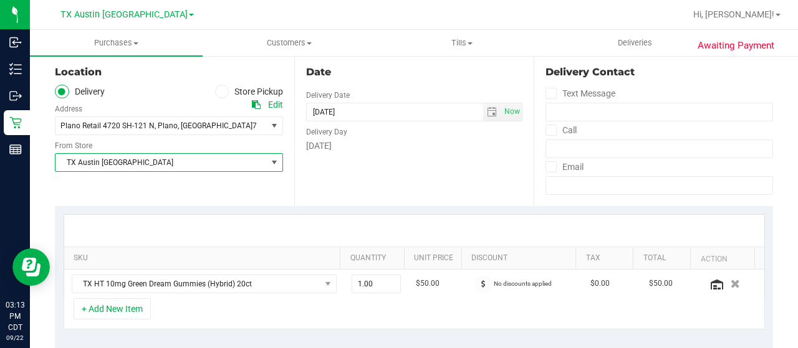
click at [147, 168] on span "TX Austin [GEOGRAPHIC_DATA]" at bounding box center [160, 162] width 211 height 17
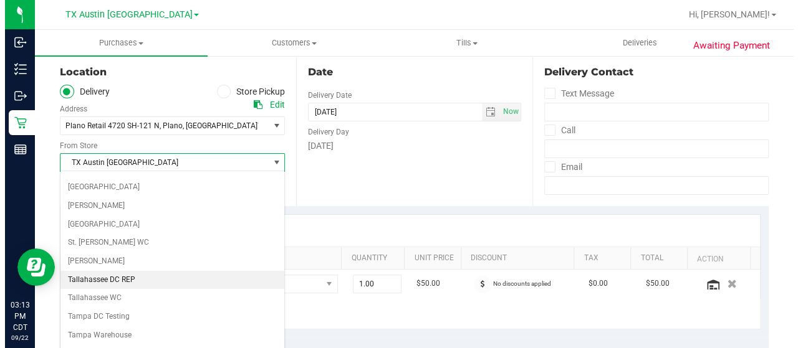
scroll to position [817, 0]
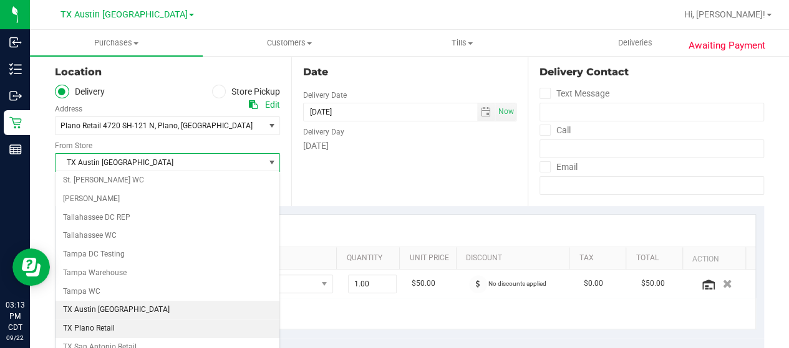
click at [121, 320] on li "TX Plano Retail" at bounding box center [167, 329] width 224 height 19
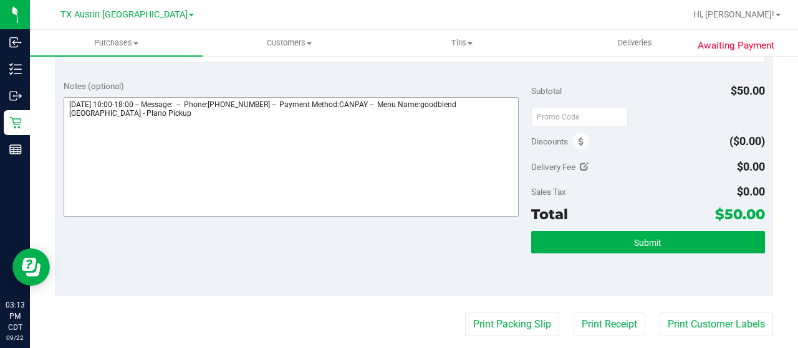
scroll to position [374, 0]
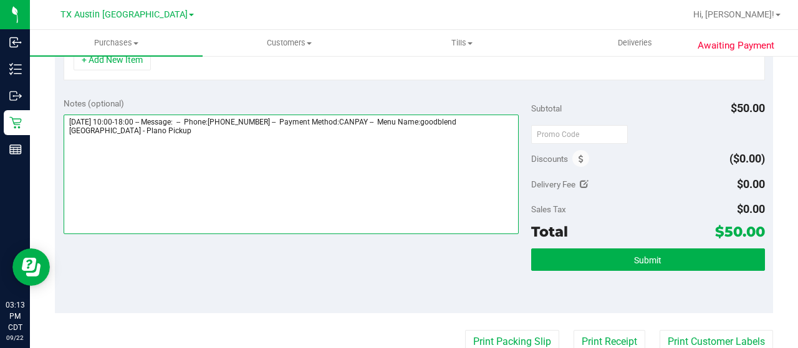
drag, startPoint x: 118, startPoint y: 132, endPoint x: 65, endPoint y: 130, distance: 53.0
click at [65, 130] on textarea at bounding box center [291, 175] width 455 height 120
click at [167, 149] on textarea at bounding box center [291, 175] width 455 height 120
paste textarea "Plano Pickup"
drag, startPoint x: 65, startPoint y: 118, endPoint x: 138, endPoint y: 117, distance: 73.6
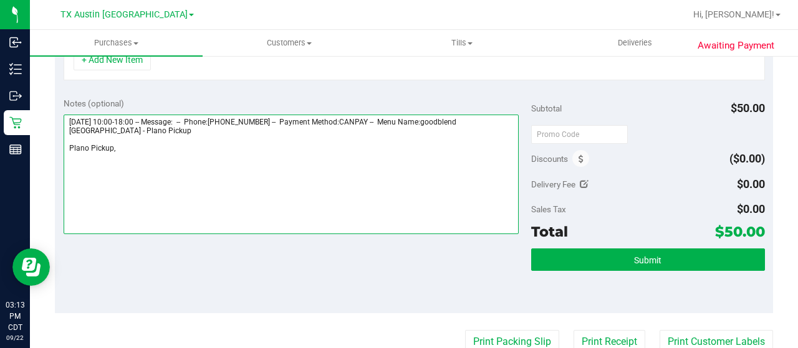
click at [138, 117] on textarea at bounding box center [291, 175] width 455 height 120
click at [136, 150] on textarea at bounding box center [291, 175] width 455 height 120
paste textarea "[DATE]"
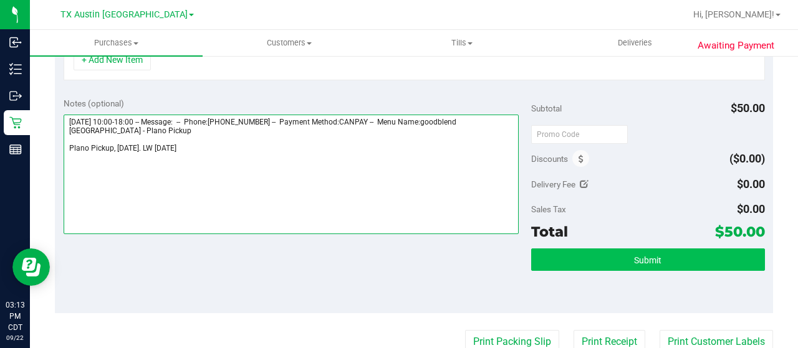
type textarea "[DATE] 10:00-18:00 -- Message: -- Phone:[PHONE_NUMBER] -- Payment Method:CANPAY…"
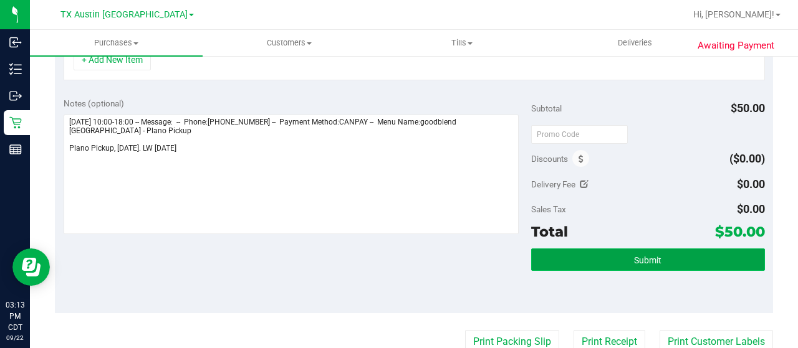
click at [581, 259] on button "Submit" at bounding box center [648, 260] width 234 height 22
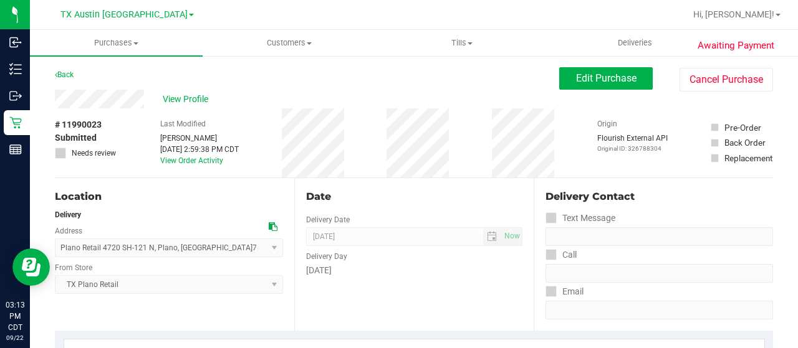
click at [56, 99] on div "View Profile" at bounding box center [307, 99] width 504 height 19
click at [191, 97] on span "View Profile" at bounding box center [188, 99] width 50 height 13
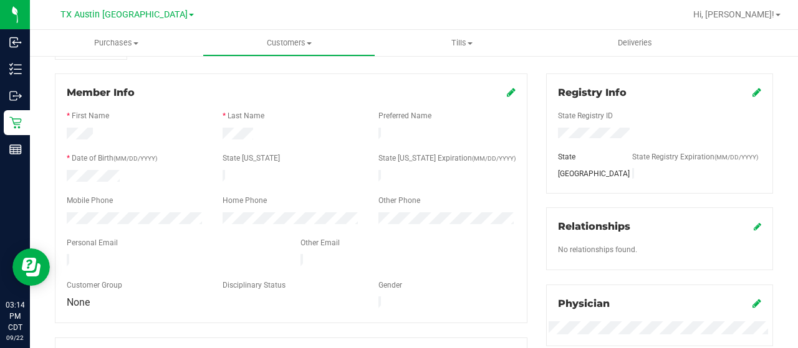
scroll to position [187, 0]
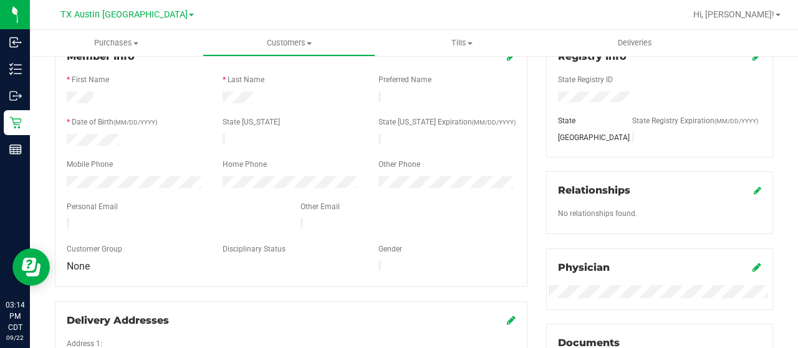
drag, startPoint x: 193, startPoint y: 216, endPoint x: 66, endPoint y: 218, distance: 126.6
click at [62, 219] on div at bounding box center [174, 225] width 234 height 15
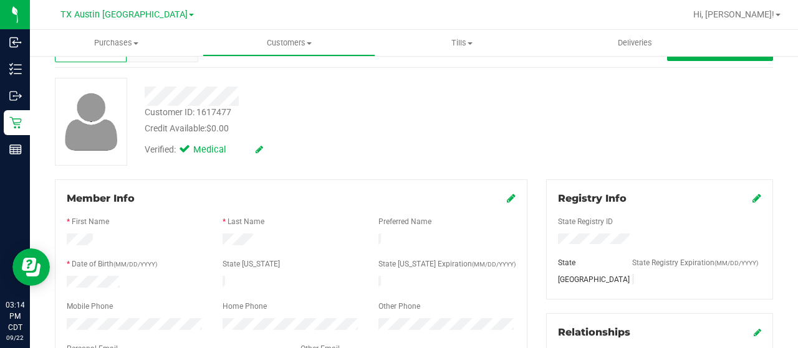
scroll to position [0, 0]
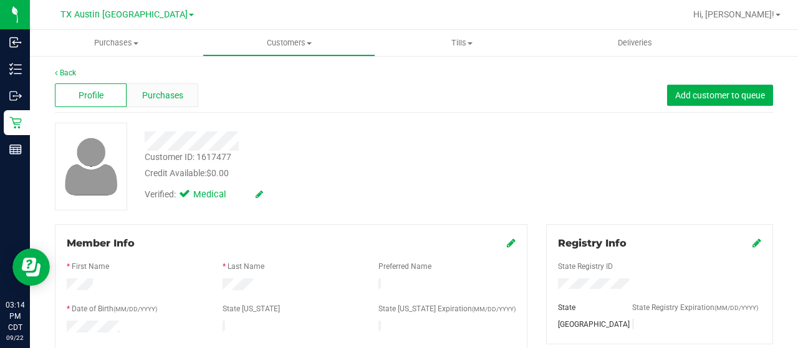
click at [183, 85] on div "Purchases" at bounding box center [163, 96] width 72 height 24
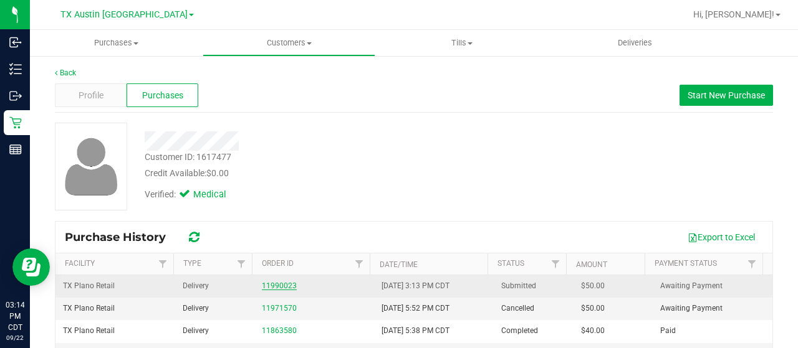
click at [279, 285] on link "11990023" at bounding box center [279, 286] width 35 height 9
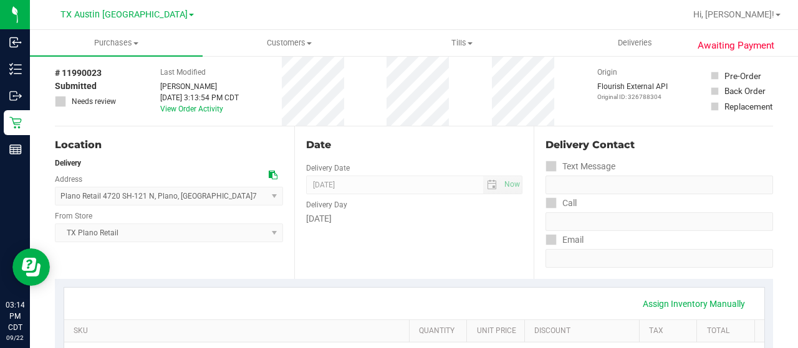
scroll to position [249, 0]
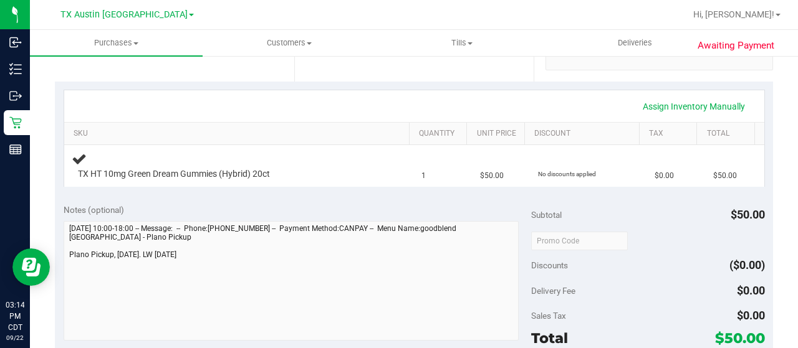
click at [62, 256] on div "Notes (optional) Subtotal $50.00 Discounts ($0.00) Delivery Fee $0.00 Sales Tax…" at bounding box center [414, 308] width 718 height 224
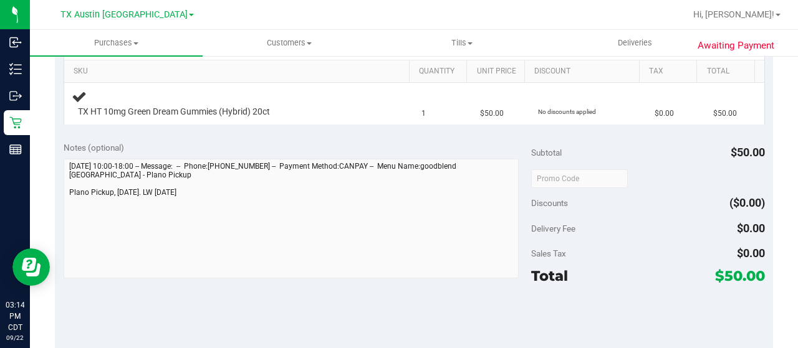
scroll to position [436, 0]
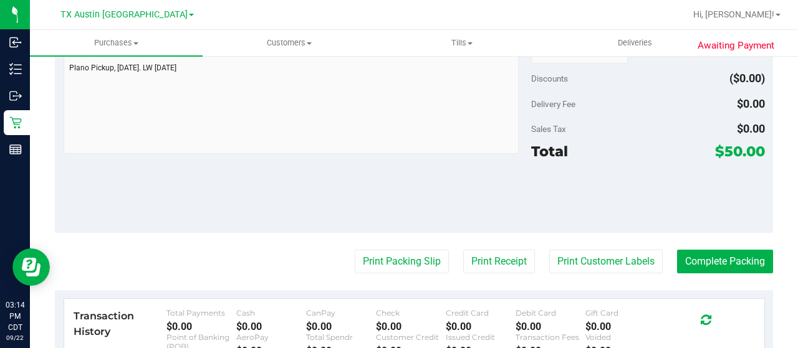
drag, startPoint x: 728, startPoint y: 150, endPoint x: 713, endPoint y: 149, distance: 15.0
click at [715, 149] on span "$50.00" at bounding box center [740, 151] width 50 height 17
copy span "50"
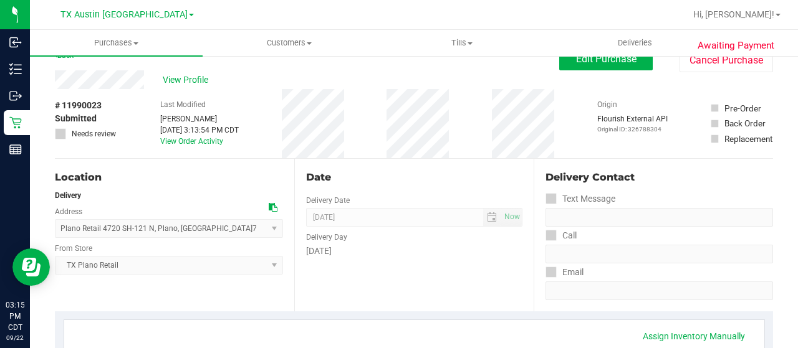
scroll to position [0, 0]
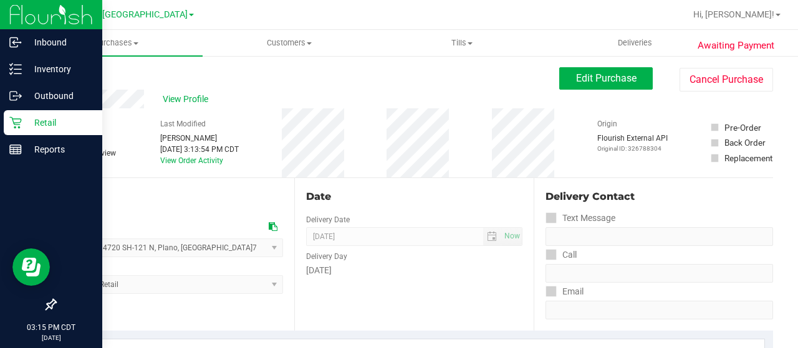
click at [36, 124] on p "Retail" at bounding box center [59, 122] width 75 height 15
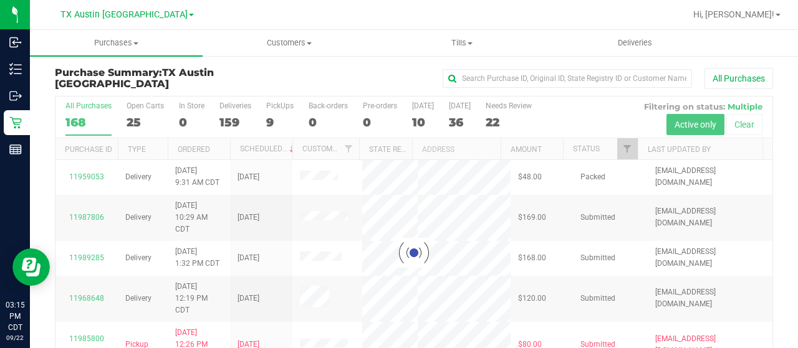
click at [136, 122] on div at bounding box center [413, 253] width 717 height 313
click at [132, 122] on div at bounding box center [413, 253] width 717 height 313
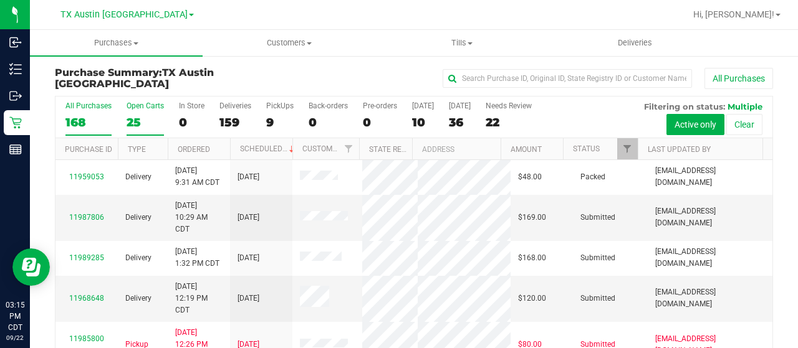
click at [135, 120] on div "25" at bounding box center [145, 122] width 37 height 14
click at [0, 0] on input "Open Carts 25" at bounding box center [0, 0] width 0 height 0
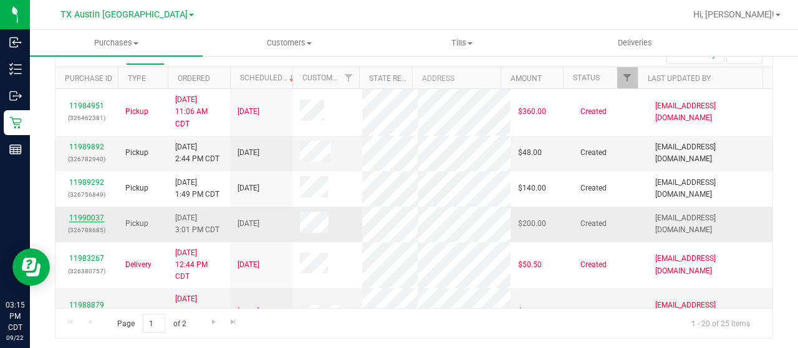
click at [74, 223] on link "11990037" at bounding box center [86, 218] width 35 height 9
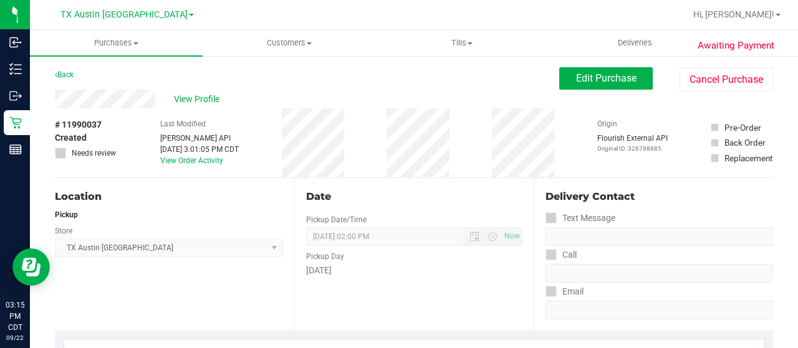
click at [157, 100] on div "View Profile" at bounding box center [307, 99] width 504 height 19
click at [142, 84] on div "Back Edit Purchase Cancel Purchase" at bounding box center [414, 78] width 718 height 22
click at [60, 100] on div "View Profile" at bounding box center [307, 99] width 504 height 19
click at [610, 87] on button "Edit Purchase" at bounding box center [606, 78] width 94 height 22
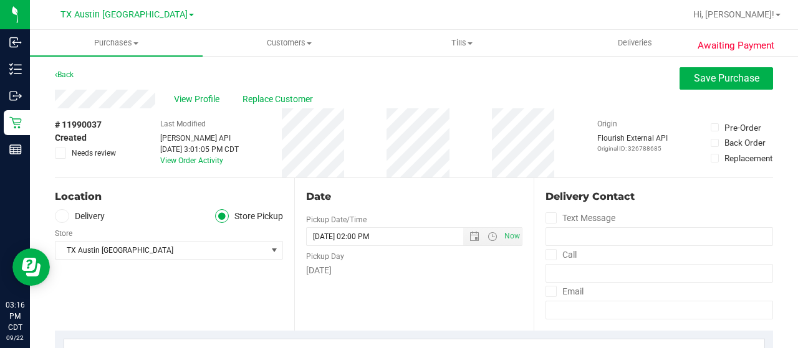
click at [91, 215] on label "Delivery" at bounding box center [80, 216] width 50 height 14
click at [0, 0] on input "Delivery" at bounding box center [0, 0] width 0 height 0
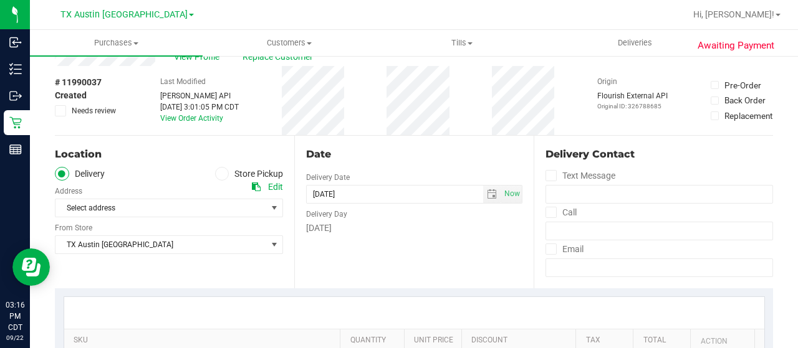
scroll to position [62, 0]
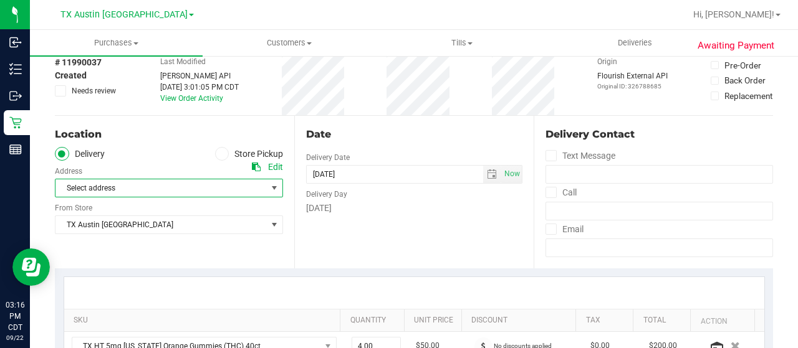
click at [151, 189] on span "Select address" at bounding box center [155, 188] width 201 height 17
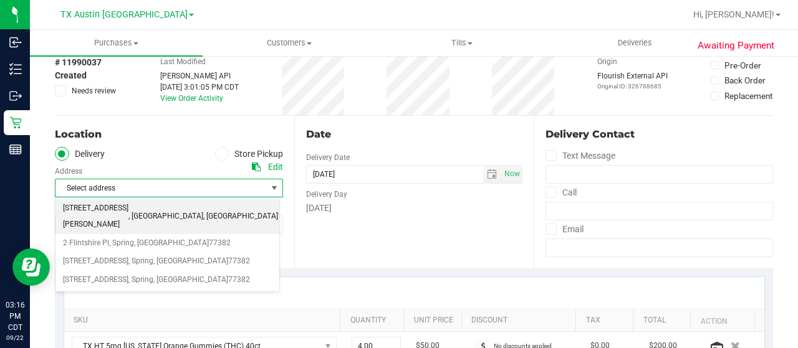
click at [203, 209] on span ", [GEOGRAPHIC_DATA]" at bounding box center [240, 217] width 75 height 16
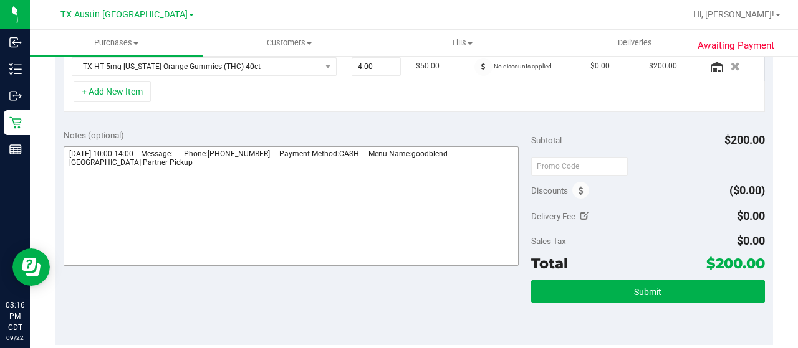
scroll to position [374, 0]
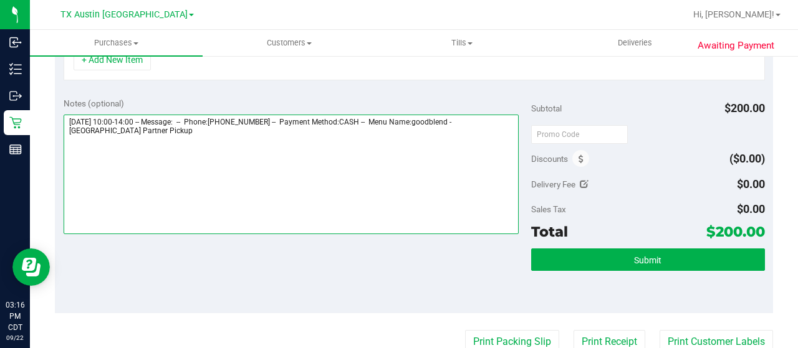
drag, startPoint x: 156, startPoint y: 132, endPoint x: 69, endPoint y: 132, distance: 87.3
click at [69, 132] on textarea at bounding box center [291, 175] width 455 height 120
click at [156, 132] on textarea at bounding box center [291, 175] width 455 height 120
paste textarea "Houston Partner Pickup"
drag, startPoint x: 67, startPoint y: 118, endPoint x: 140, endPoint y: 117, distance: 72.9
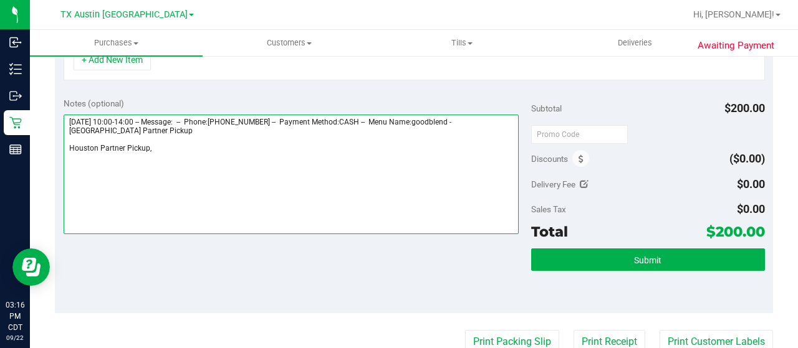
click at [140, 117] on textarea at bounding box center [291, 175] width 455 height 120
click at [172, 147] on textarea at bounding box center [291, 175] width 455 height 120
paste textarea "[DATE]"
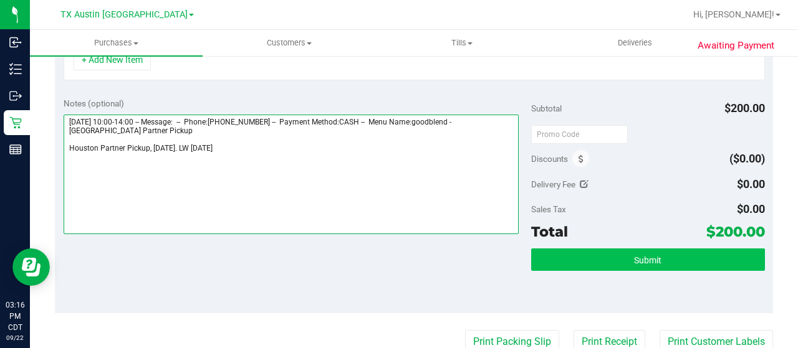
type textarea "[DATE] 10:00-14:00 -- Message: -- Phone:[PHONE_NUMBER] -- Payment Method:CASH -…"
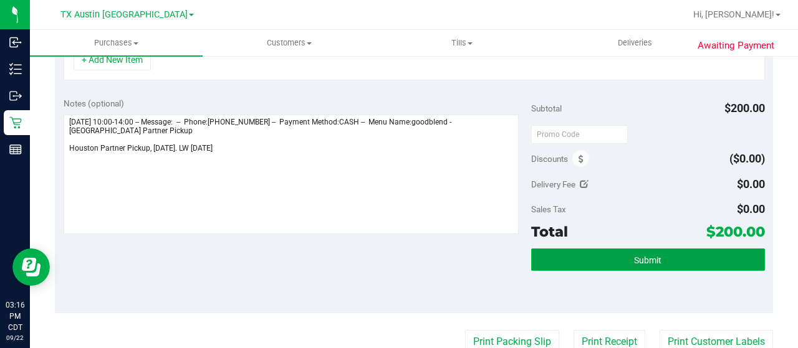
click at [593, 259] on button "Submit" at bounding box center [648, 260] width 234 height 22
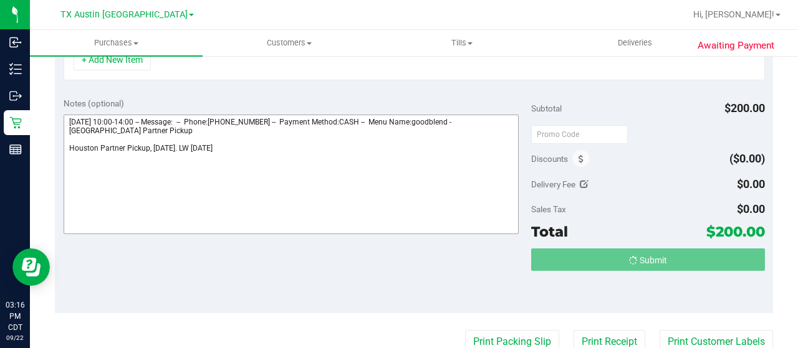
scroll to position [354, 0]
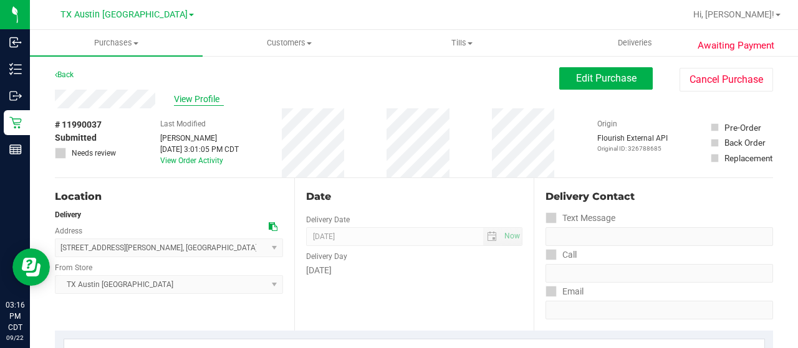
click at [198, 98] on span "View Profile" at bounding box center [199, 99] width 50 height 13
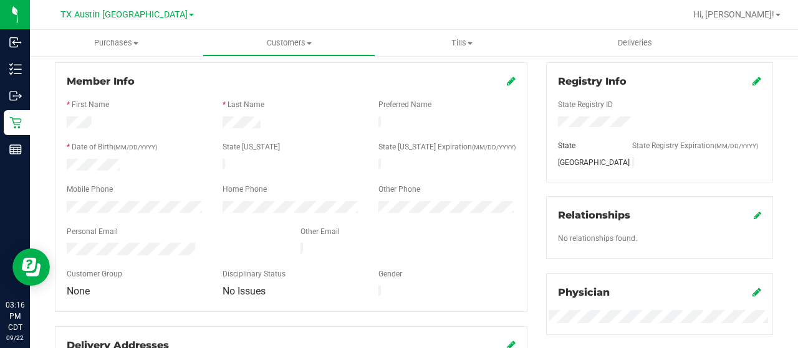
scroll to position [187, 0]
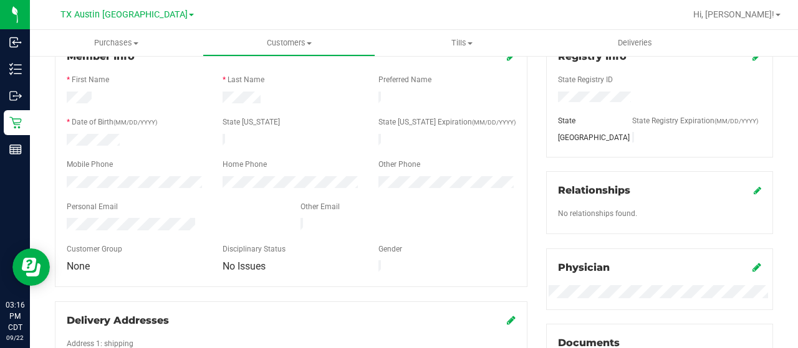
click at [66, 218] on div at bounding box center [174, 225] width 234 height 15
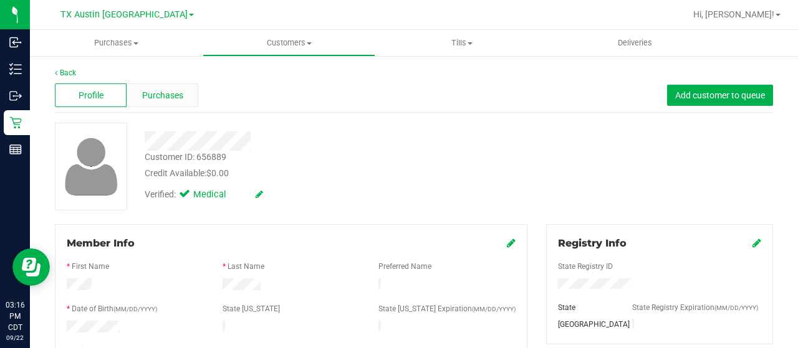
click at [177, 102] on span "Purchases" at bounding box center [162, 95] width 41 height 13
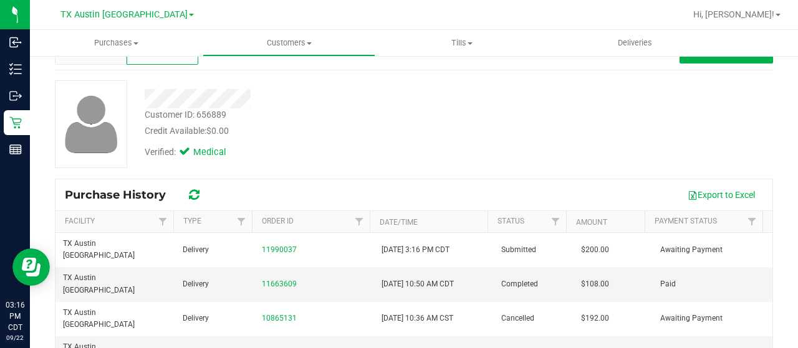
scroll to position [62, 0]
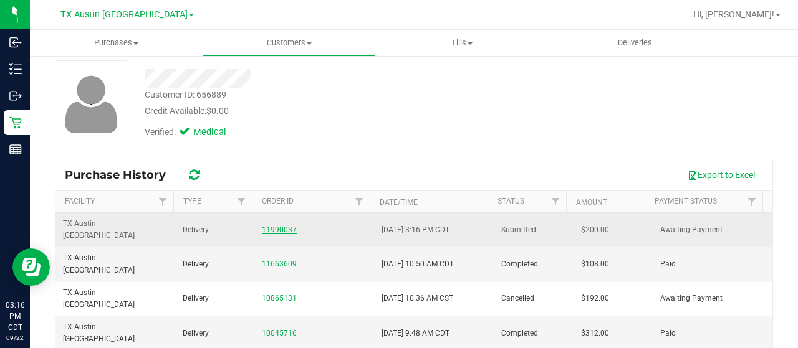
click at [279, 226] on link "11990037" at bounding box center [279, 230] width 35 height 9
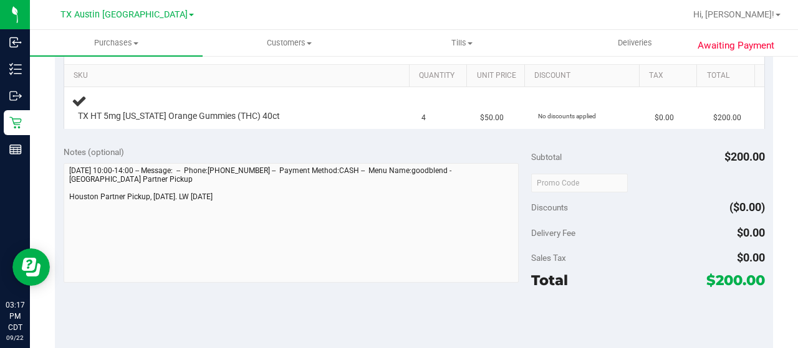
scroll to position [374, 0]
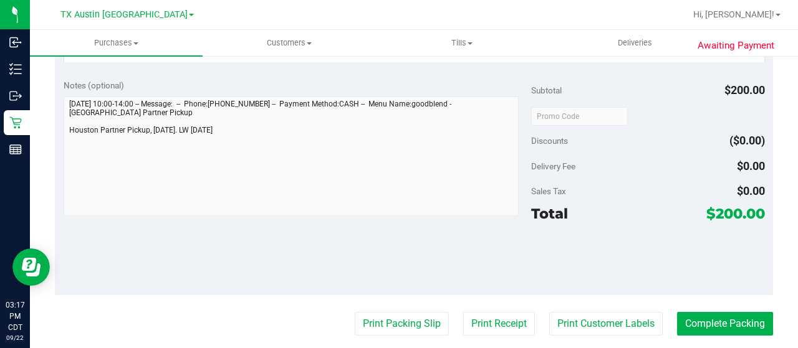
drag, startPoint x: 706, startPoint y: 216, endPoint x: 731, endPoint y: 214, distance: 25.0
click at [731, 214] on span "$200.00" at bounding box center [735, 213] width 59 height 17
copy span "200"
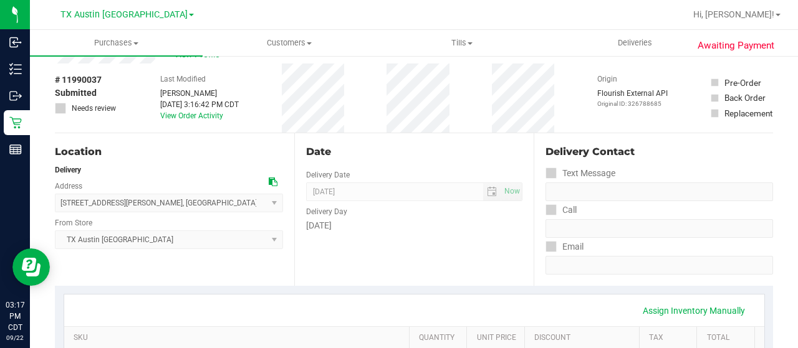
scroll to position [0, 0]
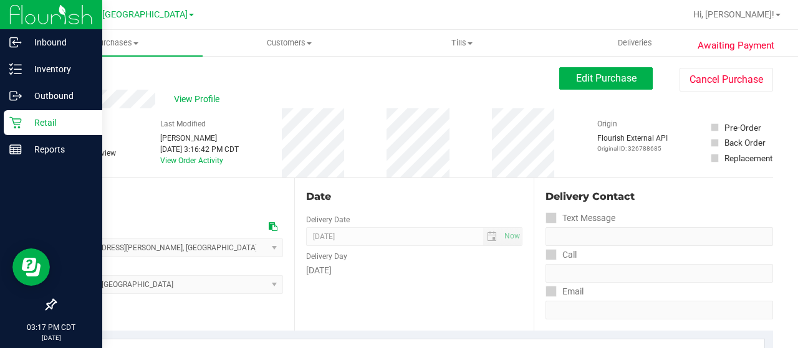
click at [16, 113] on div "Retail" at bounding box center [53, 122] width 98 height 25
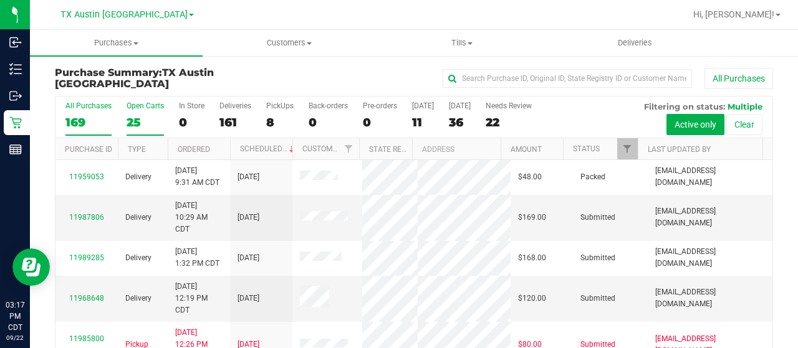
click at [138, 125] on div "25" at bounding box center [145, 122] width 37 height 14
click at [0, 0] on input "Open Carts 25" at bounding box center [0, 0] width 0 height 0
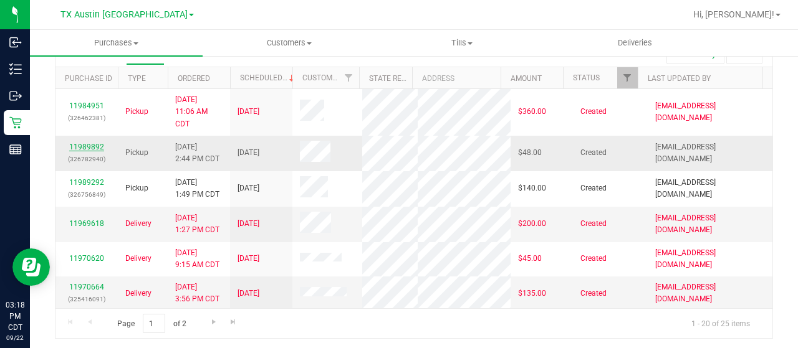
click at [90, 143] on link "11989892" at bounding box center [86, 147] width 35 height 9
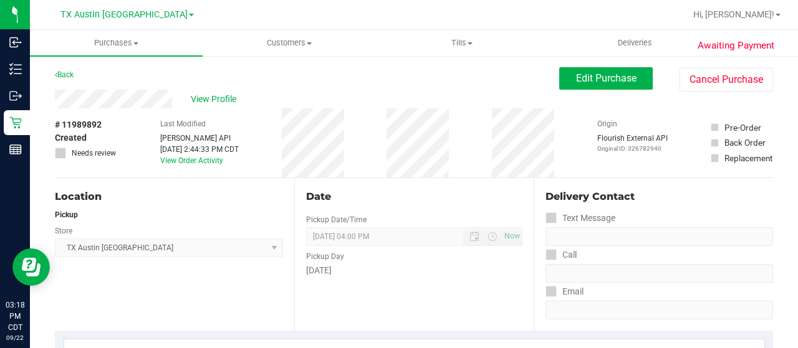
click at [172, 99] on div "View Profile" at bounding box center [307, 99] width 504 height 19
click at [596, 77] on span "Edit Purchase" at bounding box center [606, 78] width 60 height 12
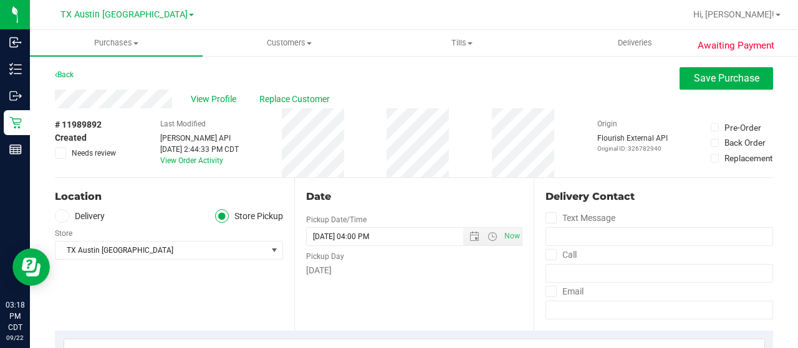
scroll to position [62, 0]
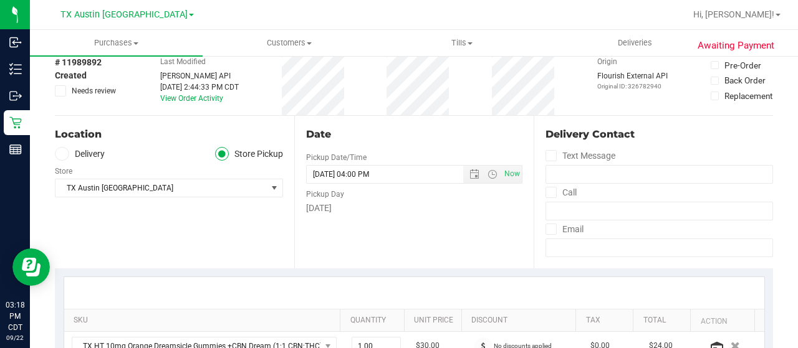
click at [100, 149] on label "Delivery" at bounding box center [80, 154] width 50 height 14
click at [0, 0] on input "Delivery" at bounding box center [0, 0] width 0 height 0
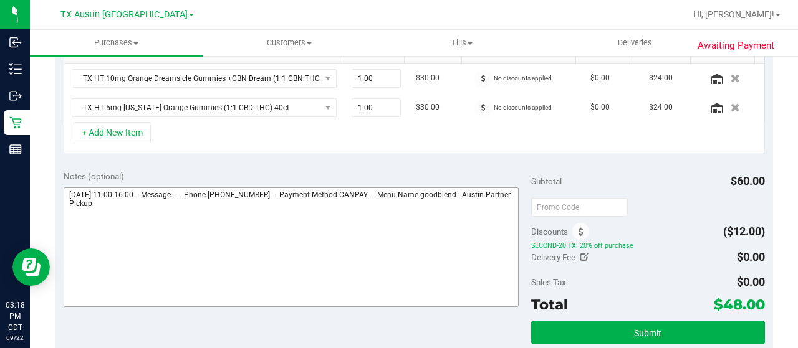
scroll to position [374, 0]
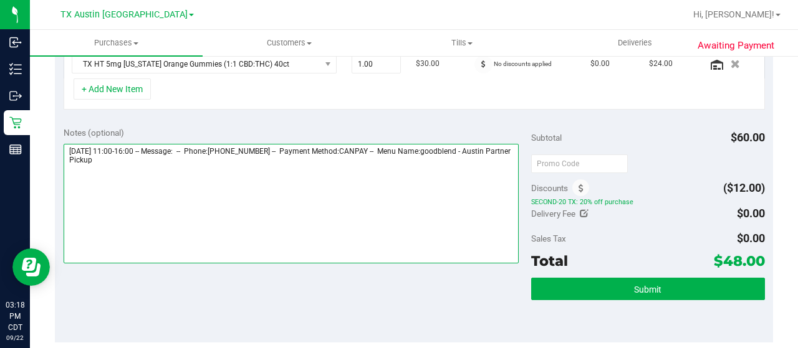
drag, startPoint x: 148, startPoint y: 159, endPoint x: 62, endPoint y: 161, distance: 86.1
click at [62, 161] on div "Notes (optional) Subtotal $60.00 Discounts ($12.00) SECOND-20 TX: 20% off purch…" at bounding box center [414, 230] width 718 height 224
click at [158, 168] on textarea at bounding box center [291, 204] width 455 height 120
paste textarea "Austin Partner Pickup"
drag, startPoint x: 65, startPoint y: 145, endPoint x: 140, endPoint y: 146, distance: 74.8
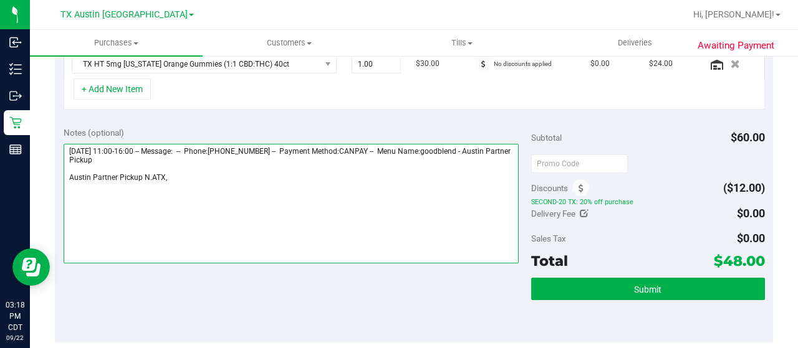
click at [140, 146] on textarea at bounding box center [291, 204] width 455 height 120
click at [221, 177] on textarea at bounding box center [291, 204] width 455 height 120
paste textarea "[DATE]"
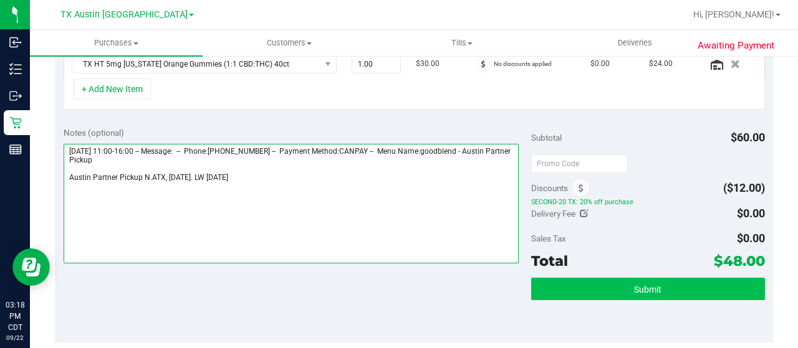
type textarea "[DATE] 11:00-16:00 -- Message: -- Phone:[PHONE_NUMBER] -- Payment Method:CANPAY…"
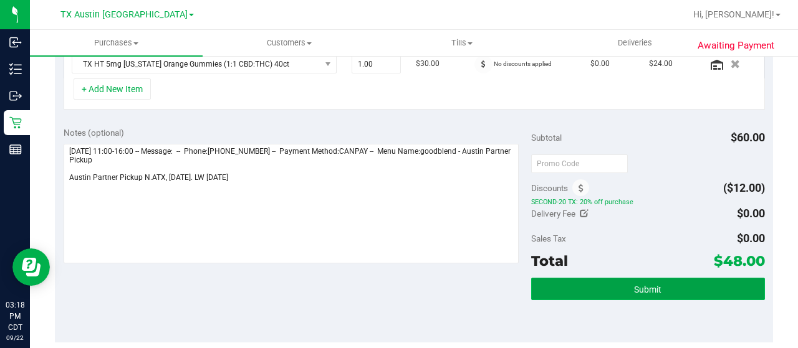
click at [657, 289] on button "Submit" at bounding box center [648, 289] width 234 height 22
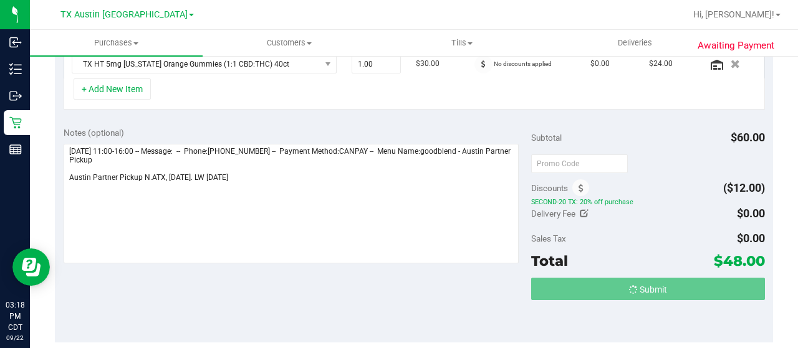
scroll to position [354, 0]
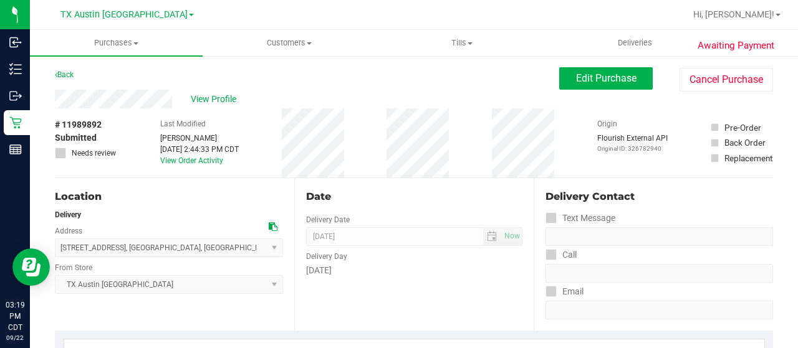
click at [55, 100] on div "View Profile" at bounding box center [307, 99] width 504 height 19
click at [219, 95] on span "View Profile" at bounding box center [216, 99] width 50 height 13
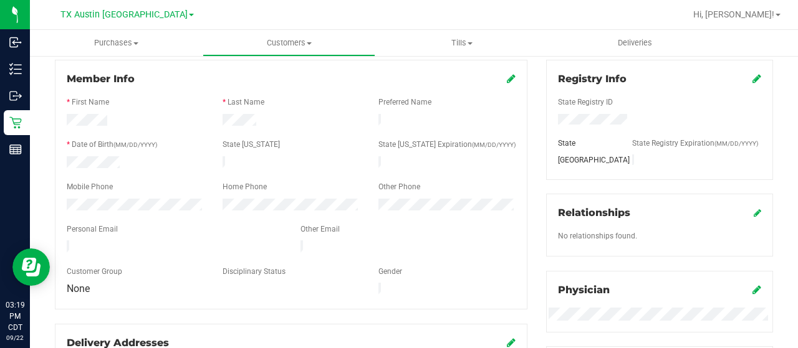
scroll to position [187, 0]
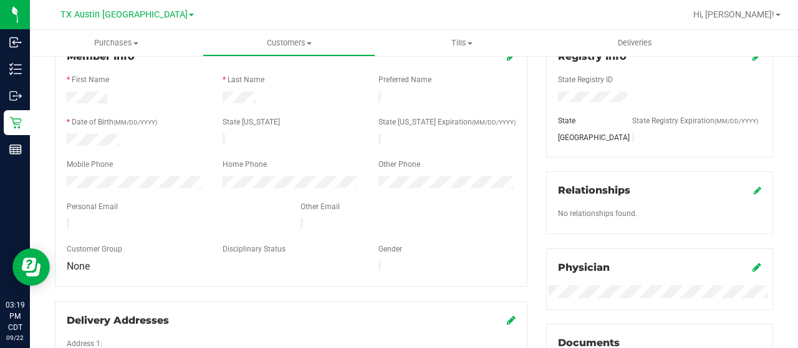
click at [67, 218] on div at bounding box center [174, 225] width 234 height 15
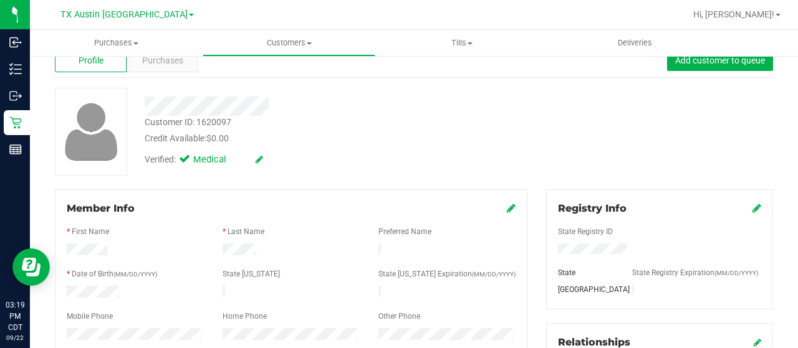
scroll to position [0, 0]
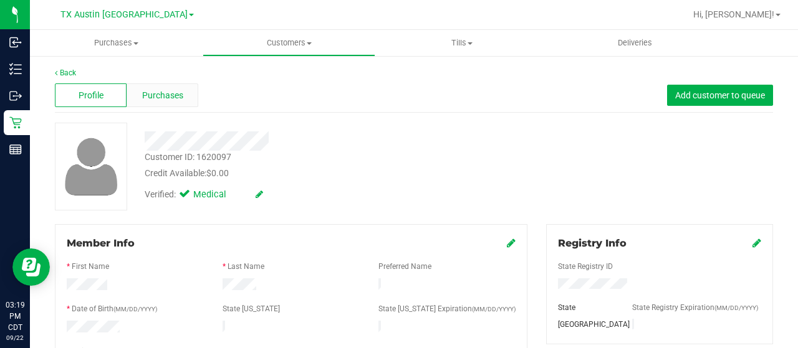
click at [156, 92] on span "Purchases" at bounding box center [162, 95] width 41 height 13
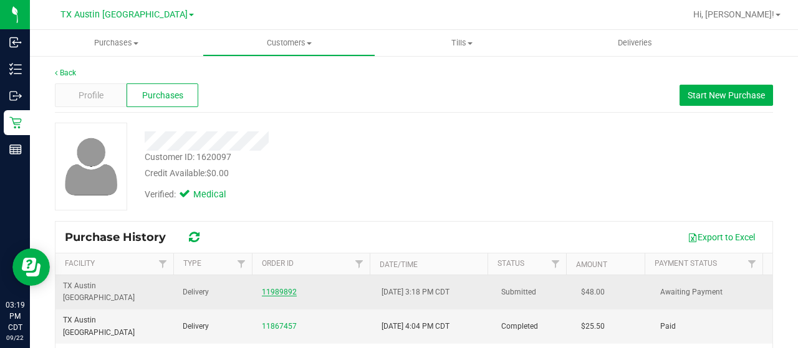
click at [278, 288] on link "11989892" at bounding box center [279, 292] width 35 height 9
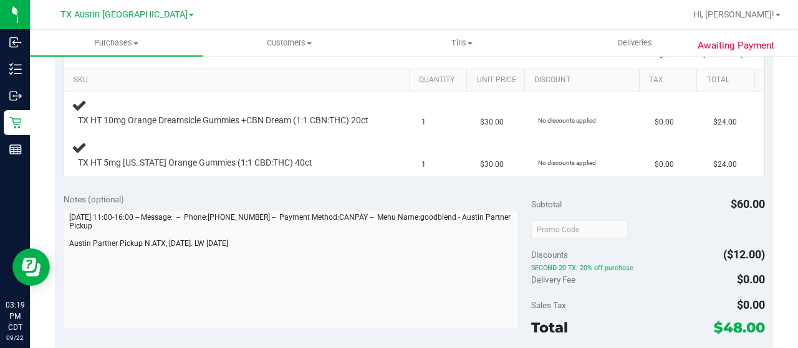
scroll to position [312, 0]
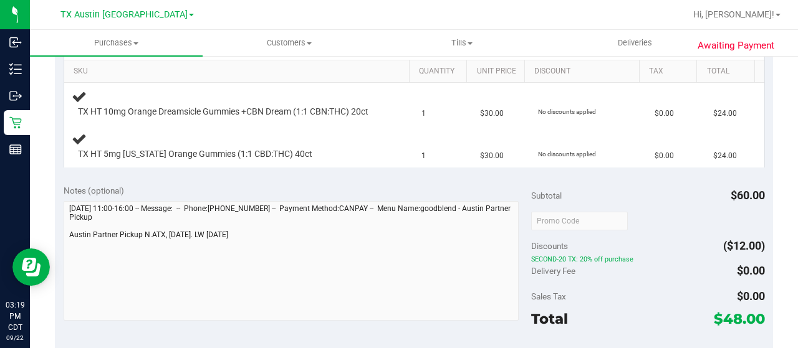
click at [62, 250] on div "Notes (optional) Subtotal $60.00 Discounts ($12.00) SECOND-20 TX: 20% off purch…" at bounding box center [414, 288] width 718 height 224
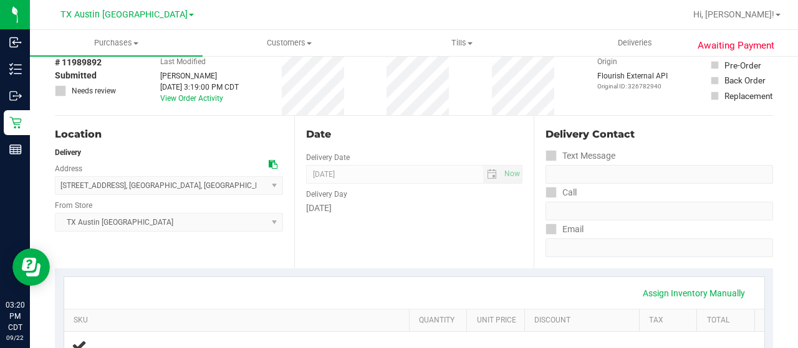
scroll to position [0, 0]
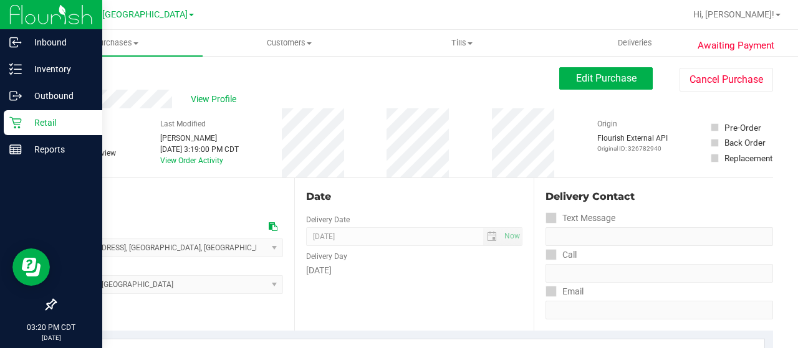
click at [24, 124] on p "Retail" at bounding box center [59, 122] width 75 height 15
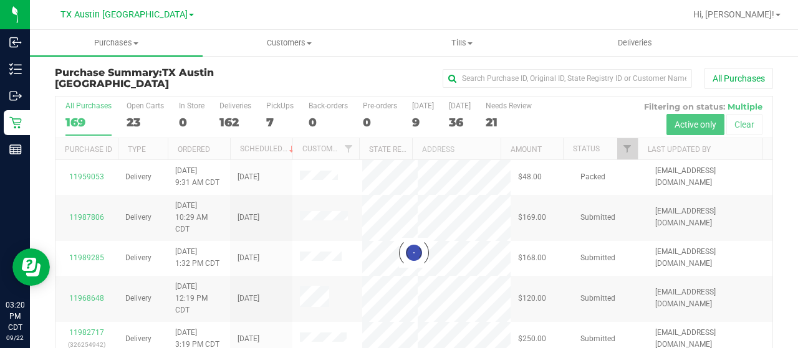
click at [133, 118] on div at bounding box center [413, 253] width 717 height 313
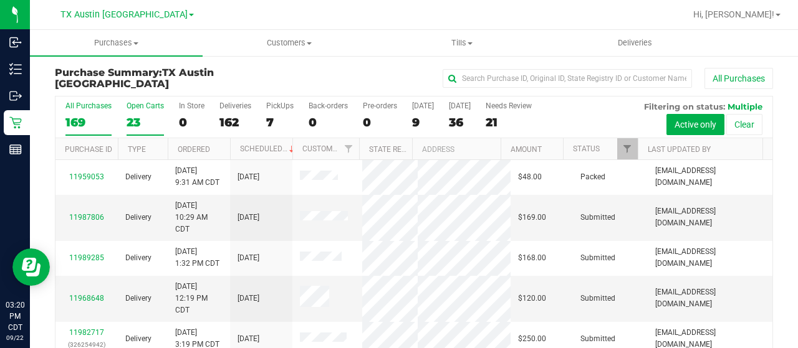
click at [140, 122] on div "23" at bounding box center [145, 122] width 37 height 14
click at [0, 0] on input "Open Carts 23" at bounding box center [0, 0] width 0 height 0
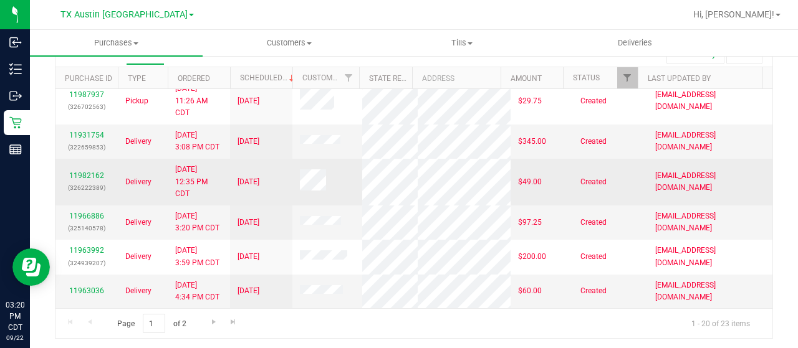
scroll to position [670, 0]
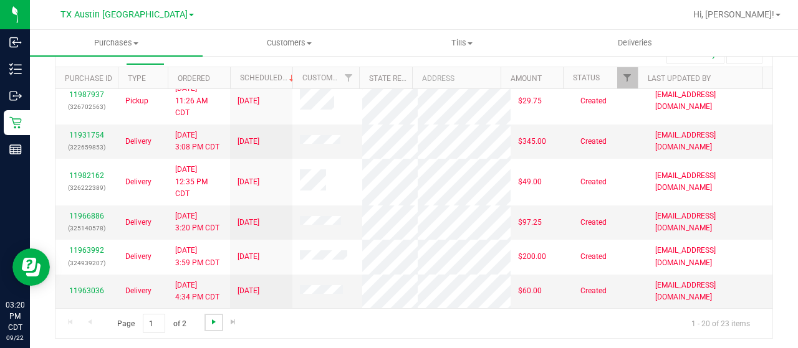
click at [212, 320] on span "Go to the next page" at bounding box center [214, 322] width 10 height 10
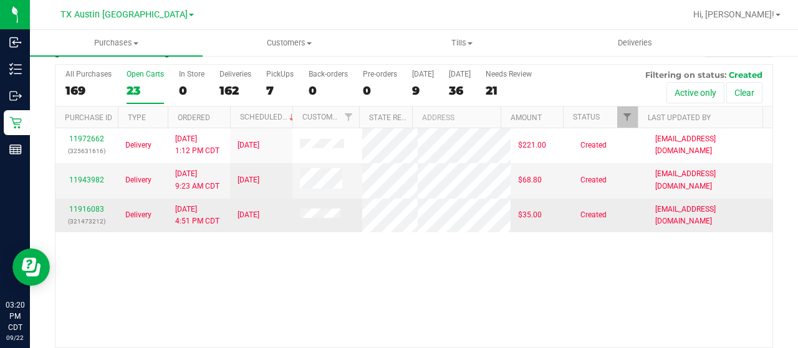
scroll to position [0, 0]
